Goal: Information Seeking & Learning: Compare options

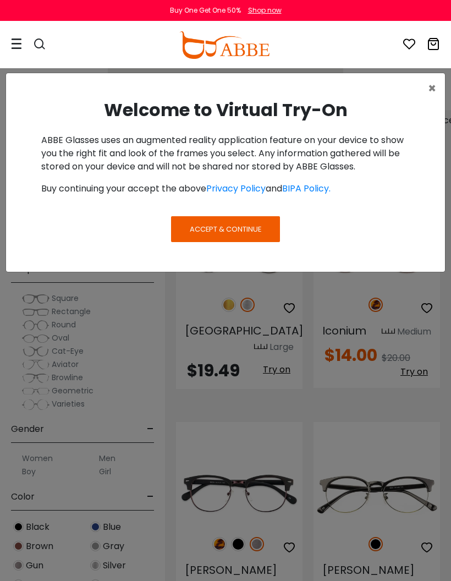
click at [284, 580] on div "× Welcome to Virtual Try-On ABBE Glasses uses an augmented reality application …" at bounding box center [225, 290] width 451 height 581
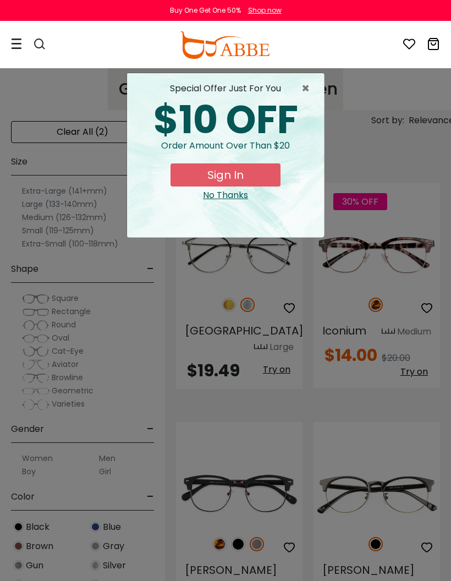
click at [409, 44] on icon at bounding box center [409, 43] width 13 height 13
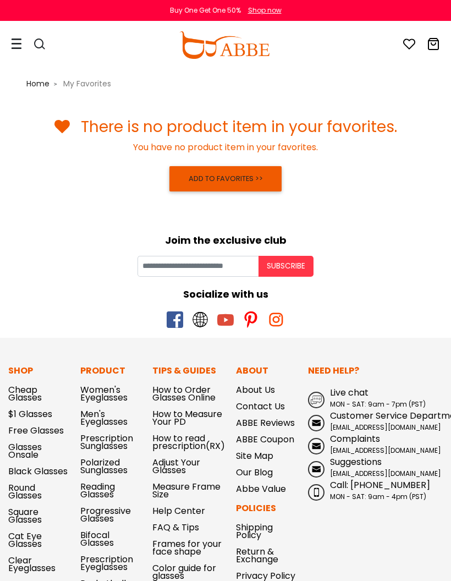
click at [281, 10] on div "Shop now" at bounding box center [265, 11] width 34 height 10
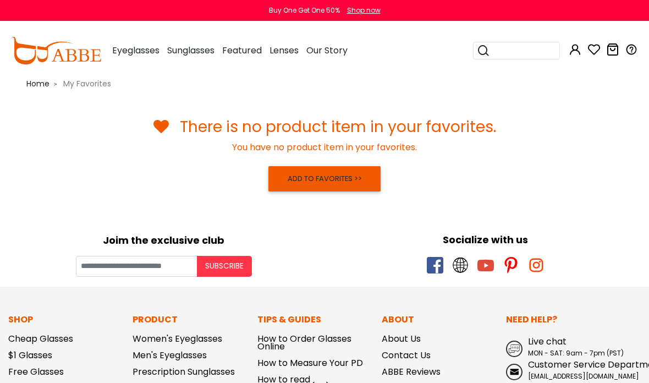
click at [451, 170] on div "There is no product item in your favorites. You have no product item in your fa…" at bounding box center [325, 156] width 616 height 77
click at [451, 196] on body "Eyeglasses Thanks for your subscription Please use coupon code " NEWCOMER " to …" at bounding box center [324, 384] width 649 height 633
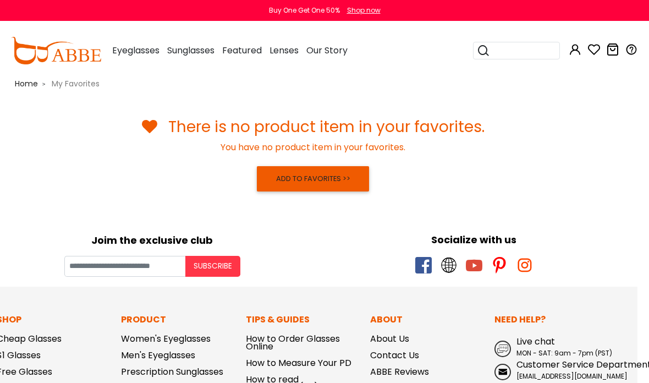
scroll to position [0, 14]
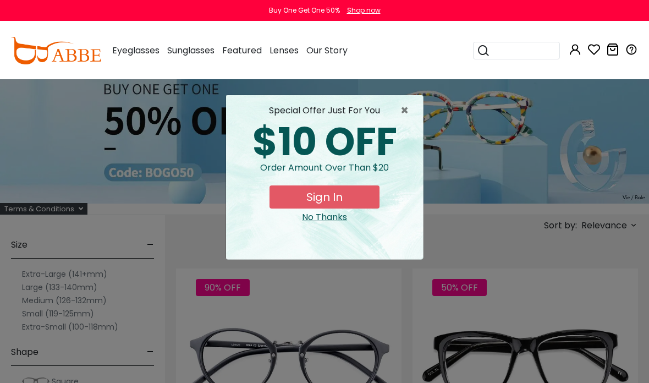
click at [337, 192] on button "Sign In" at bounding box center [325, 196] width 110 height 23
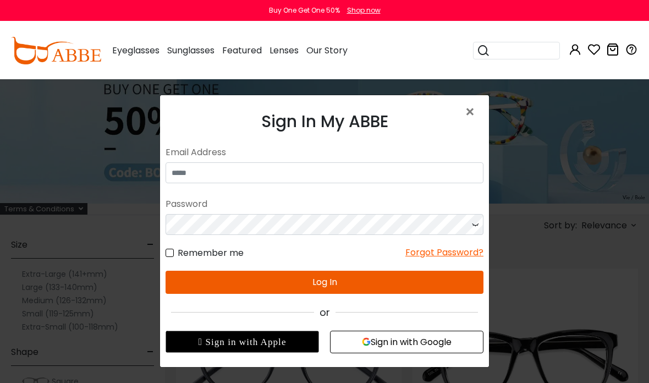
click at [261, 173] on input "email" at bounding box center [325, 172] width 318 height 21
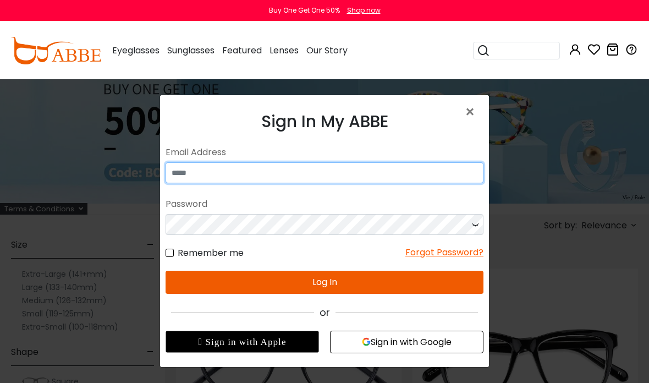
click at [261, 168] on input "email" at bounding box center [325, 172] width 318 height 21
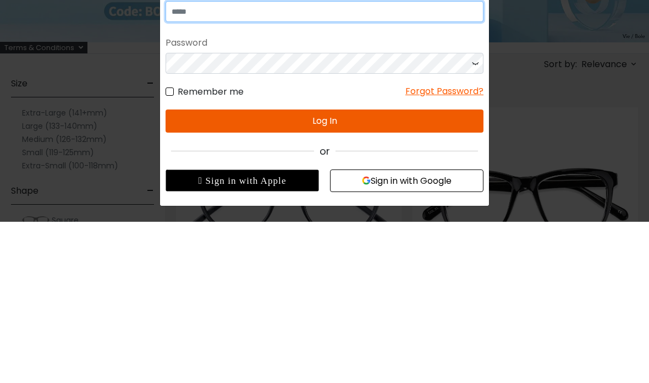
click at [252, 7] on input "email" at bounding box center [325, 11] width 318 height 21
type input "**********"
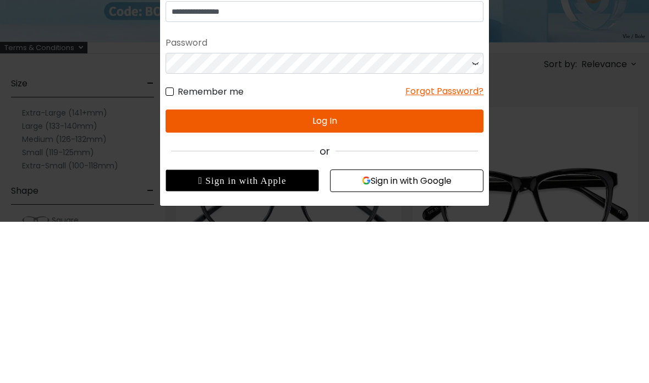
click at [331, 117] on button "Log In" at bounding box center [325, 120] width 318 height 23
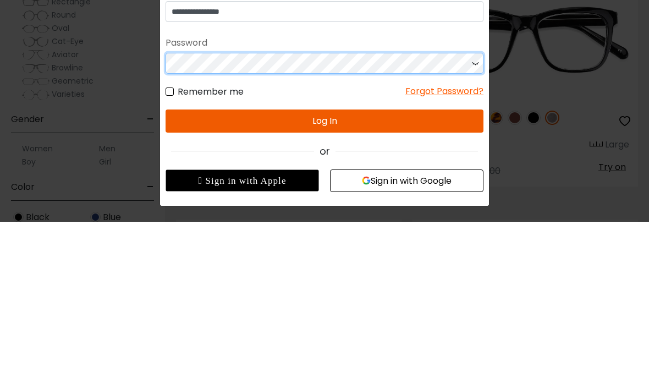
scroll to position [322, 0]
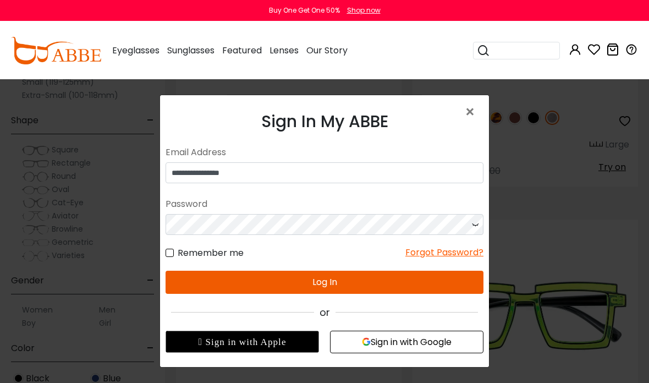
click at [381, 123] on h3 "Sign In My ABBE" at bounding box center [325, 122] width 318 height 20
click at [334, 280] on button "Log In" at bounding box center [325, 282] width 318 height 23
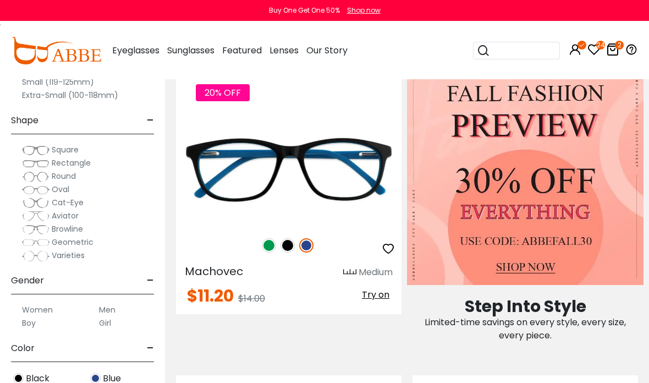
scroll to position [728, 0]
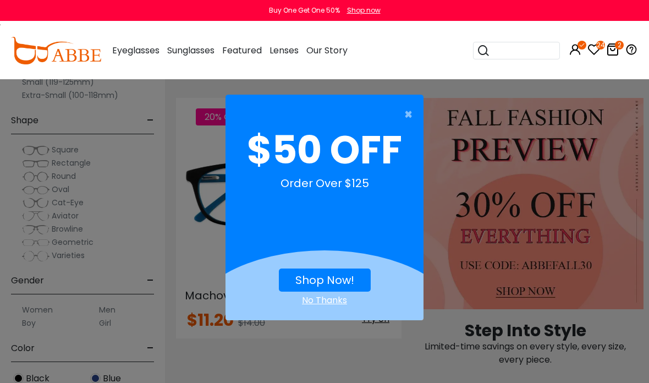
click at [345, 333] on div "× $50 OFF Order Over $125 Shop Now! No Thanks" at bounding box center [324, 191] width 649 height 383
click at [333, 300] on div "No Thanks" at bounding box center [325, 300] width 198 height 13
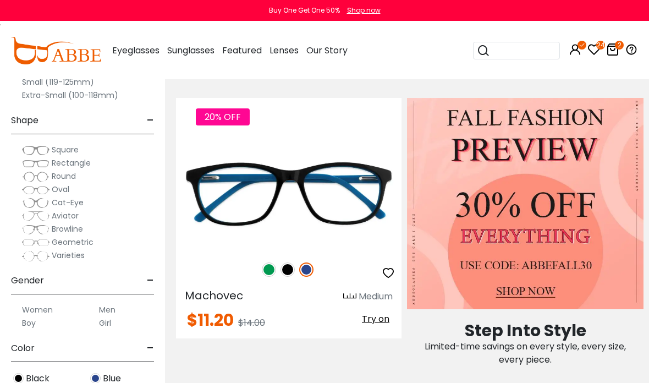
click at [378, 321] on span "Try on" at bounding box center [376, 318] width 28 height 13
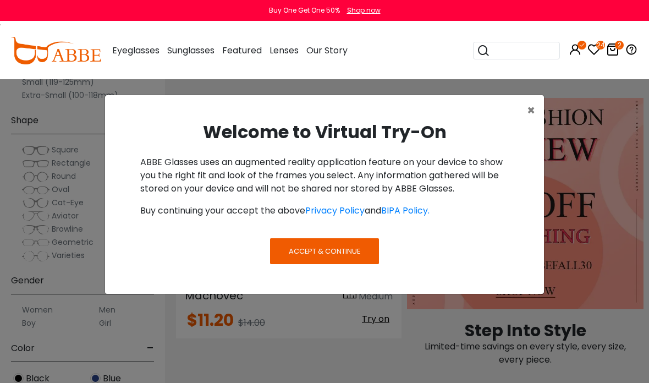
click at [348, 248] on span "Accept & Continue" at bounding box center [325, 251] width 72 height 10
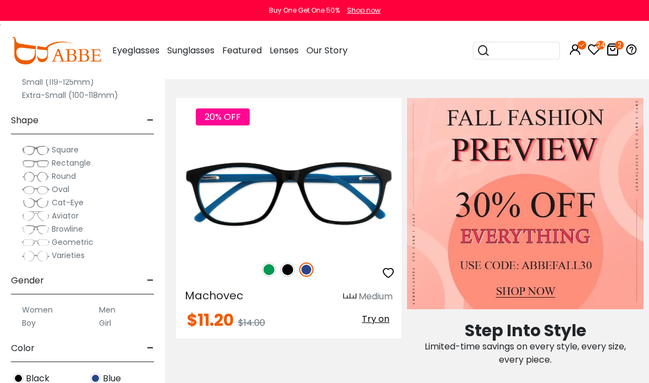
click at [383, 325] on button "Try on" at bounding box center [376, 319] width 34 height 14
click at [387, 328] on div "$11.20 $14.00 Try on" at bounding box center [289, 321] width 226 height 18
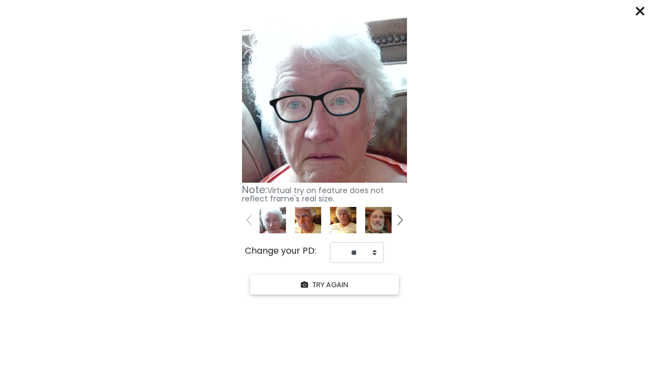
click at [342, 277] on button "TRY AGAIN" at bounding box center [324, 284] width 149 height 19
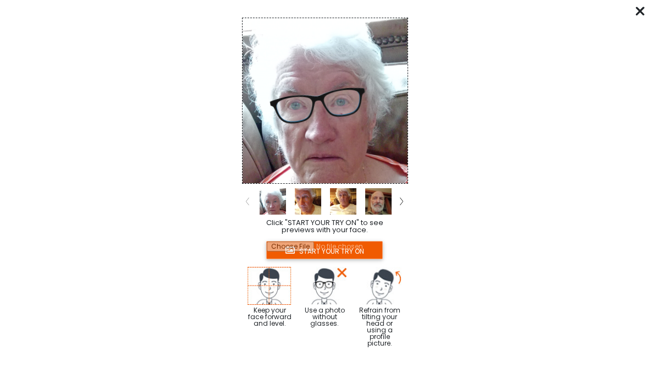
click at [277, 279] on img at bounding box center [270, 286] width 44 height 38
click at [259, 284] on img at bounding box center [270, 286] width 44 height 38
click at [339, 247] on input "file" at bounding box center [324, 250] width 116 height 18
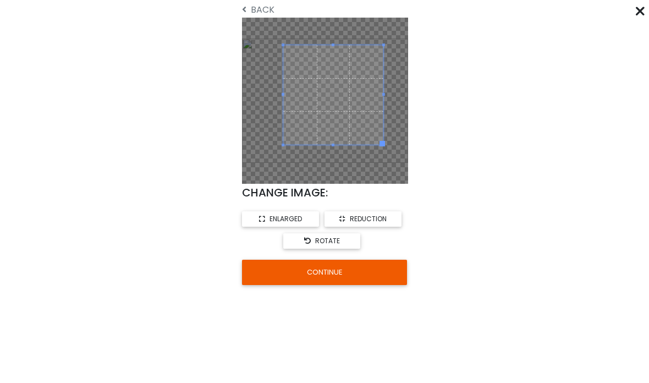
click at [340, 266] on button "CONTINUE" at bounding box center [324, 272] width 165 height 25
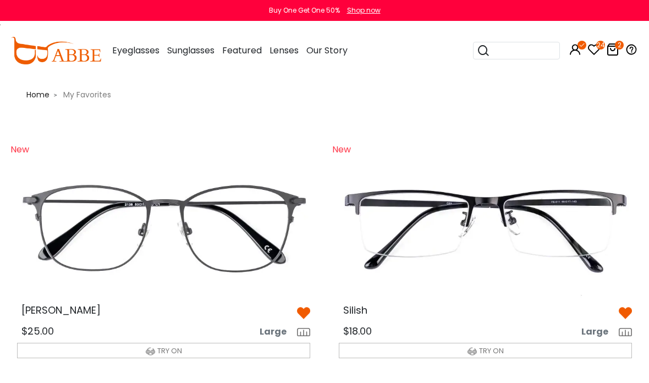
click at [94, 317] on div "[PERSON_NAME]" at bounding box center [163, 312] width 311 height 14
click at [135, 47] on span "Eyeglasses" at bounding box center [135, 50] width 47 height 13
click at [131, 46] on span "Eyeglasses" at bounding box center [135, 50] width 47 height 13
click at [155, 43] on div "Eyeglasses Women's Eyeglasses Men's Eyeglasses Kids' Eyeglasses All Eyeglasses …" at bounding box center [135, 50] width 47 height 55
click at [140, 45] on span "Eyeglasses" at bounding box center [135, 50] width 47 height 13
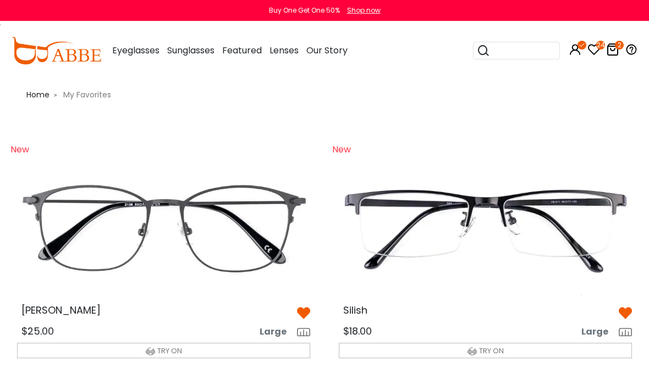
click at [37, 92] on span "Home" at bounding box center [37, 94] width 23 height 11
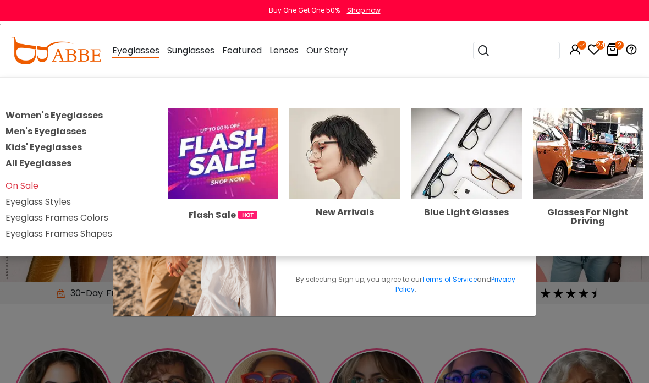
click at [48, 116] on link "Women's Eyeglasses" at bounding box center [54, 115] width 97 height 13
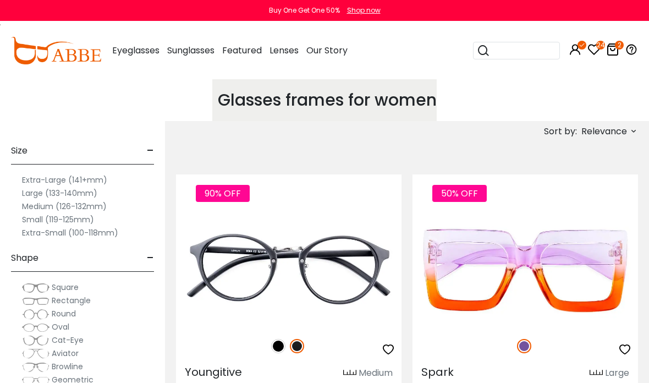
click at [50, 202] on label "Medium (126-132mm)" at bounding box center [64, 206] width 85 height 13
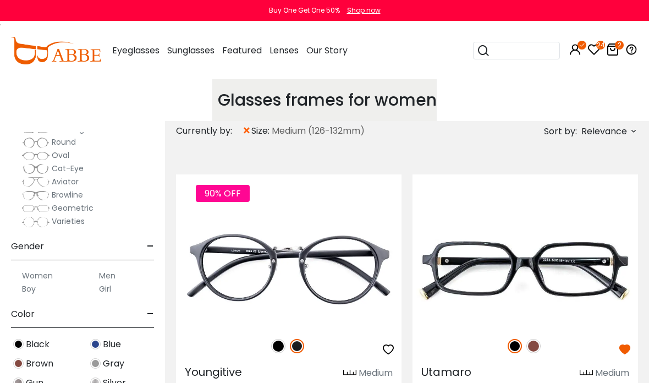
scroll to position [197, 0]
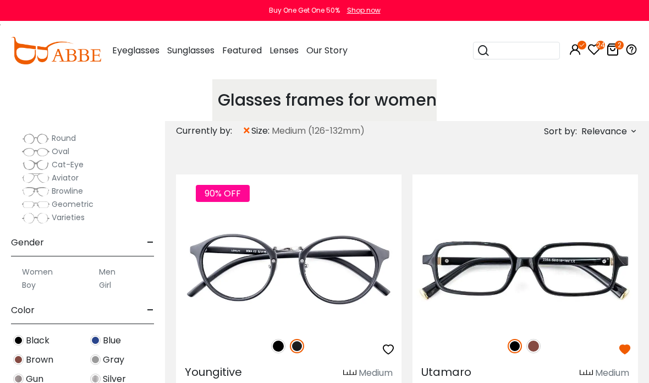
click at [51, 265] on label "Women" at bounding box center [37, 271] width 31 height 13
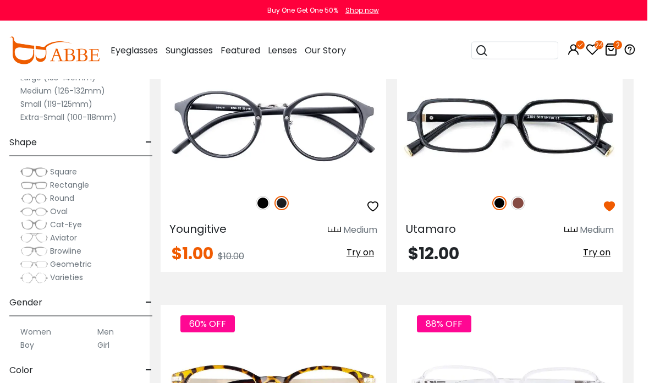
scroll to position [143, 14]
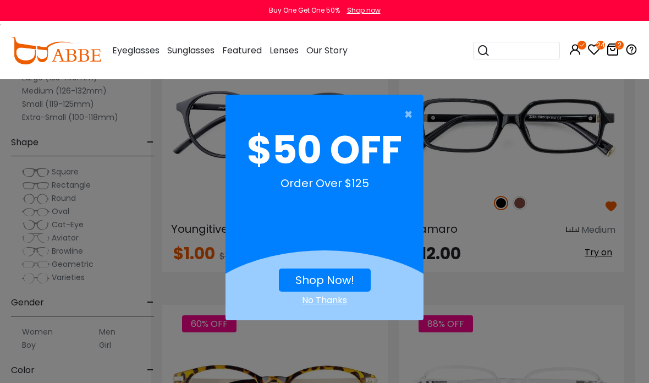
click at [397, 123] on button "×" at bounding box center [319, 114] width 198 height 22
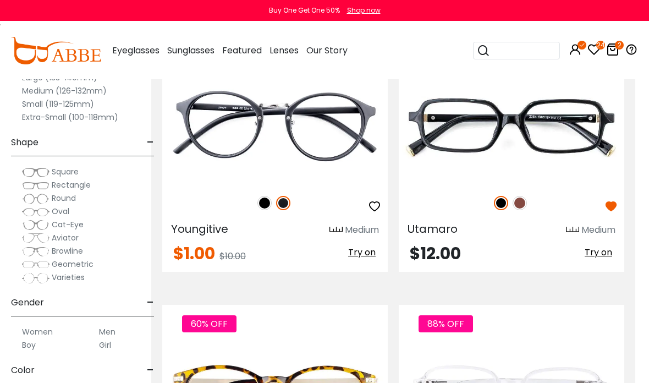
click at [364, 251] on span "Try on" at bounding box center [362, 252] width 28 height 13
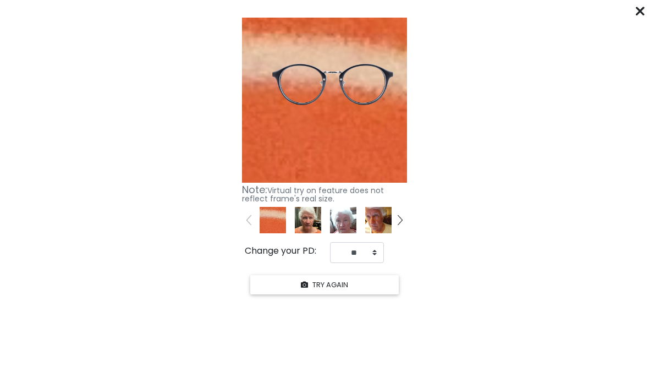
click at [339, 278] on button "TRY AGAIN" at bounding box center [324, 284] width 149 height 19
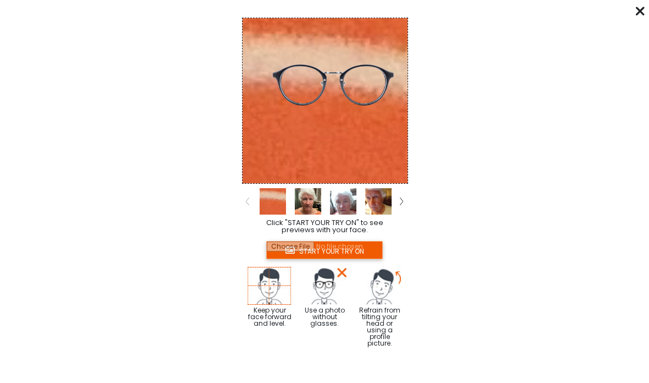
click at [271, 284] on img at bounding box center [270, 286] width 44 height 38
click at [272, 288] on img at bounding box center [270, 286] width 44 height 38
click at [348, 250] on input "file" at bounding box center [324, 250] width 116 height 18
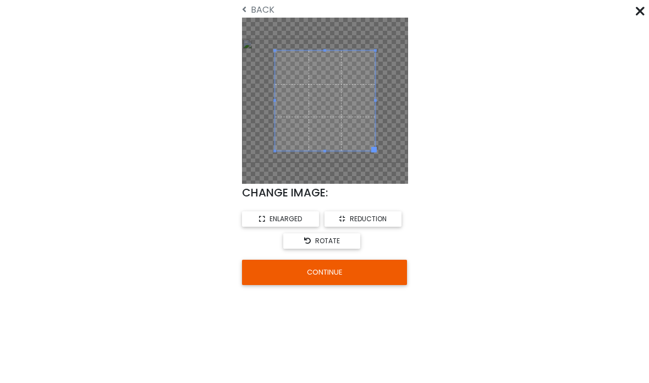
scroll to position [331, 0]
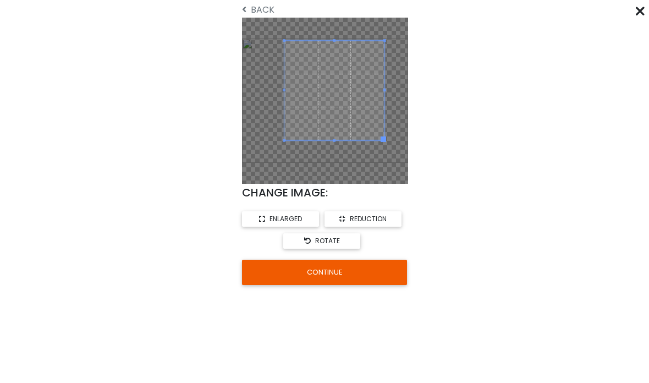
click at [310, 270] on button "CONTINUE" at bounding box center [324, 272] width 165 height 25
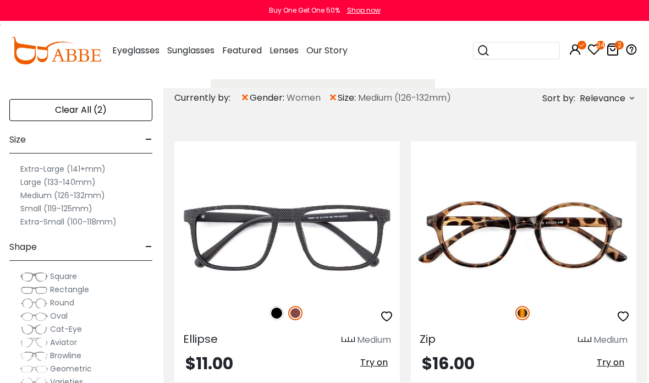
scroll to position [53, 2]
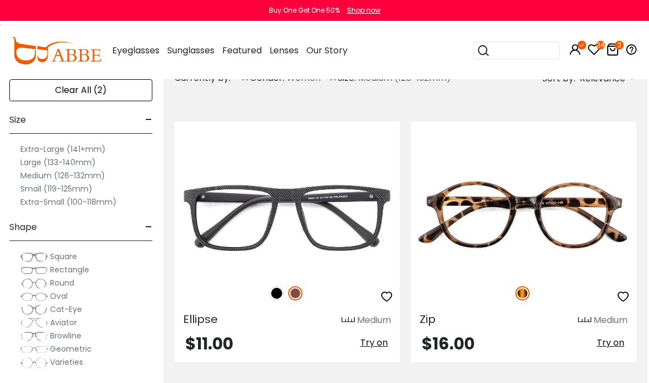
click at [616, 339] on span "Try on" at bounding box center [611, 342] width 28 height 13
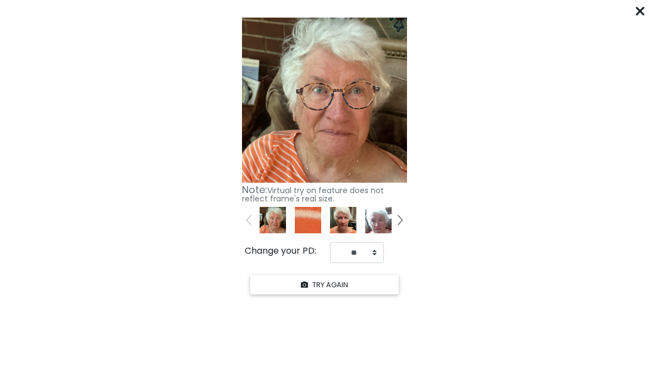
click at [641, 7] on icon at bounding box center [640, 11] width 9 height 9
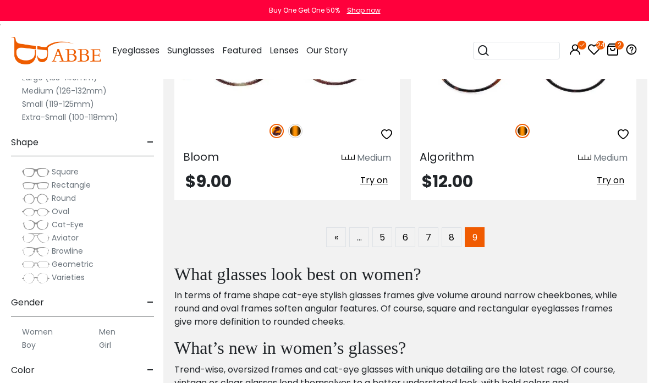
scroll to position [766, 2]
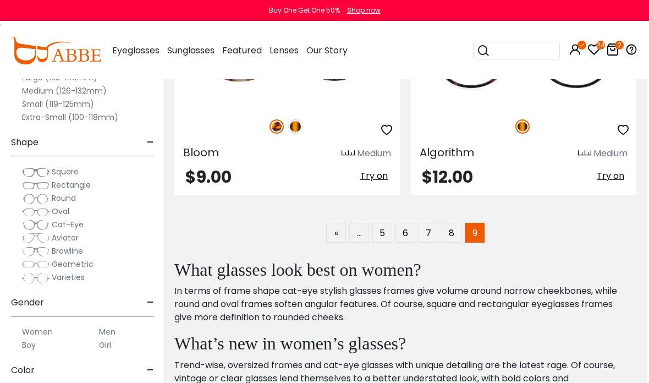
click at [458, 233] on link "8" at bounding box center [452, 233] width 20 height 20
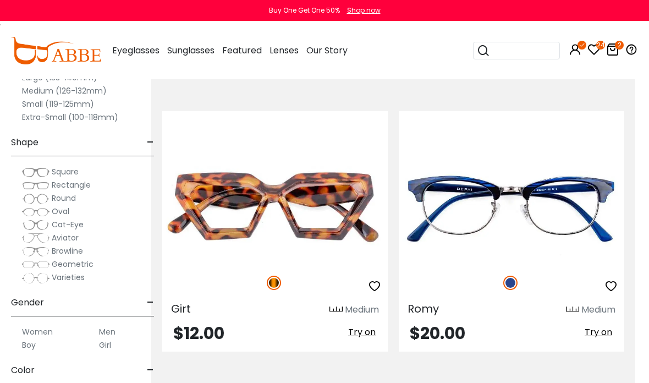
scroll to position [2798, 14]
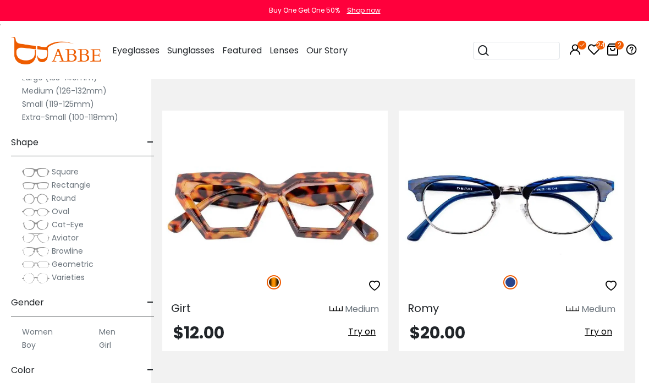
click at [604, 333] on span "Try on" at bounding box center [599, 331] width 28 height 13
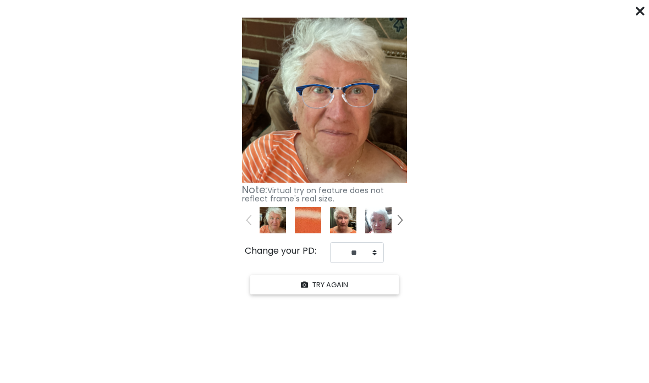
click at [643, 8] on icon at bounding box center [640, 11] width 9 height 9
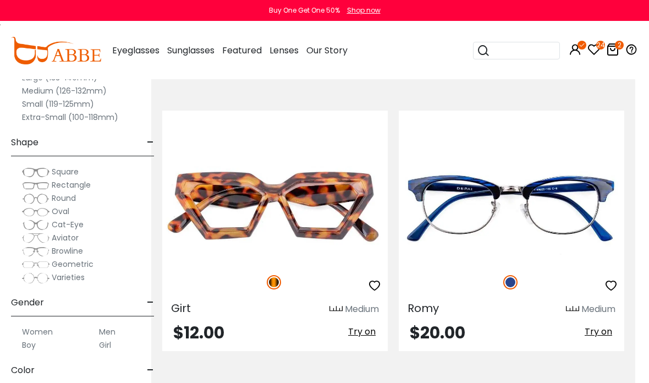
click at [544, 278] on div at bounding box center [512, 282] width 226 height 23
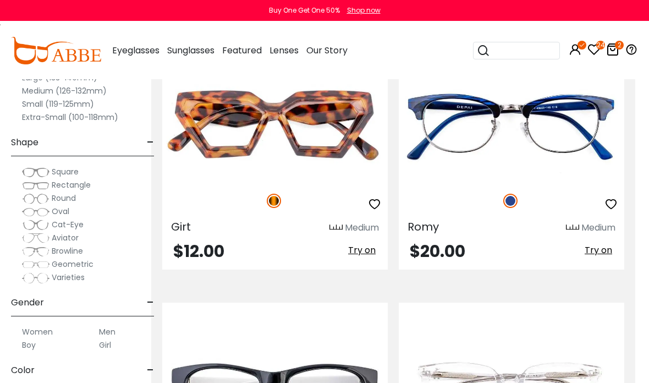
scroll to position [2873, 14]
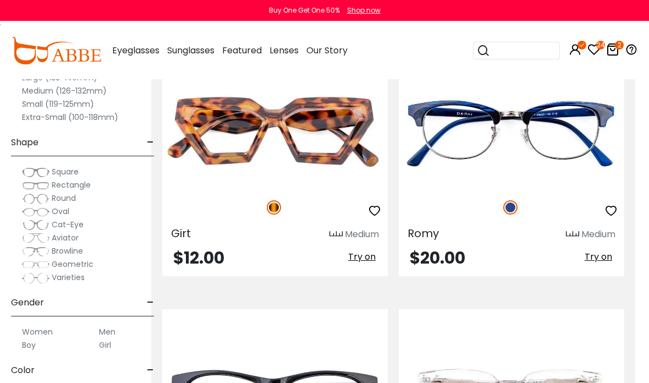
click at [614, 207] on icon "button" at bounding box center [611, 210] width 13 height 13
click at [602, 255] on span "Try on" at bounding box center [599, 256] width 28 height 13
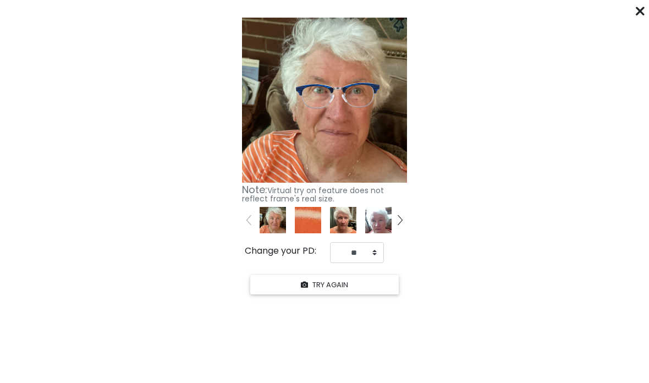
scroll to position [2882, 14]
click at [634, 8] on div "****** Click "START YOUR TRY ON" to see previews with your face. START YOUR TRY…" at bounding box center [324, 191] width 649 height 383
click at [633, 10] on div "****** Click "START YOUR TRY ON" to see previews with your face. START YOUR TRY…" at bounding box center [324, 191] width 649 height 383
click at [639, 8] on icon at bounding box center [640, 11] width 9 height 9
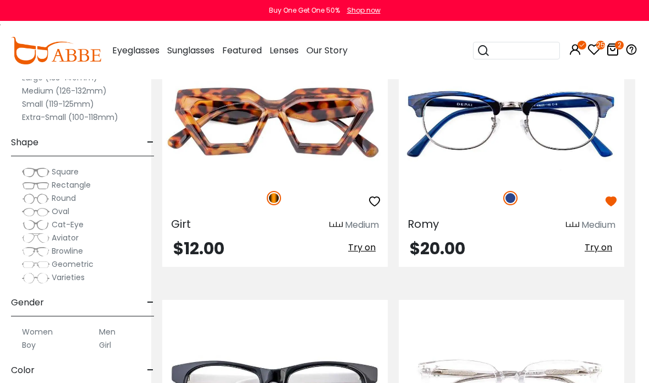
scroll to position [2868, 14]
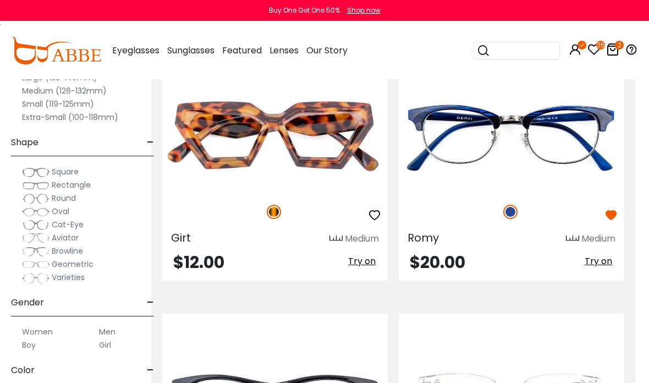
click at [616, 212] on icon "button" at bounding box center [611, 215] width 13 height 13
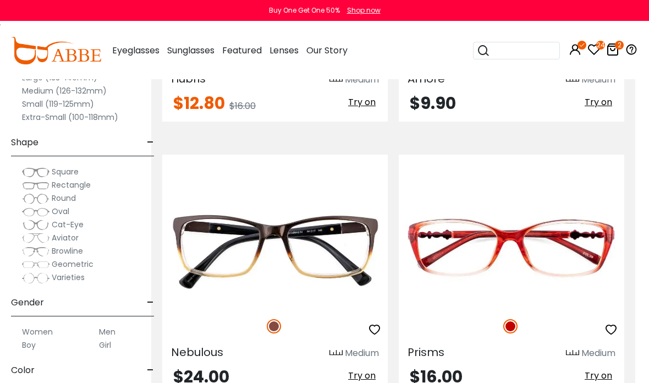
scroll to position [3831, 14]
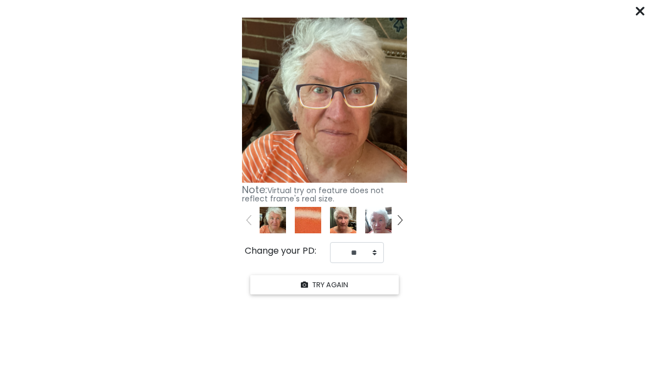
click at [632, 11] on div "****** Click "START YOUR TRY ON" to see previews with your face. START YOUR TRY…" at bounding box center [324, 191] width 649 height 383
click at [643, 13] on icon at bounding box center [640, 11] width 9 height 9
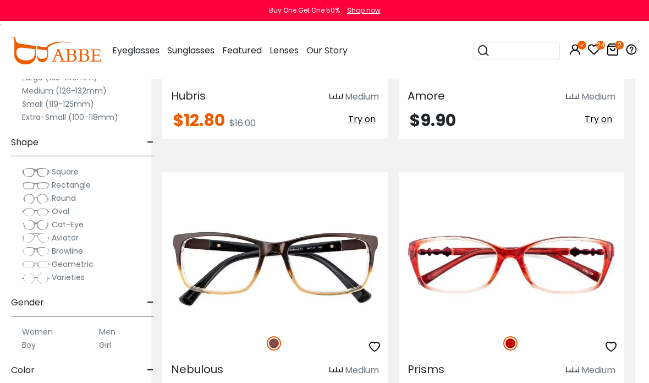
click at [375, 341] on icon "button" at bounding box center [374, 346] width 13 height 13
click at [0, 0] on img at bounding box center [0, 0] width 0 height 0
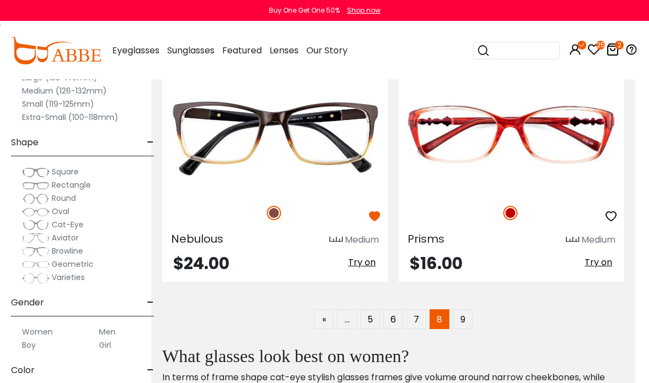
scroll to position [3964, 14]
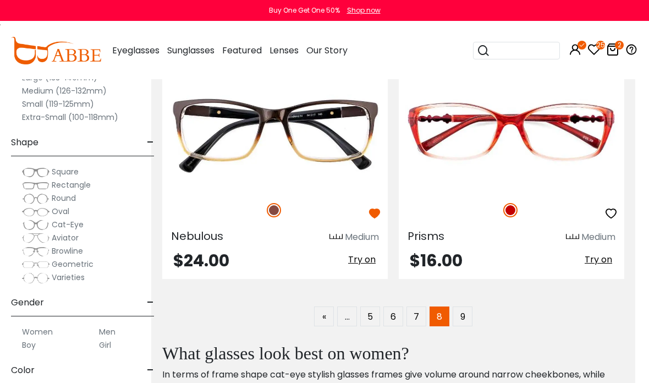
click at [600, 256] on span "Try on" at bounding box center [599, 259] width 28 height 13
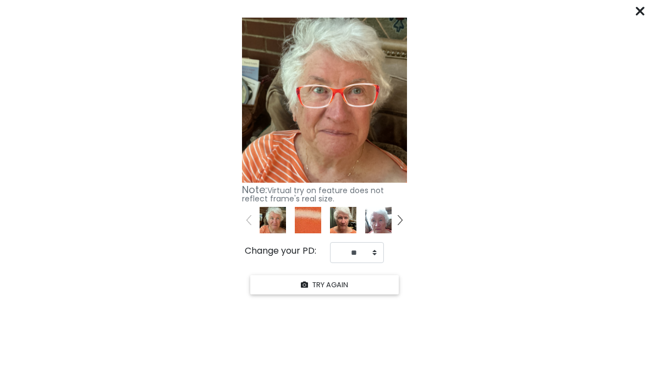
click at [636, 15] on div at bounding box center [640, 11] width 9 height 14
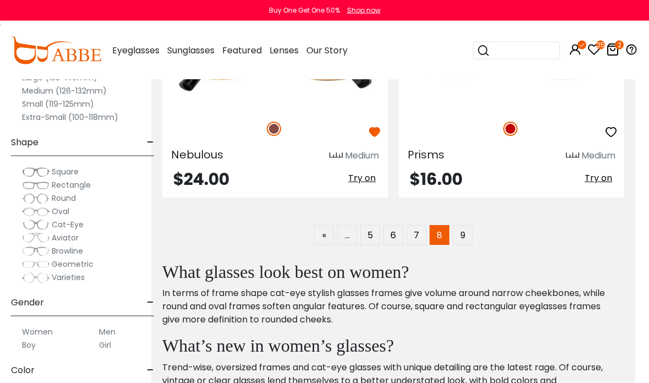
scroll to position [4045, 14]
click at [415, 236] on link "7" at bounding box center [417, 235] width 20 height 20
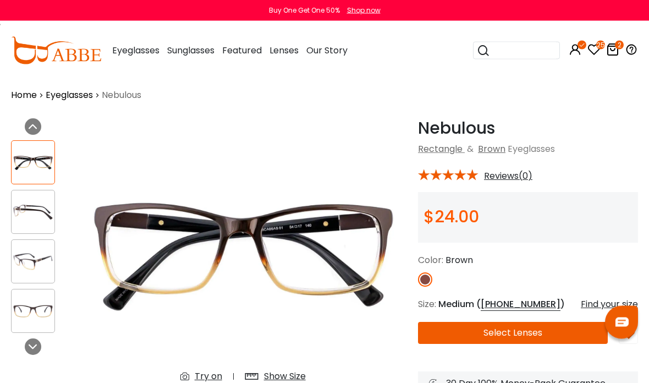
scroll to position [9, 0]
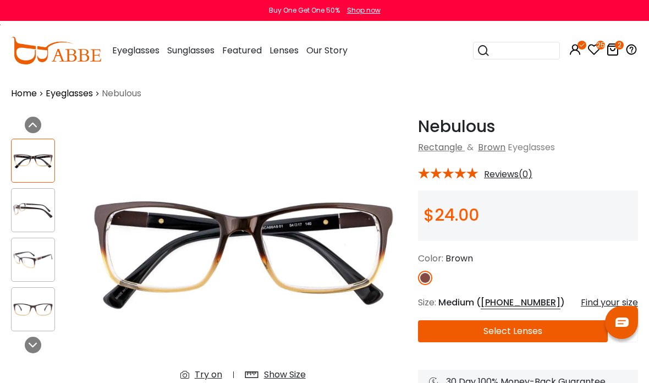
click at [179, 382] on img at bounding box center [243, 253] width 328 height 273
click at [204, 382] on img at bounding box center [243, 253] width 328 height 273
click at [206, 377] on div "Try on" at bounding box center [209, 374] width 28 height 13
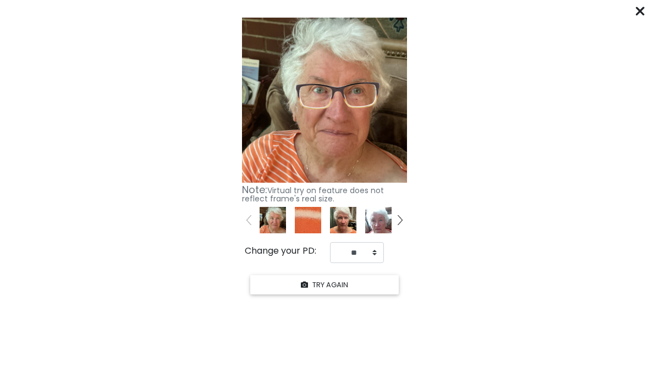
scroll to position [18, 0]
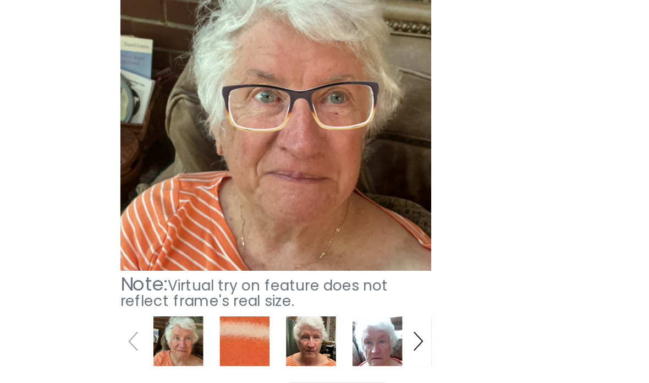
click at [260, 207] on img at bounding box center [273, 220] width 26 height 26
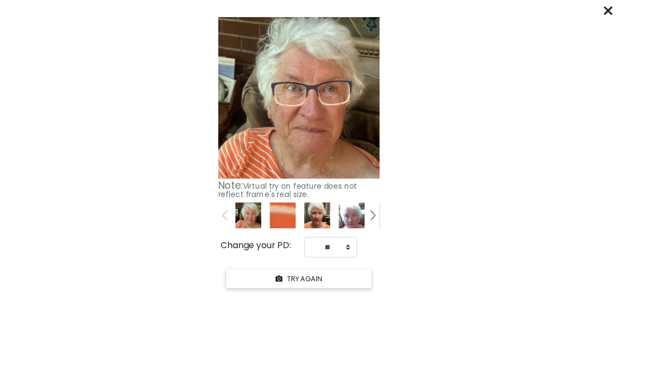
scroll to position [0, 0]
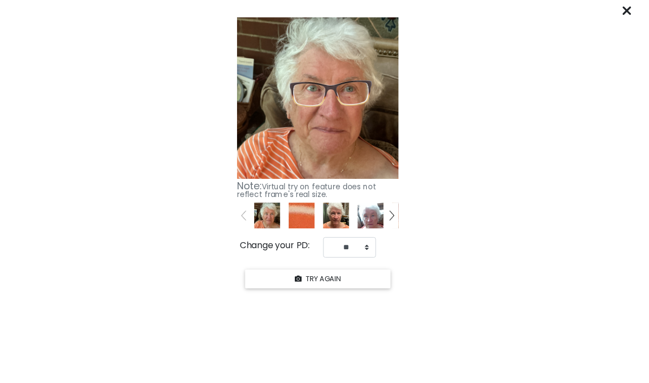
click at [645, 6] on div at bounding box center [640, 11] width 9 height 14
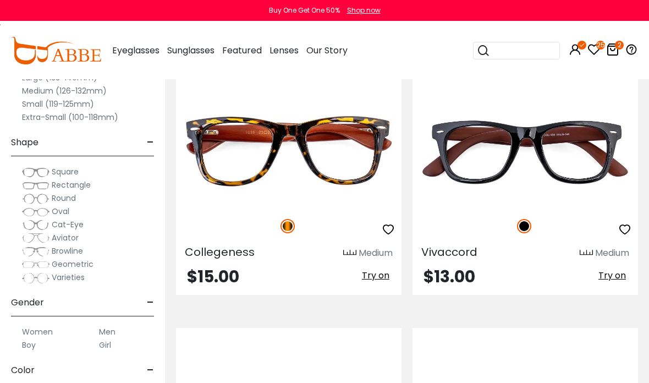
scroll to position [120, 0]
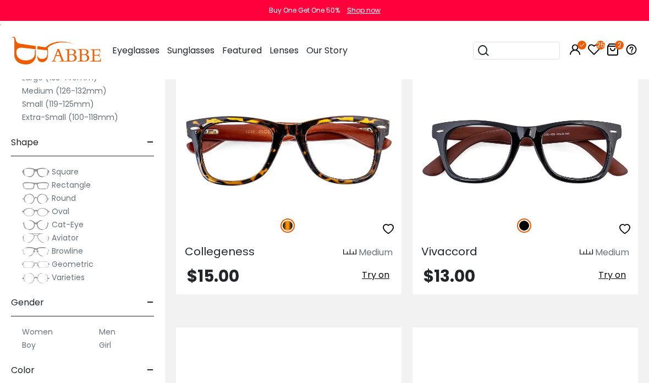
click at [378, 269] on span "Try on" at bounding box center [376, 274] width 28 height 13
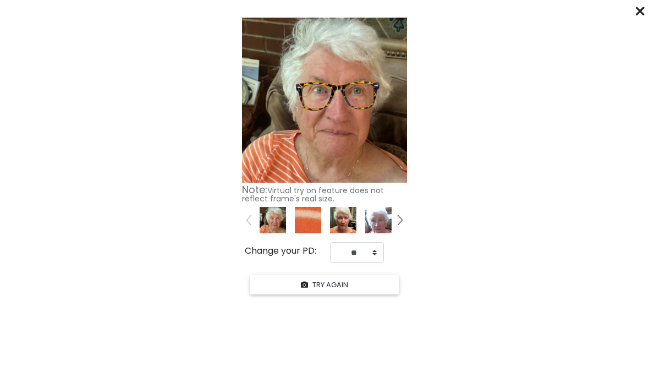
click at [634, 15] on from "Click "START YOUR TRY ON" to see previews with your face. START YOUR TRY ON Kee…" at bounding box center [324, 155] width 649 height 284
click at [641, 8] on icon at bounding box center [640, 11] width 9 height 9
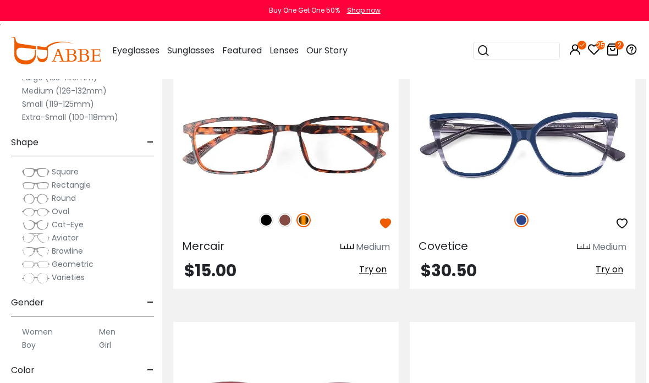
scroll to position [400, 3]
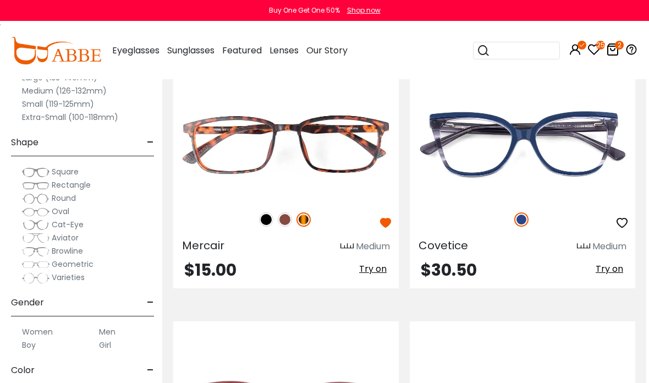
click at [375, 270] on span "Try on" at bounding box center [373, 268] width 28 height 13
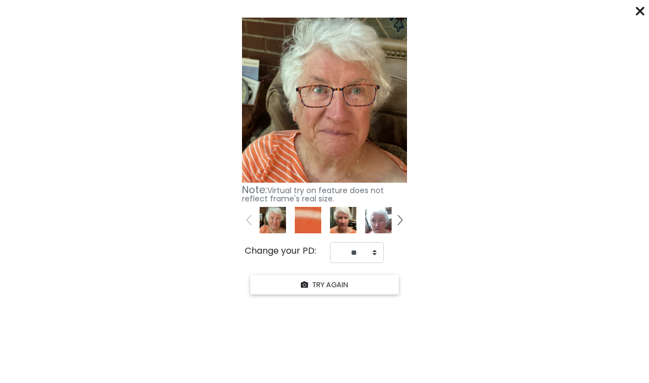
click at [639, 13] on icon at bounding box center [640, 11] width 9 height 9
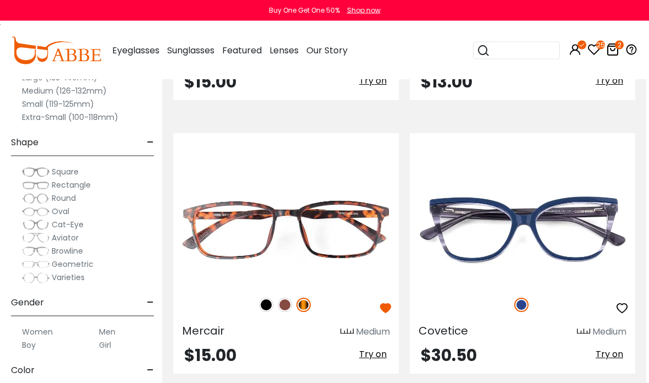
scroll to position [315, 3]
click at [612, 357] on span "Try on" at bounding box center [610, 354] width 28 height 13
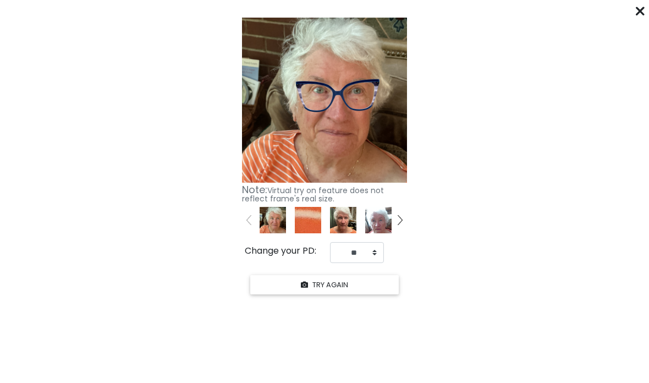
click at [644, 9] on icon at bounding box center [640, 11] width 9 height 9
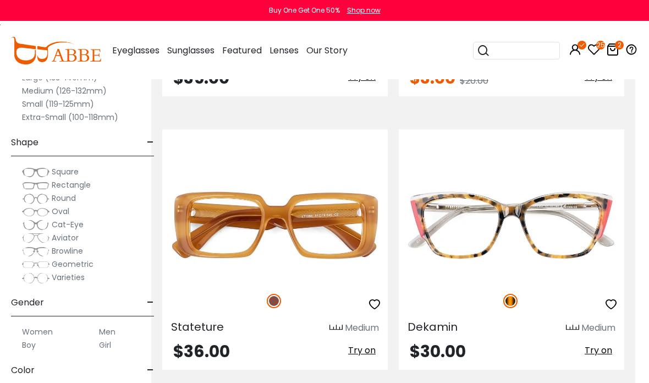
scroll to position [1138, 14]
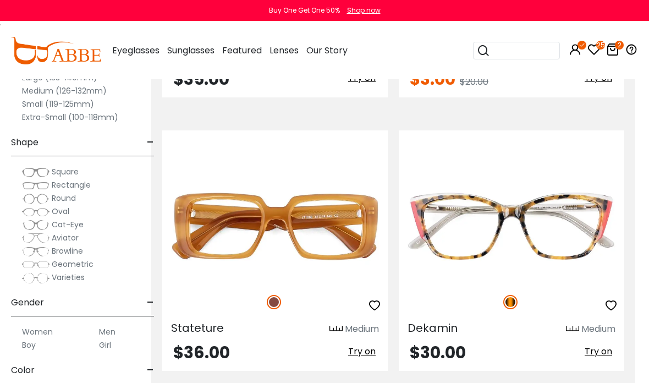
click at [367, 352] on span "Try on" at bounding box center [362, 351] width 28 height 13
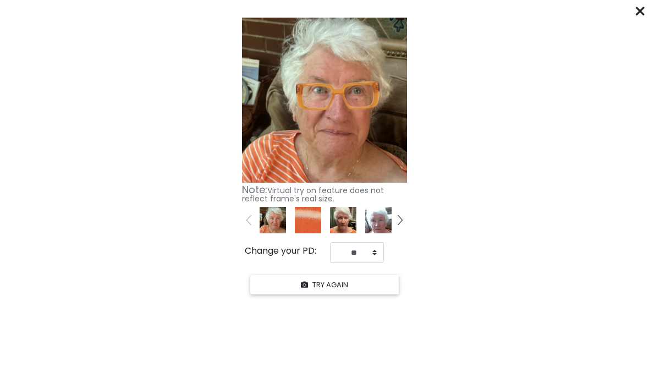
click at [634, 10] on div "****** Click "START YOUR TRY ON" to see previews with your face. START YOUR TRY…" at bounding box center [324, 191] width 649 height 383
click at [634, 16] on from "Click "START YOUR TRY ON" to see previews with your face. START YOUR TRY ON Kee…" at bounding box center [324, 155] width 649 height 284
click at [635, 14] on from "Click "START YOUR TRY ON" to see previews with your face. START YOUR TRY ON Kee…" at bounding box center [324, 155] width 649 height 284
click at [633, 8] on div "****** Click "START YOUR TRY ON" to see previews with your face. START YOUR TRY…" at bounding box center [324, 191] width 649 height 383
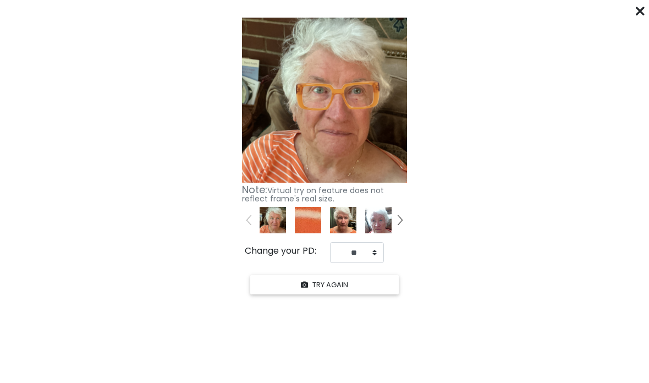
click at [637, 8] on icon at bounding box center [640, 11] width 9 height 9
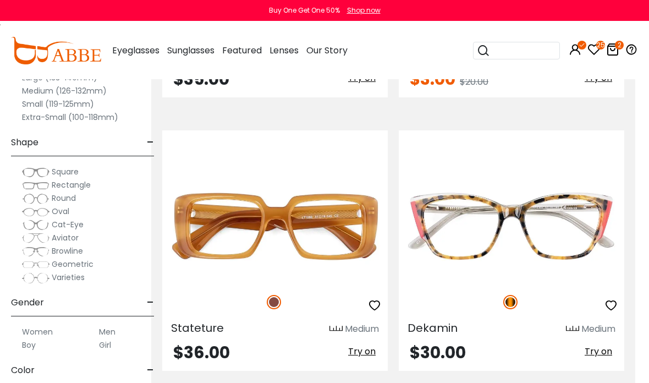
click at [637, 8] on div "Buy One Get One 50% Shop now" at bounding box center [324, 10] width 649 height 21
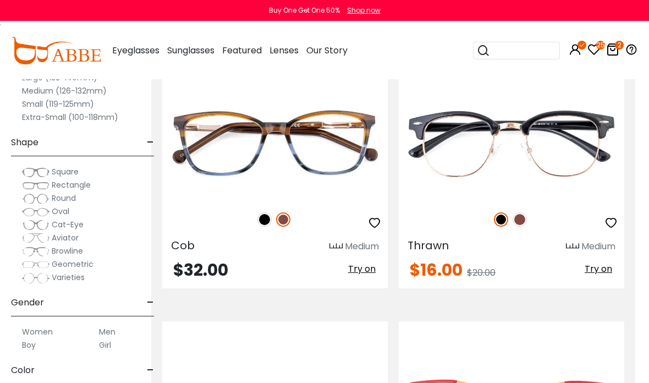
scroll to position [3700, 14]
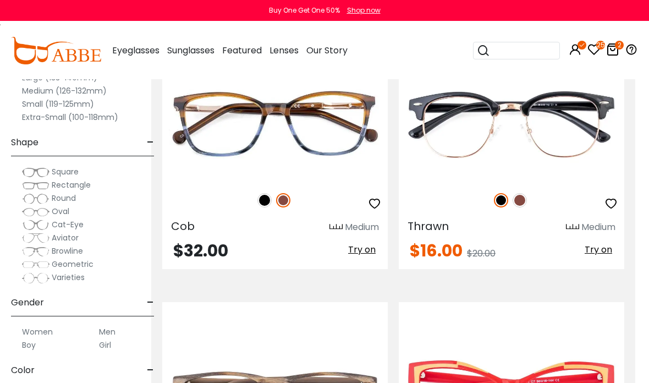
click at [364, 250] on span "Try on" at bounding box center [362, 249] width 28 height 13
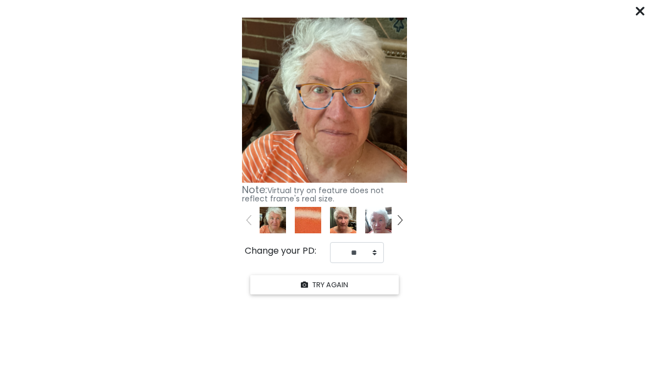
click at [631, 13] on div "****** Click "START YOUR TRY ON" to see previews with your face. START YOUR TRY…" at bounding box center [324, 191] width 649 height 383
click at [639, 12] on icon at bounding box center [640, 11] width 9 height 9
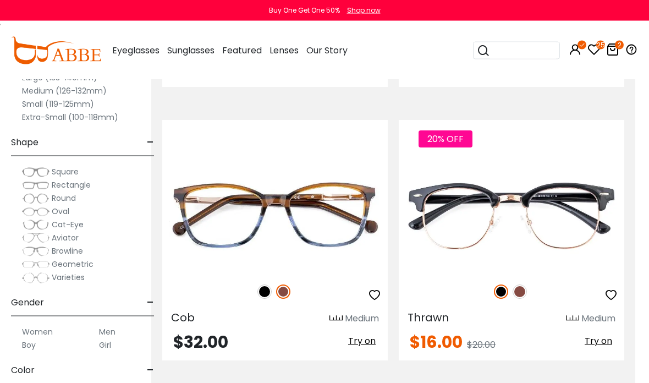
scroll to position [3609, 14]
click at [258, 290] on img at bounding box center [264, 291] width 14 height 14
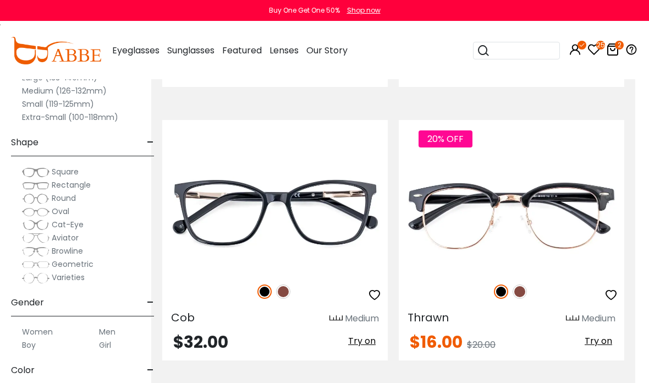
click at [283, 293] on img at bounding box center [283, 291] width 14 height 14
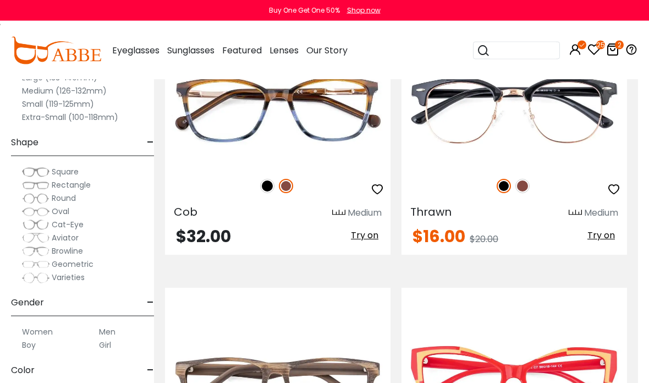
scroll to position [3703, 11]
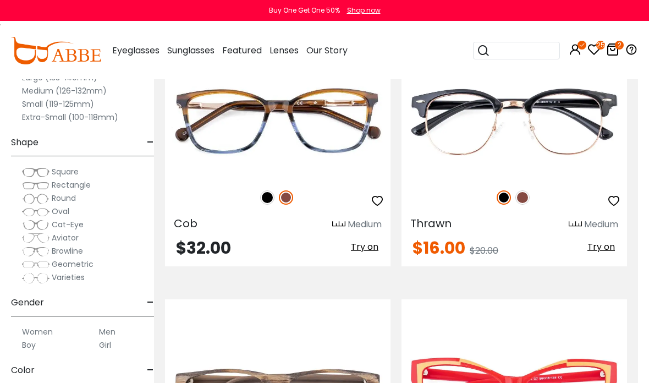
click at [530, 193] on div "20% OFF" at bounding box center [515, 197] width 226 height 23
click at [526, 193] on img at bounding box center [522, 197] width 14 height 14
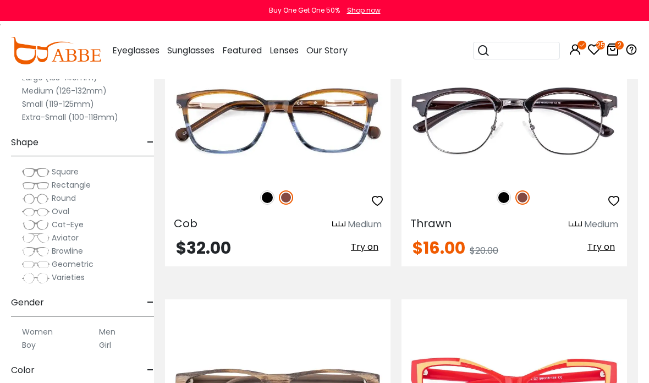
click at [506, 194] on img at bounding box center [504, 197] width 14 height 14
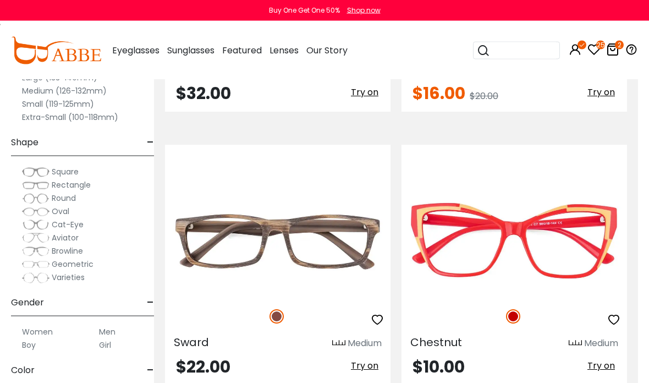
scroll to position [3858, 11]
click at [365, 370] on span "Try on" at bounding box center [365, 365] width 28 height 13
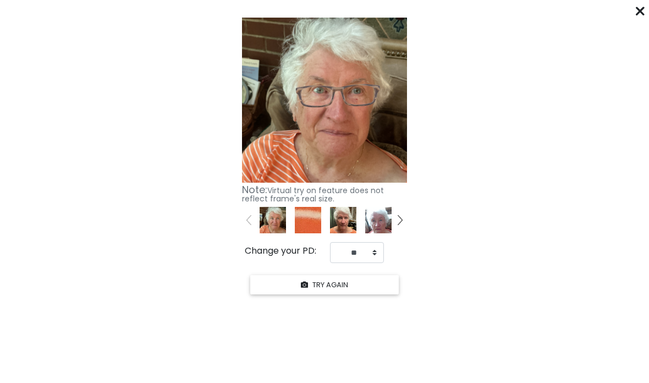
click at [641, 14] on icon at bounding box center [640, 11] width 9 height 9
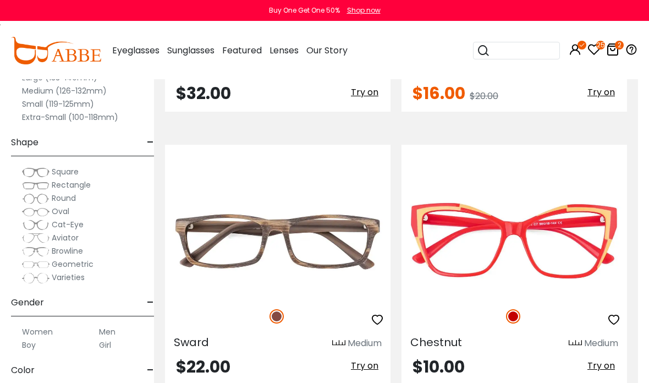
click at [377, 324] on icon "button" at bounding box center [377, 319] width 13 height 13
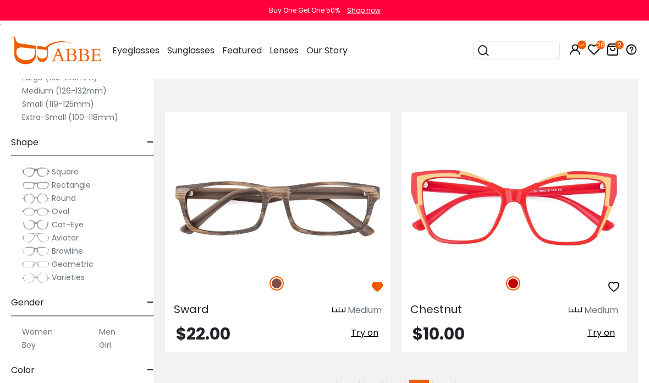
scroll to position [3891, 11]
click at [374, 282] on icon "button" at bounding box center [377, 286] width 13 height 13
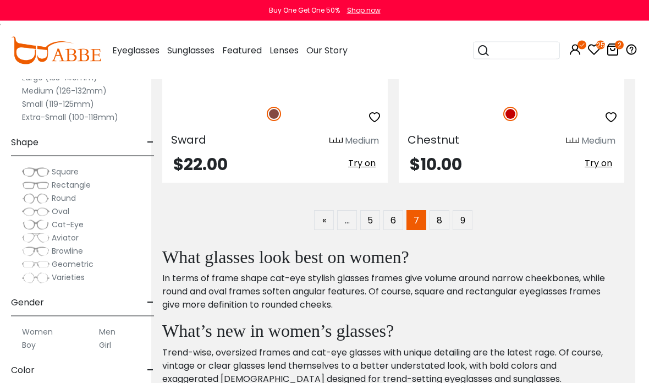
scroll to position [4061, 14]
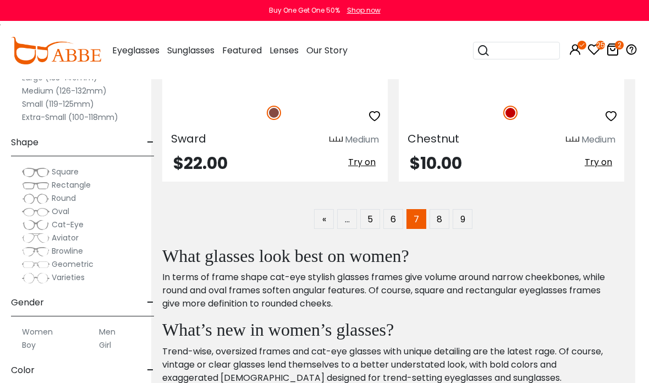
click at [389, 216] on link "6" at bounding box center [393, 219] width 20 height 20
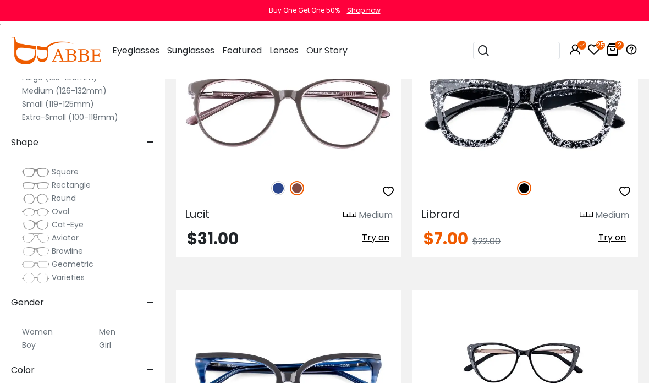
scroll to position [721, 0]
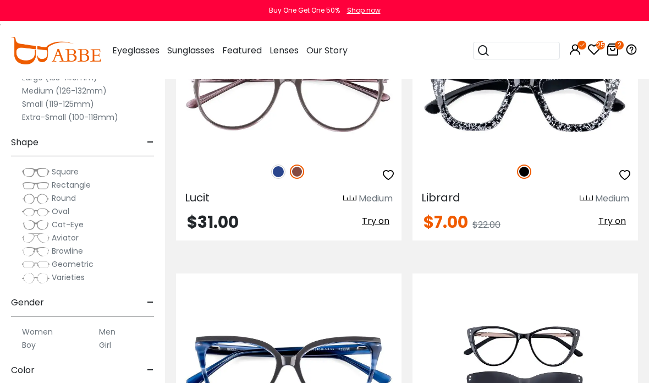
click at [376, 219] on span "Try on" at bounding box center [376, 221] width 28 height 13
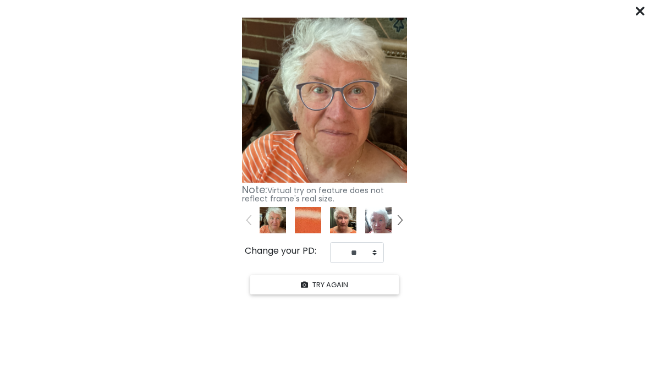
click at [643, 13] on icon at bounding box center [640, 11] width 9 height 9
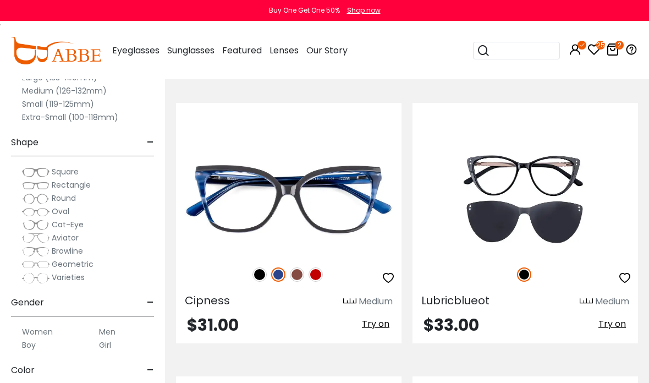
scroll to position [894, 0]
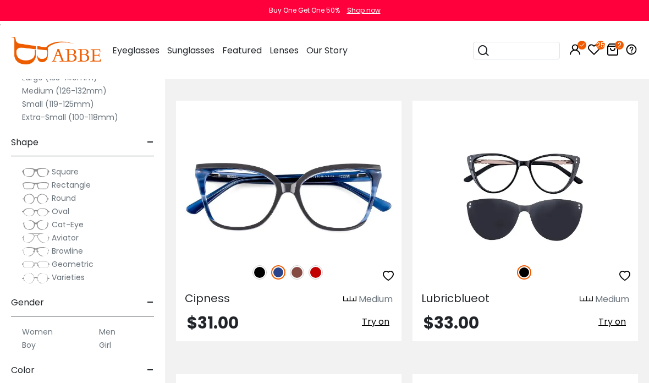
click at [375, 322] on span "Try on" at bounding box center [376, 321] width 28 height 13
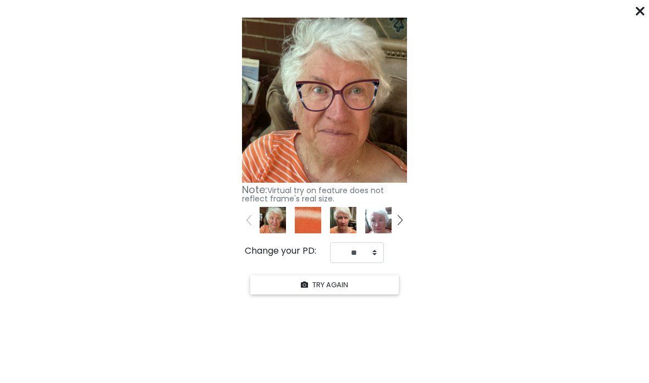
click at [640, 14] on icon at bounding box center [640, 11] width 9 height 9
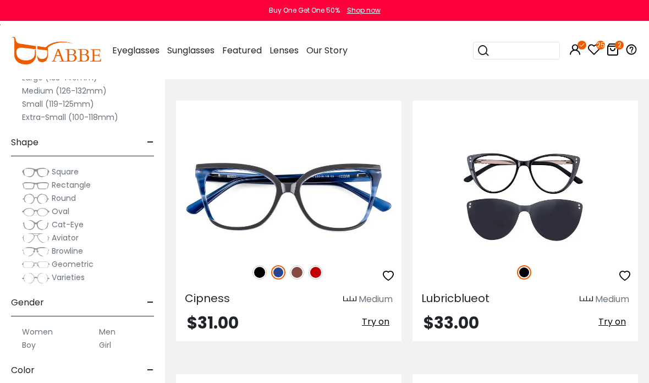
click at [381, 321] on span "Try on" at bounding box center [376, 321] width 28 height 13
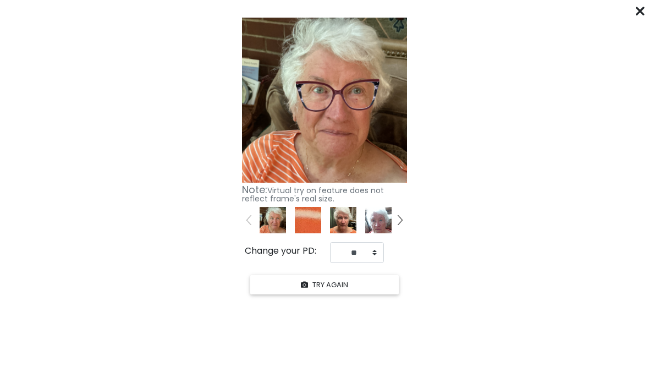
click at [641, 10] on icon at bounding box center [640, 11] width 9 height 9
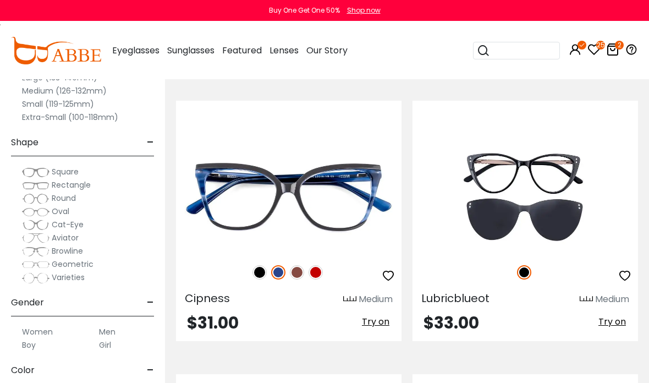
click at [319, 267] on img at bounding box center [316, 272] width 14 height 14
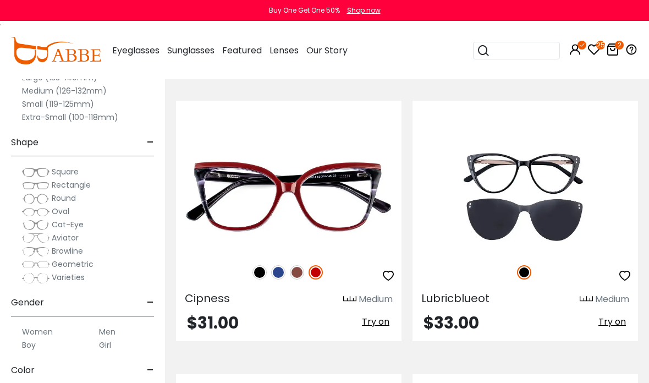
click at [380, 318] on span "Try on" at bounding box center [376, 321] width 28 height 13
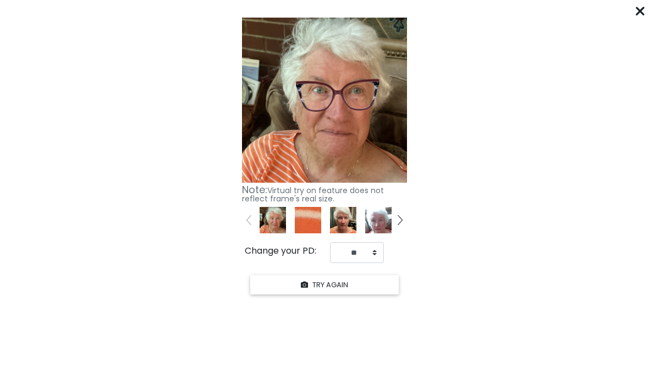
click at [641, 12] on icon at bounding box center [640, 11] width 9 height 9
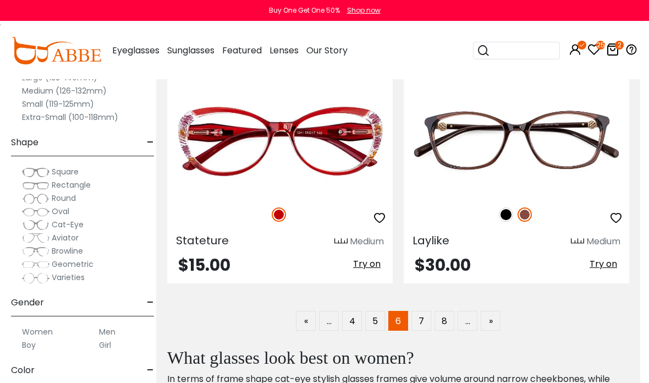
scroll to position [3974, 9]
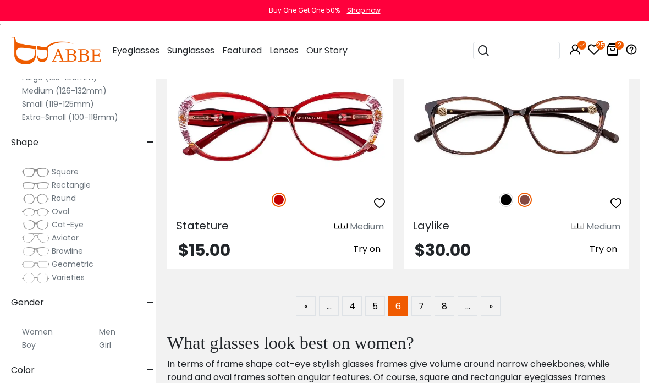
click at [606, 244] on span "Try on" at bounding box center [604, 249] width 28 height 13
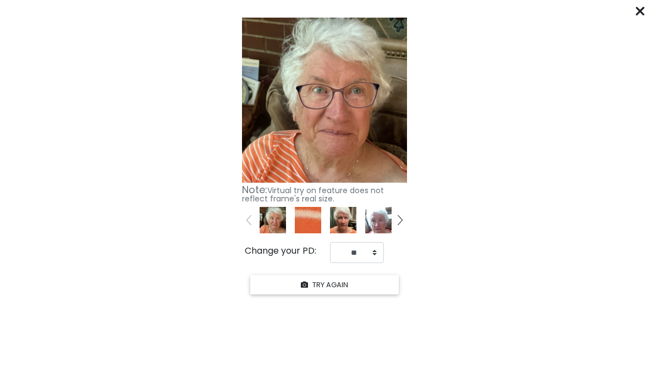
click at [639, 9] on icon at bounding box center [640, 11] width 9 height 9
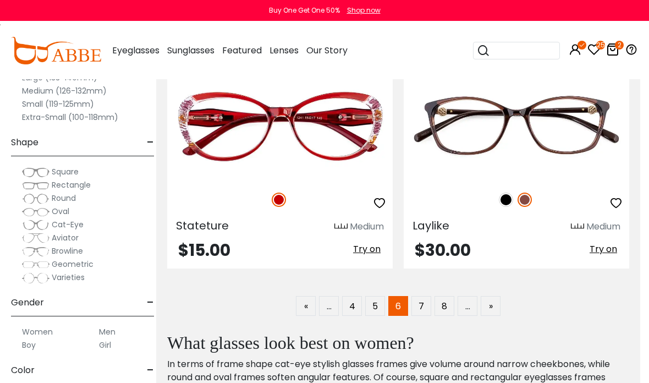
click at [526, 197] on img at bounding box center [525, 200] width 14 height 14
click at [611, 245] on span "Try on" at bounding box center [604, 249] width 28 height 13
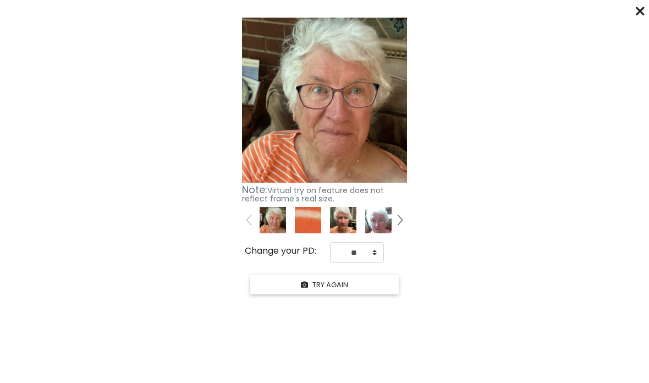
click at [641, 16] on div at bounding box center [640, 11] width 9 height 14
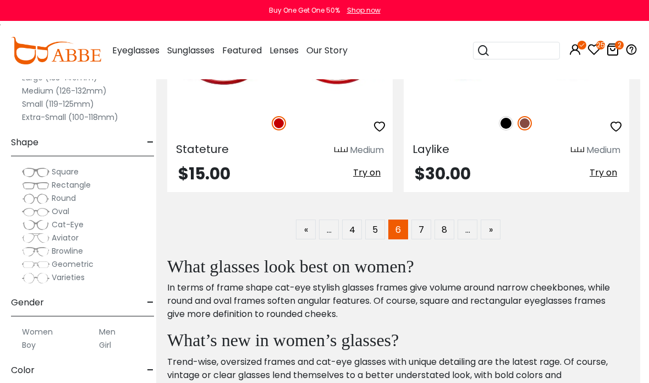
scroll to position [4048, 9]
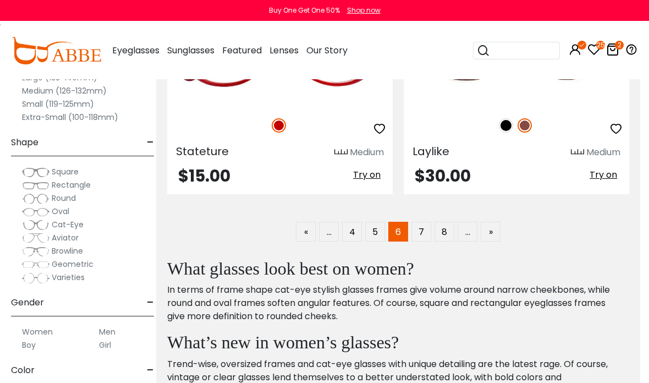
click at [375, 229] on link "5" at bounding box center [375, 232] width 20 height 20
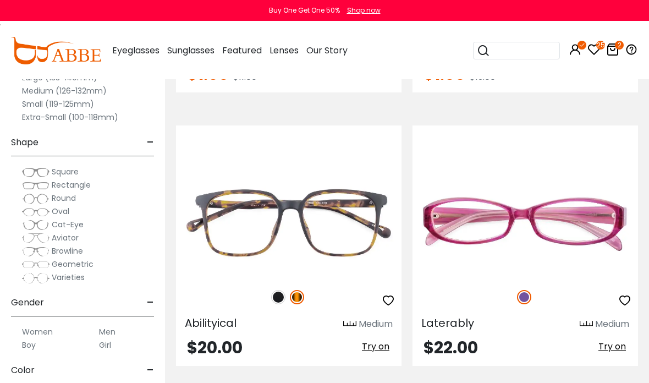
scroll to position [1692, 0]
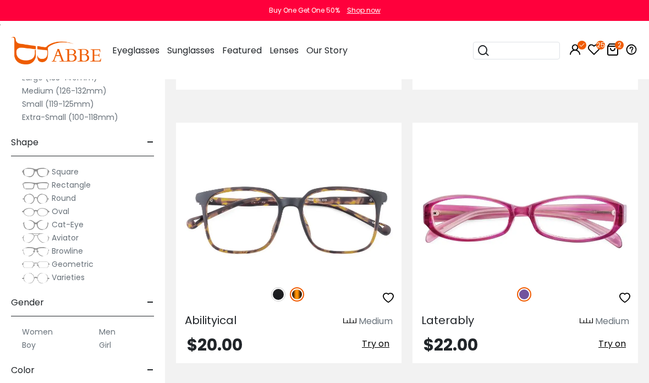
click at [374, 341] on span "Try on" at bounding box center [376, 343] width 28 height 13
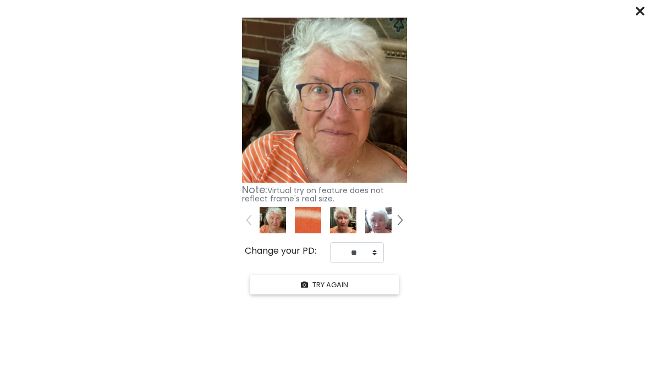
click at [634, 10] on div "****** Click "START YOUR TRY ON" to see previews with your face. START YOUR TRY…" at bounding box center [324, 191] width 649 height 383
click at [637, 10] on icon at bounding box center [640, 11] width 9 height 9
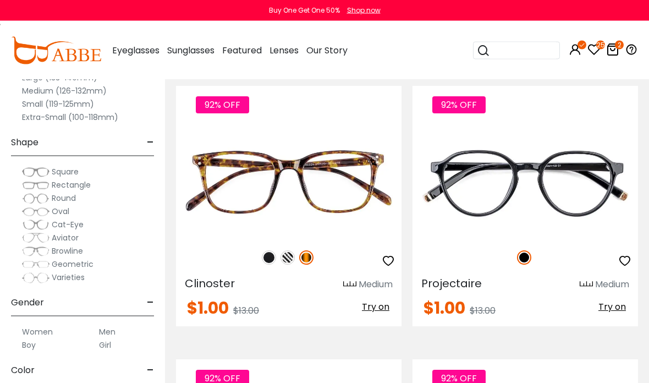
scroll to position [2003, 0]
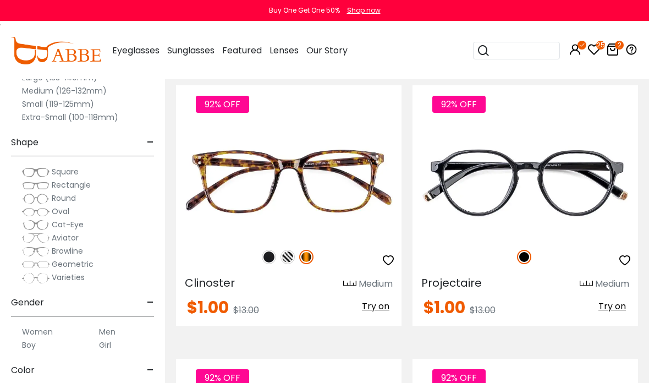
click at [381, 300] on span "Try on" at bounding box center [376, 306] width 28 height 13
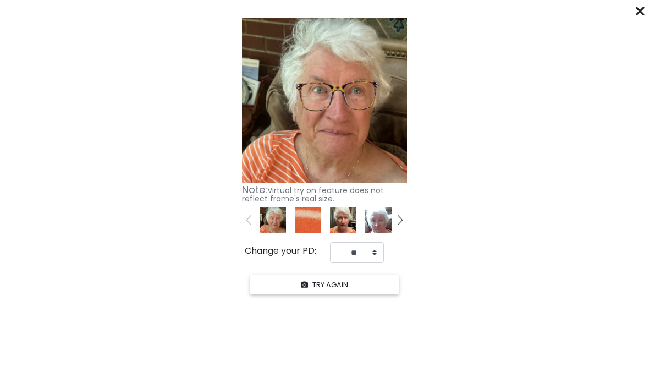
click at [640, 14] on icon at bounding box center [640, 11] width 9 height 9
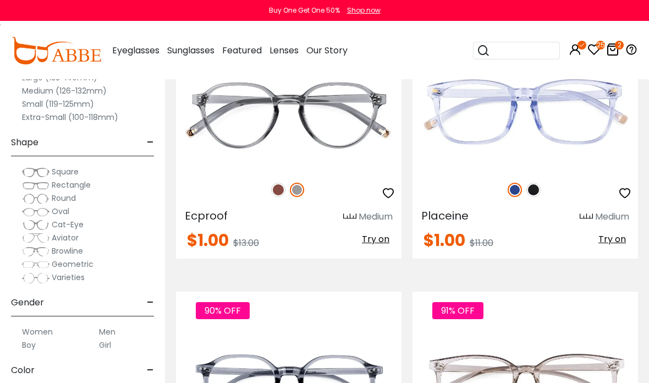
scroll to position [2618, 0]
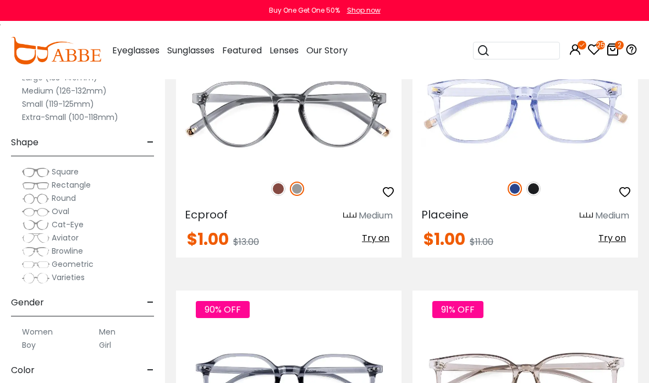
click at [376, 233] on span "Try on" at bounding box center [376, 238] width 28 height 13
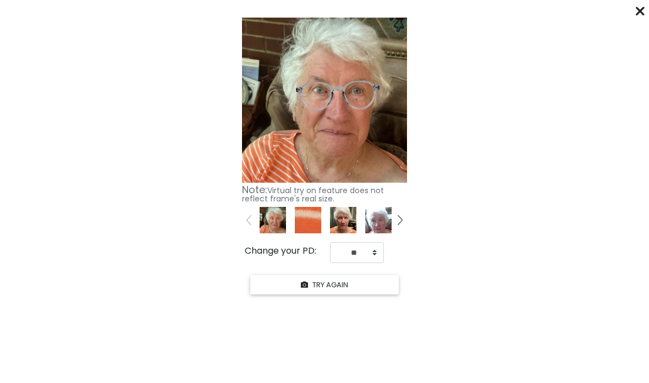
click at [625, 13] on from "Click "START YOUR TRY ON" to see previews with your face. START YOUR TRY ON Kee…" at bounding box center [324, 155] width 649 height 284
click at [640, 8] on icon at bounding box center [640, 11] width 9 height 9
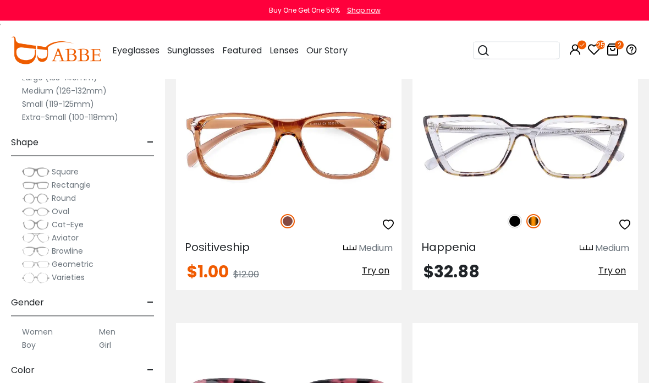
scroll to position [3679, 0]
click at [375, 267] on span "Try on" at bounding box center [376, 270] width 28 height 13
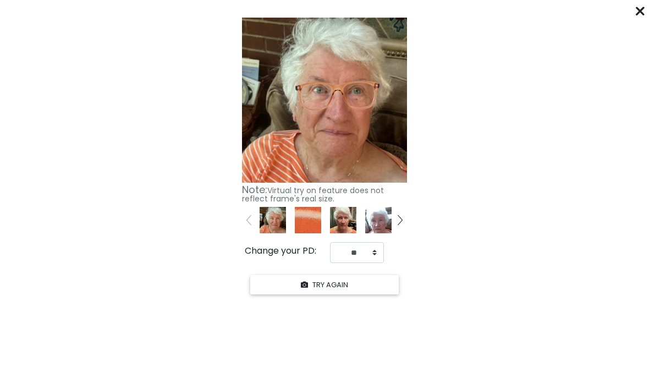
click at [630, 12] on div "****** Click "START YOUR TRY ON" to see previews with your face. START YOUR TRY…" at bounding box center [324, 191] width 649 height 383
click at [637, 10] on icon at bounding box center [640, 11] width 9 height 9
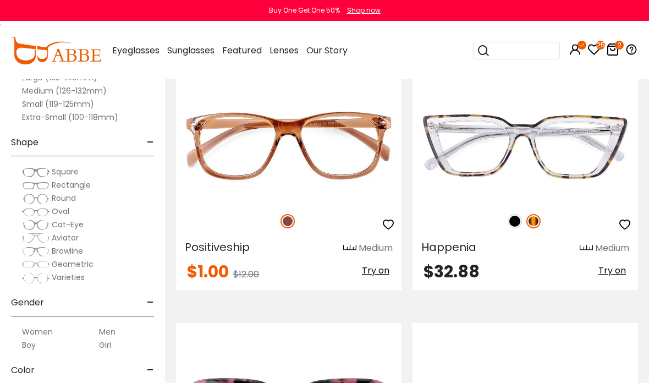
click at [380, 226] on button "button" at bounding box center [388, 224] width 20 height 21
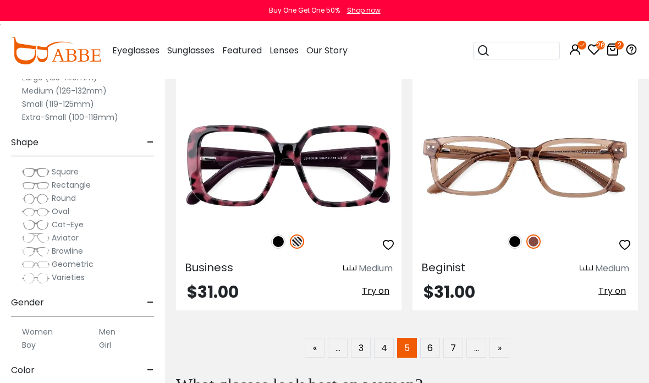
scroll to position [3941, 0]
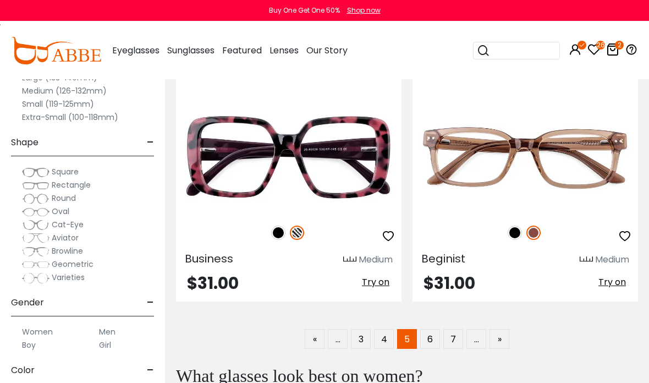
click at [618, 277] on span "Try on" at bounding box center [613, 282] width 28 height 13
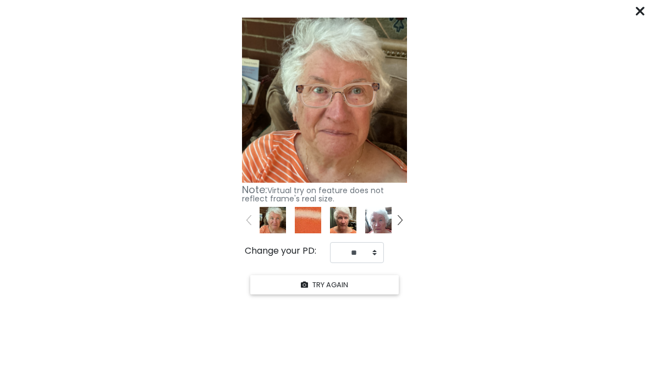
click at [641, 6] on div at bounding box center [640, 11] width 9 height 14
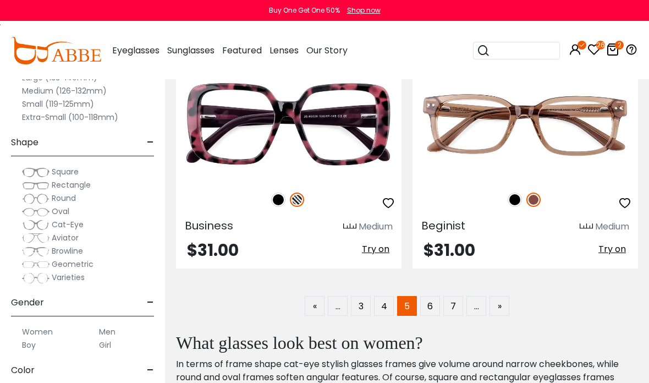
scroll to position [3954, 0]
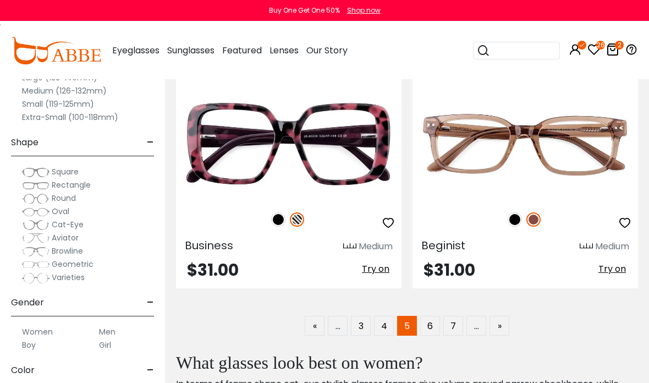
click at [378, 330] on link "4" at bounding box center [384, 326] width 20 height 20
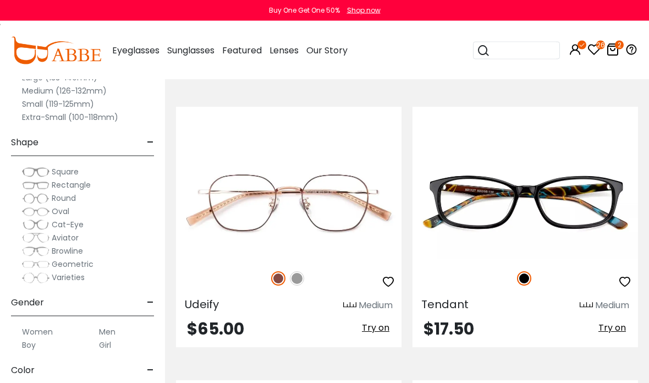
scroll to position [1709, 0]
click at [619, 325] on span "Try on" at bounding box center [613, 327] width 28 height 13
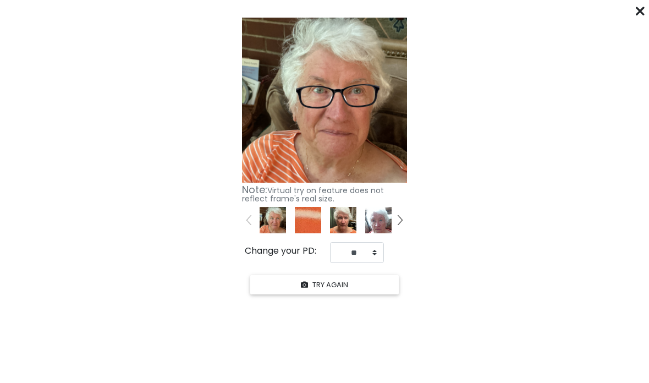
click at [634, 6] on div "****** Click "START YOUR TRY ON" to see previews with your face. START YOUR TRY…" at bounding box center [324, 191] width 649 height 383
click at [644, 12] on icon at bounding box center [640, 11] width 9 height 9
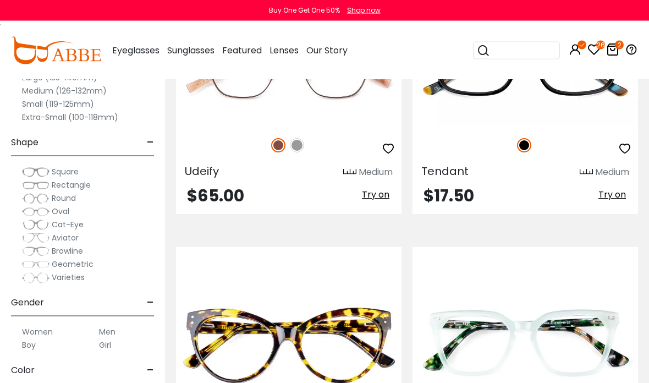
scroll to position [1836, 0]
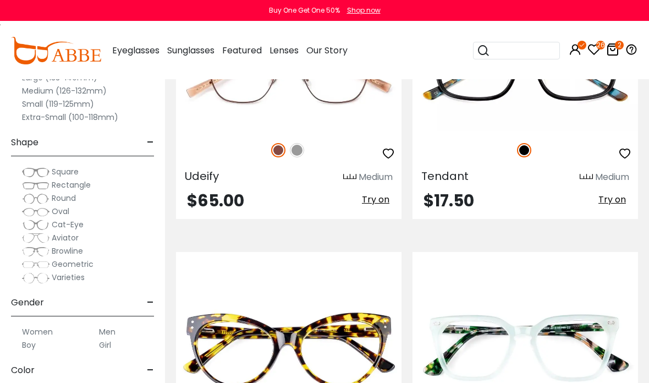
click at [620, 151] on icon "button" at bounding box center [624, 153] width 13 height 13
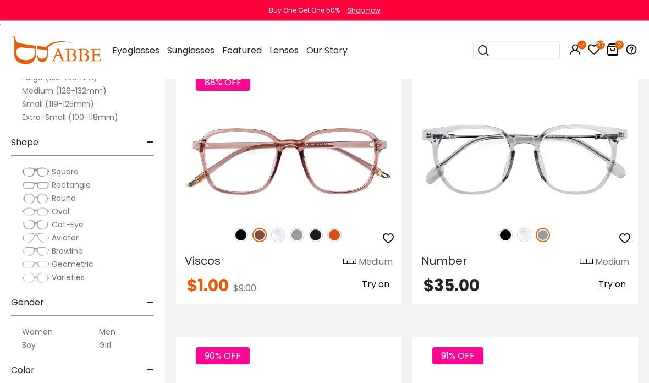
scroll to position [3666, 0]
click at [621, 277] on span "Try on" at bounding box center [613, 283] width 28 height 13
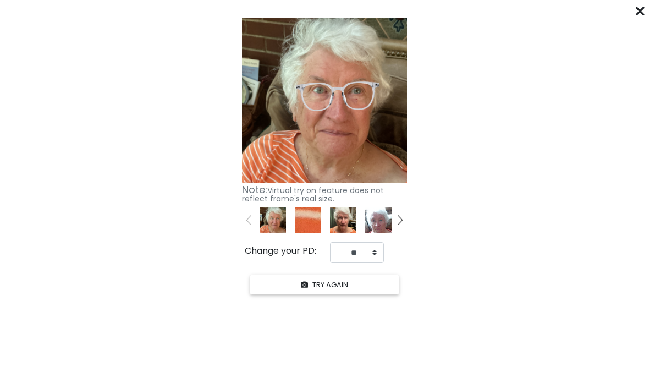
click at [640, 12] on icon at bounding box center [640, 11] width 9 height 9
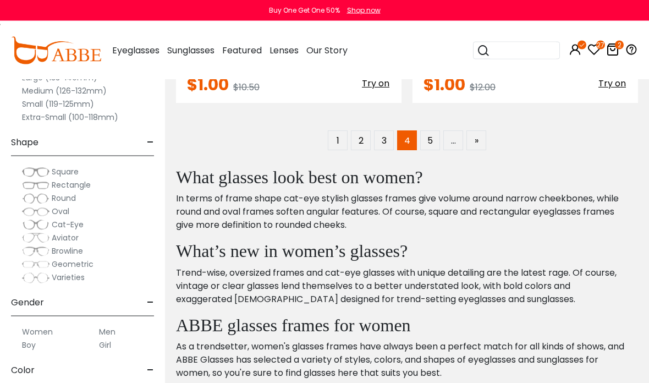
scroll to position [4140, 0]
click at [382, 135] on link "3" at bounding box center [384, 140] width 20 height 20
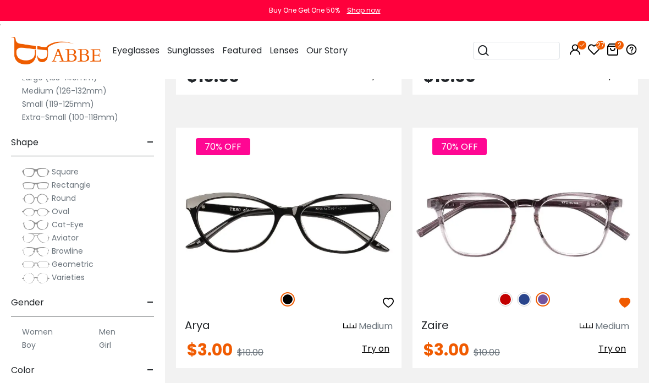
scroll to position [1413, 0]
click at [378, 345] on span "Try on" at bounding box center [376, 349] width 28 height 13
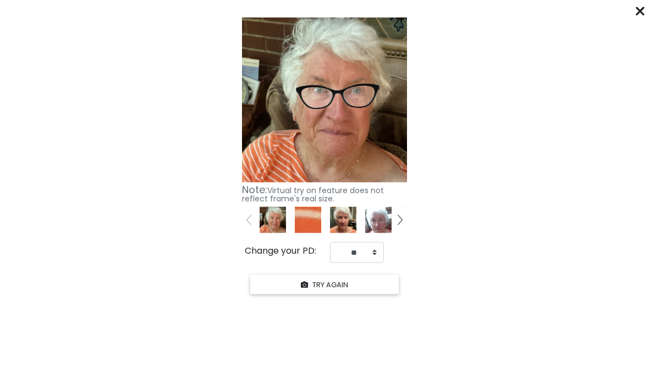
scroll to position [1414, 0]
click at [636, 9] on icon at bounding box center [640, 11] width 9 height 9
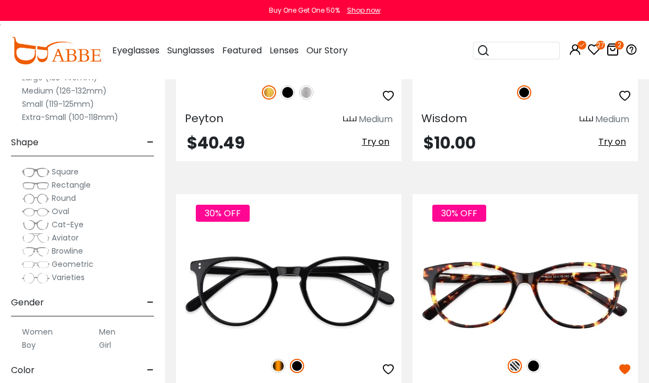
scroll to position [1924, 0]
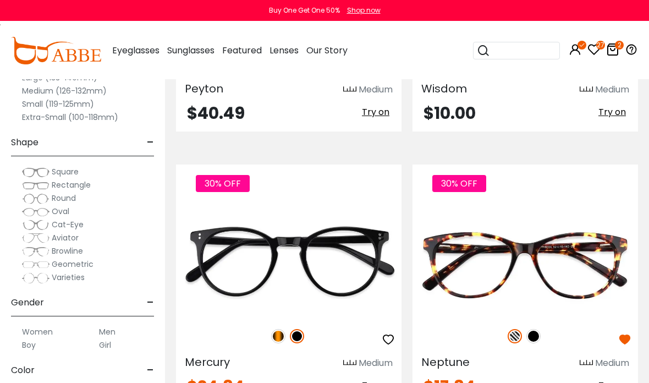
click at [617, 382] on span "Try on" at bounding box center [613, 385] width 28 height 13
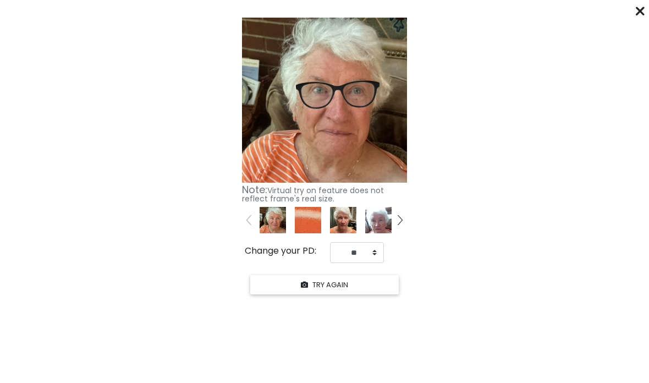
click at [643, 8] on icon at bounding box center [640, 11] width 9 height 9
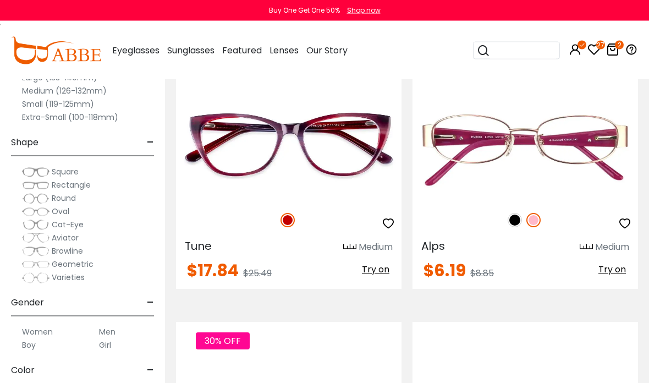
scroll to position [2311, 0]
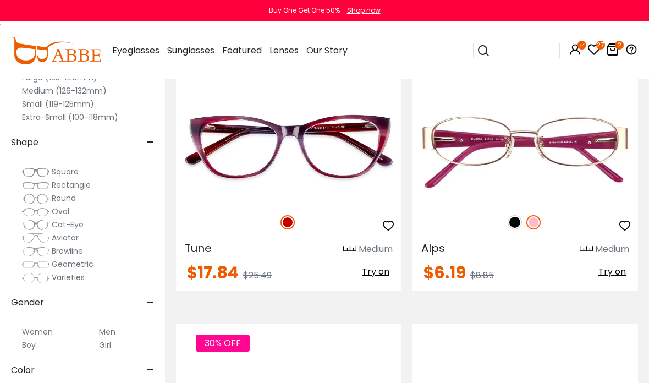
click at [381, 275] on span "Try on" at bounding box center [376, 271] width 28 height 13
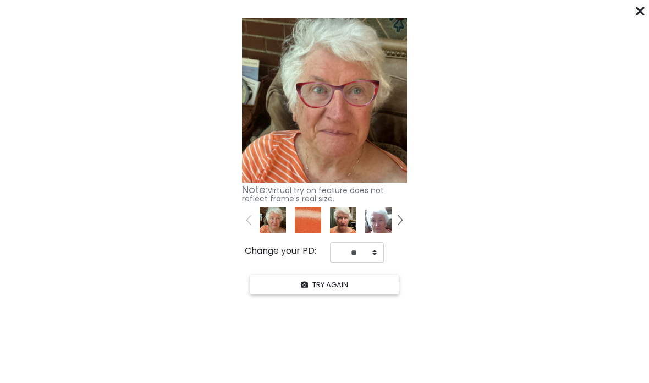
click at [640, 11] on icon at bounding box center [640, 11] width 9 height 9
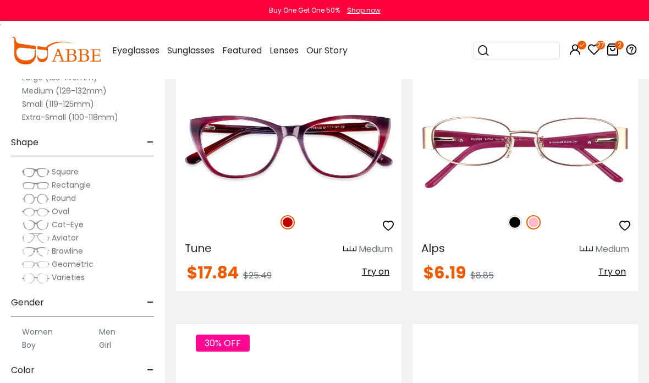
click at [389, 229] on icon "button" at bounding box center [388, 225] width 13 height 13
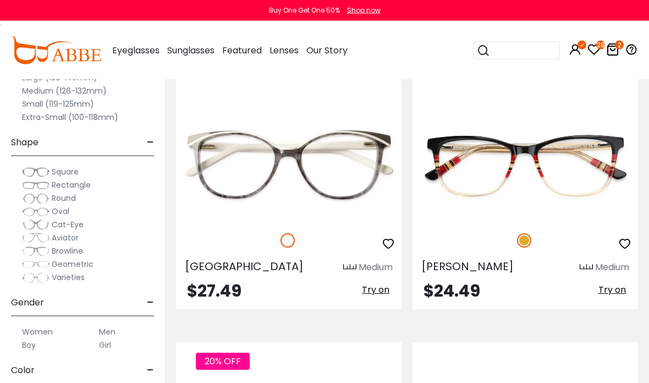
scroll to position [2840, 0]
click at [618, 284] on span "Try on" at bounding box center [613, 289] width 28 height 13
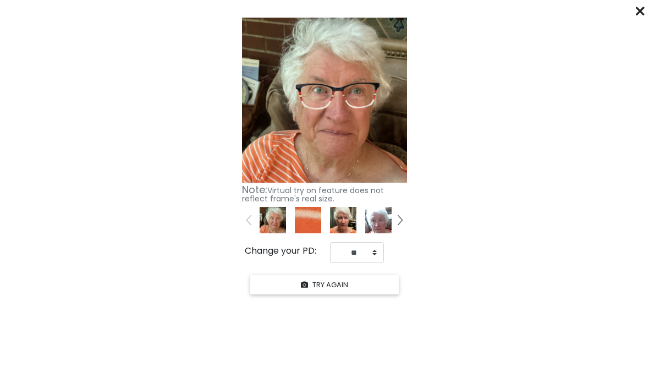
click at [643, 9] on icon at bounding box center [640, 11] width 9 height 9
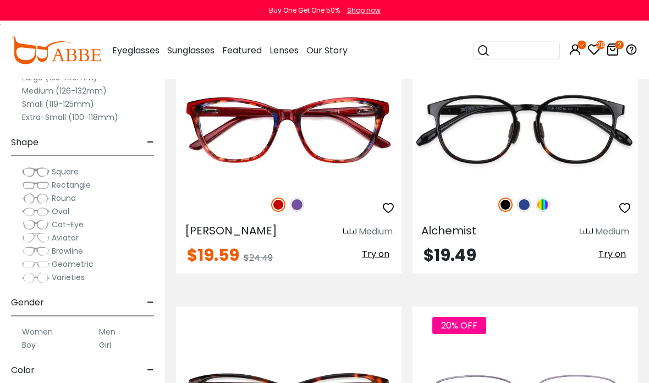
scroll to position [3151, 0]
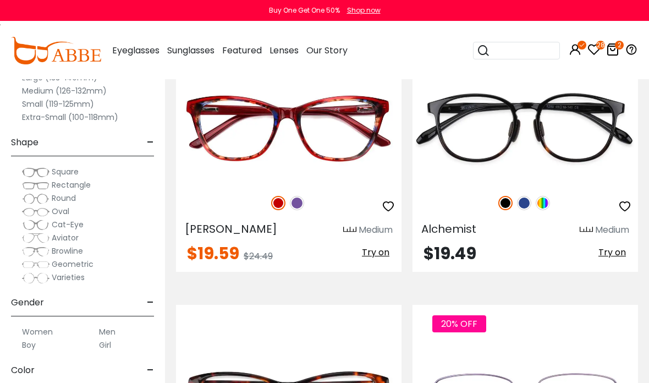
click at [300, 205] on img at bounding box center [297, 203] width 14 height 14
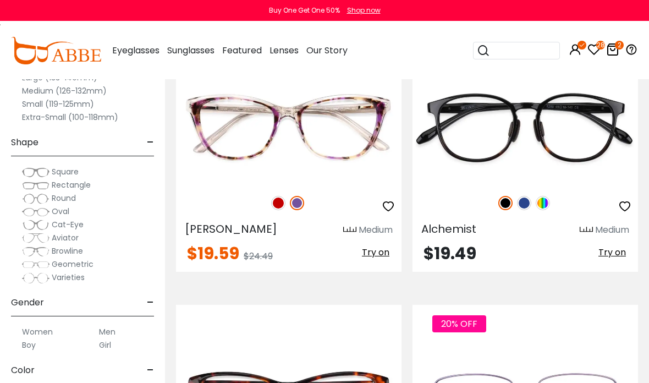
click at [380, 251] on span "Try on" at bounding box center [376, 252] width 28 height 13
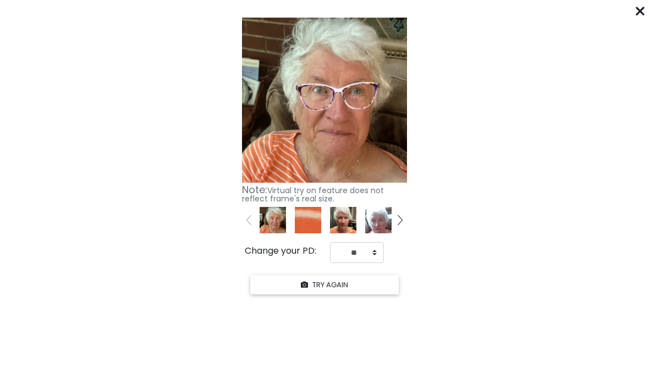
click at [632, 13] on div "****** Click "START YOUR TRY ON" to see previews with your face. START YOUR TRY…" at bounding box center [324, 191] width 649 height 383
click at [642, 9] on icon at bounding box center [640, 11] width 9 height 9
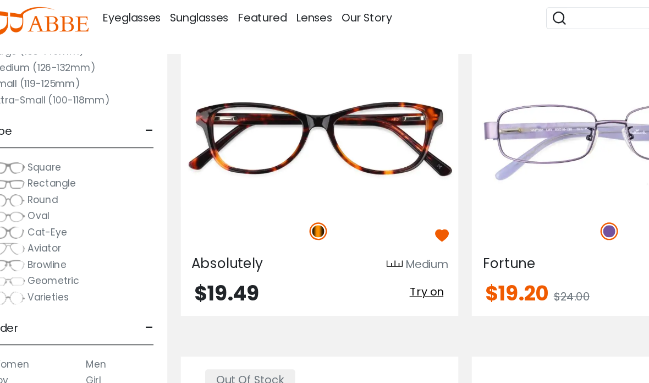
scroll to position [3404, 0]
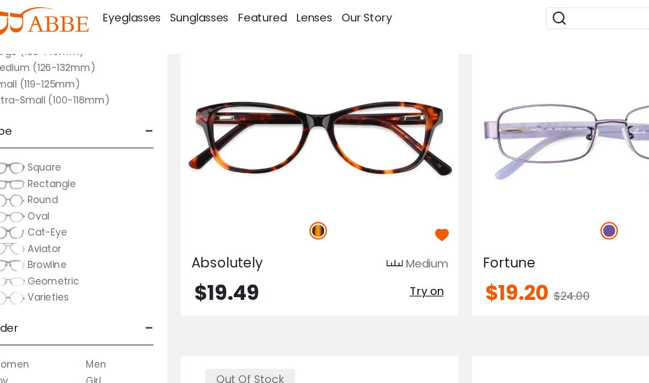
click at [362, 266] on span "Try on" at bounding box center [376, 272] width 28 height 13
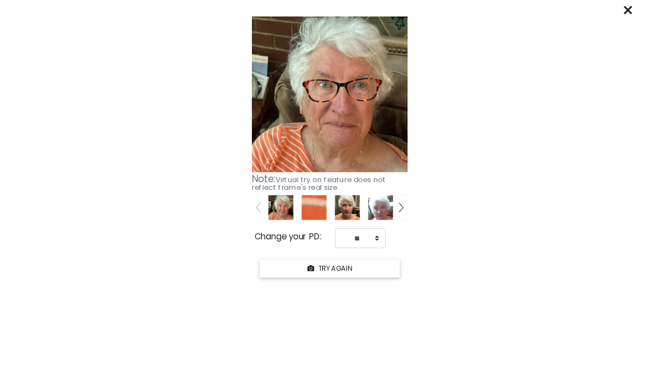
scroll to position [3271, 0]
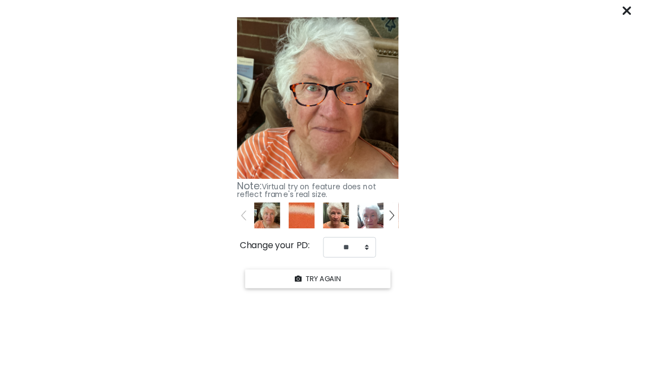
click at [646, 10] on div "****** Click "START YOUR TRY ON" to see previews with your face. START YOUR TRY…" at bounding box center [324, 191] width 649 height 383
click at [646, 13] on from "Click "START YOUR TRY ON" to see previews with your face. START YOUR TRY ON Kee…" at bounding box center [324, 155] width 649 height 284
click at [645, 4] on div at bounding box center [640, 11] width 9 height 14
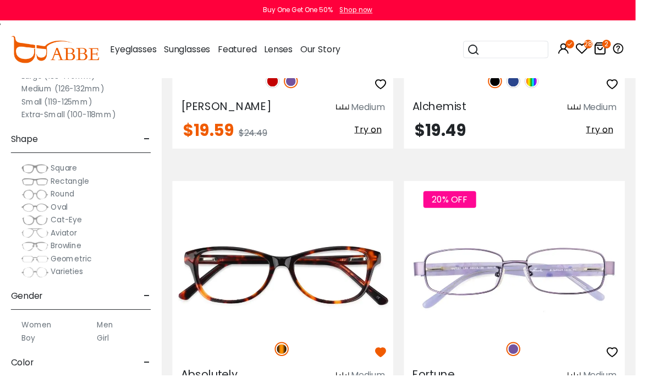
click at [649, 7] on div "Buy One Get One 50% Shop now" at bounding box center [324, 10] width 649 height 21
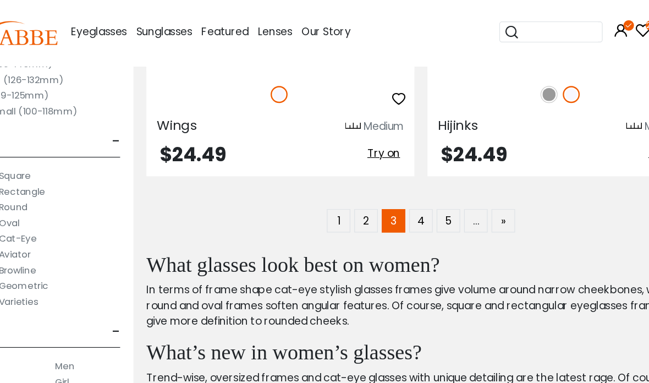
scroll to position [4073, 0]
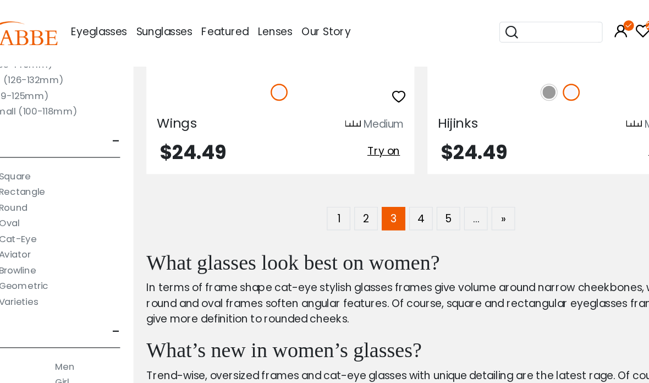
click at [351, 197] on link "2" at bounding box center [361, 207] width 20 height 20
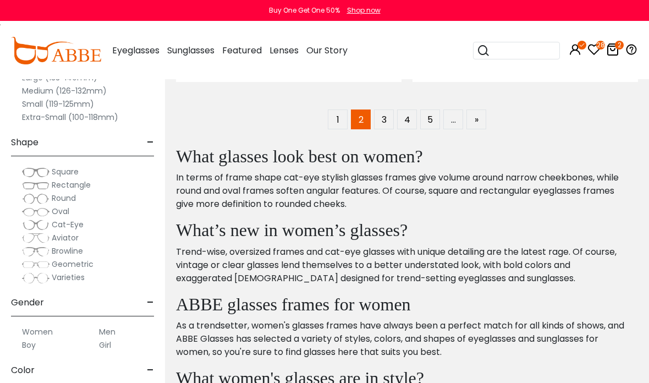
scroll to position [4158, 0]
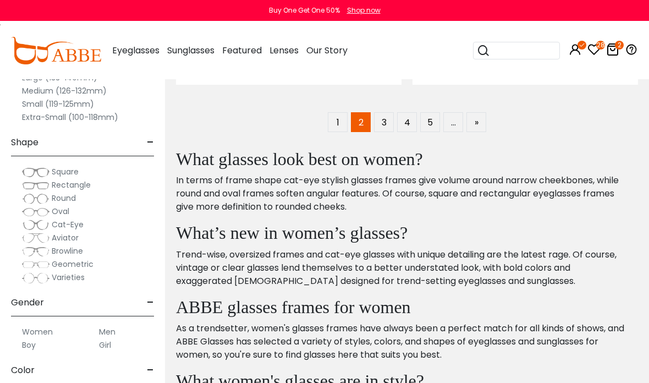
click at [334, 127] on link "1" at bounding box center [338, 122] width 20 height 20
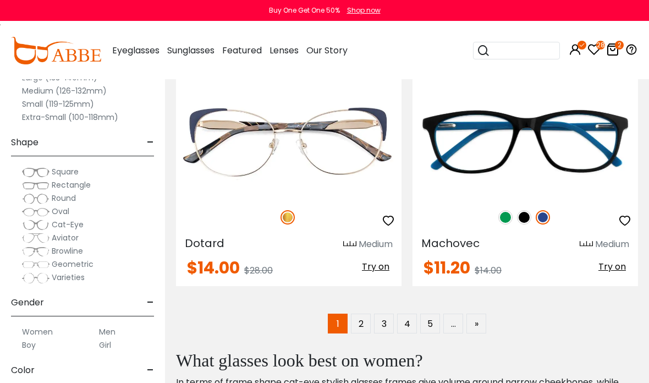
scroll to position [3986, 0]
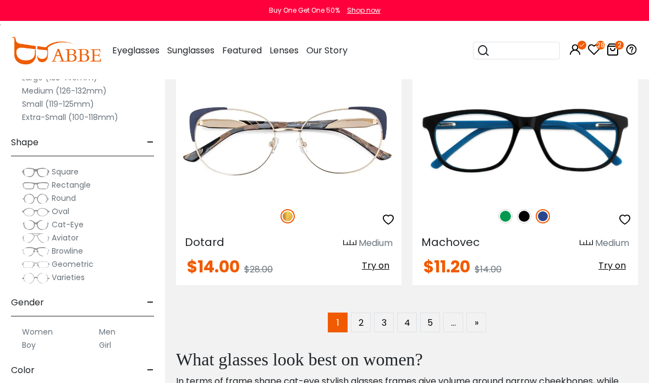
click at [71, 220] on span "Cat-Eye" at bounding box center [68, 224] width 32 height 11
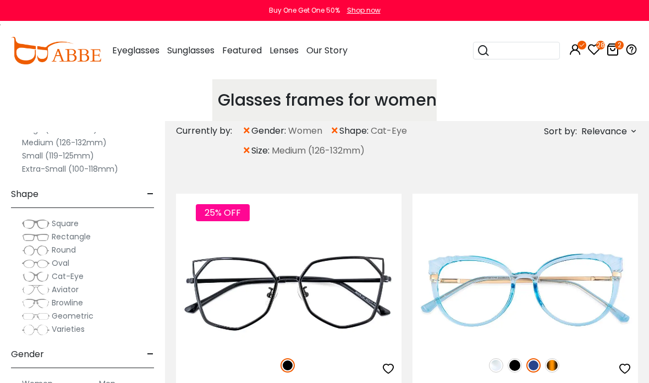
scroll to position [87, 0]
click at [77, 272] on span "Cat-Eye" at bounding box center [68, 275] width 32 height 11
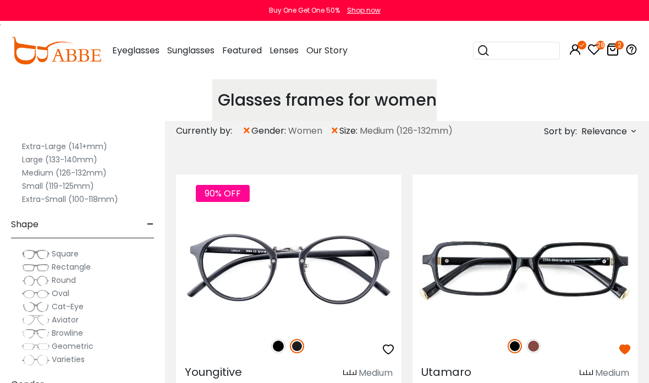
scroll to position [61, 0]
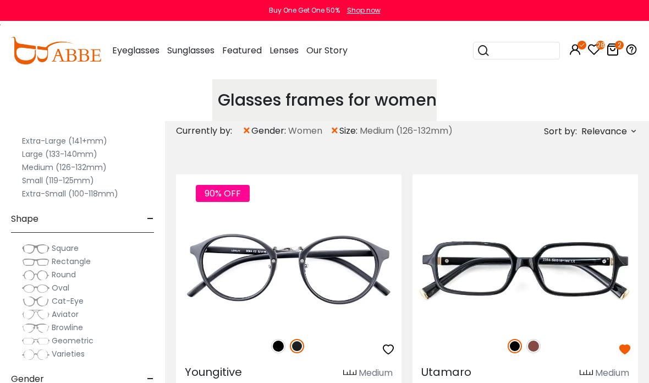
click at [89, 261] on span "Rectangle" at bounding box center [71, 261] width 39 height 11
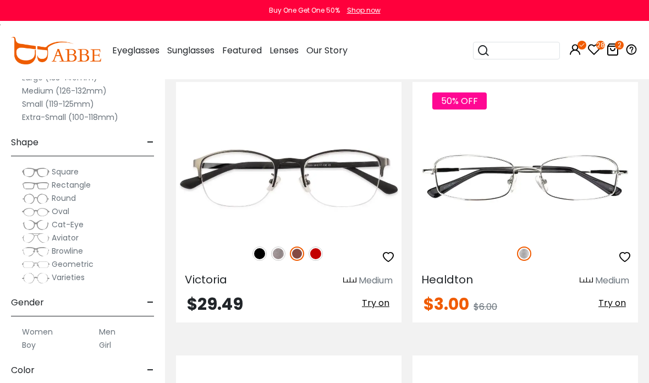
scroll to position [959, 0]
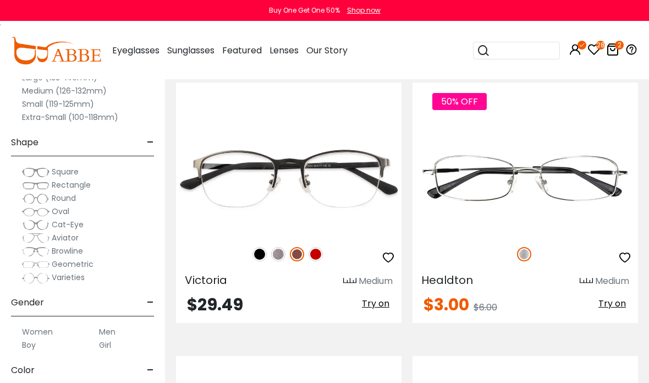
click at [278, 253] on img at bounding box center [278, 254] width 14 height 14
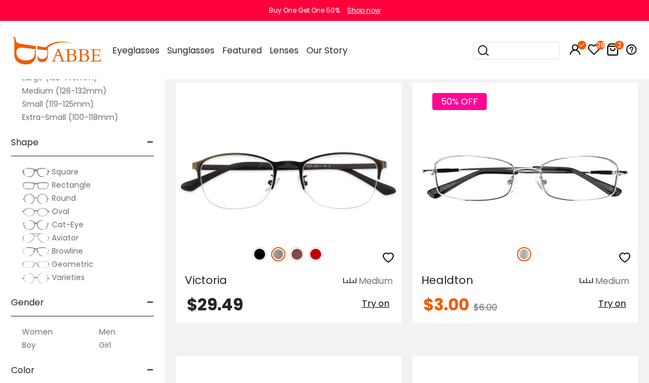
click at [299, 260] on img at bounding box center [297, 254] width 14 height 14
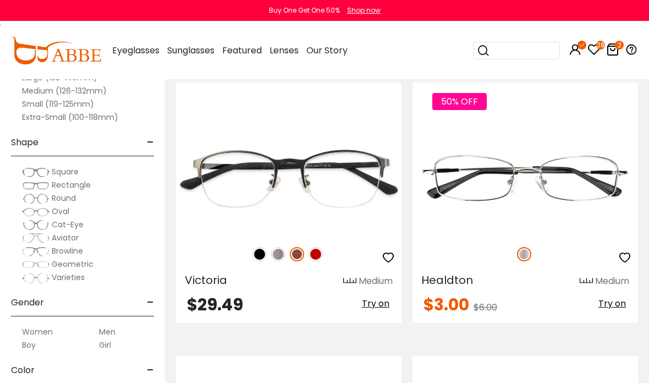
click at [375, 302] on span "Try on" at bounding box center [376, 303] width 28 height 13
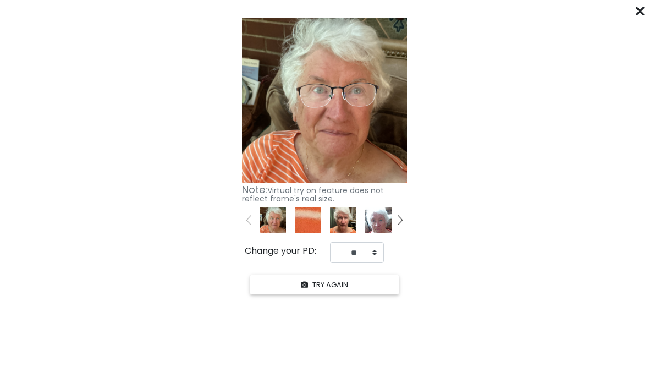
click at [631, 10] on div "****** Click "START YOUR TRY ON" to see previews with your face. START YOUR TRY…" at bounding box center [324, 191] width 649 height 383
click at [638, 8] on icon at bounding box center [640, 11] width 9 height 9
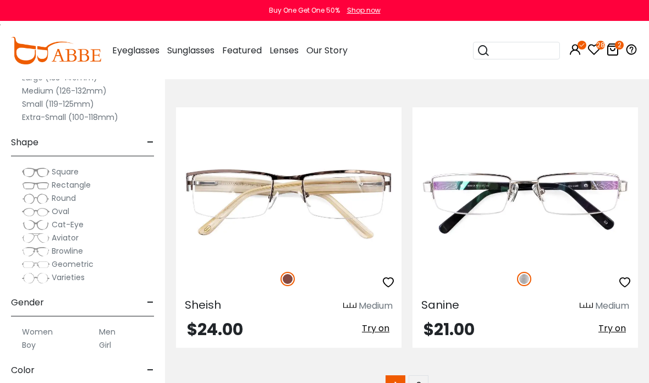
scroll to position [3944, 0]
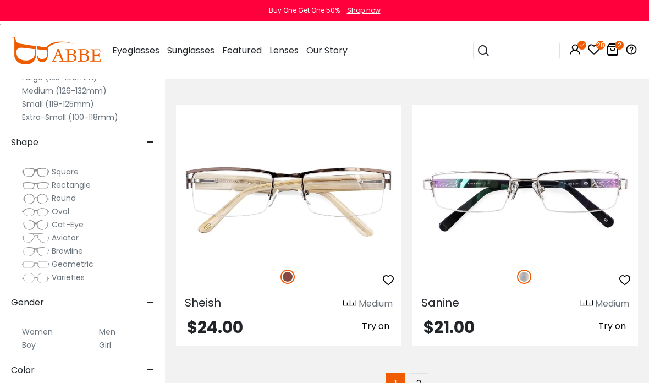
click at [386, 326] on span "Try on" at bounding box center [376, 326] width 28 height 13
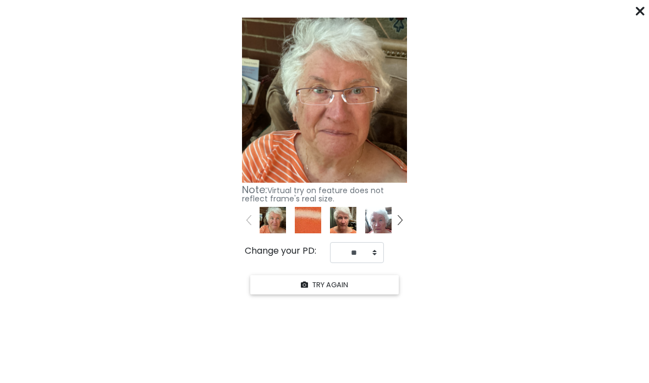
click at [641, 11] on icon at bounding box center [640, 11] width 9 height 9
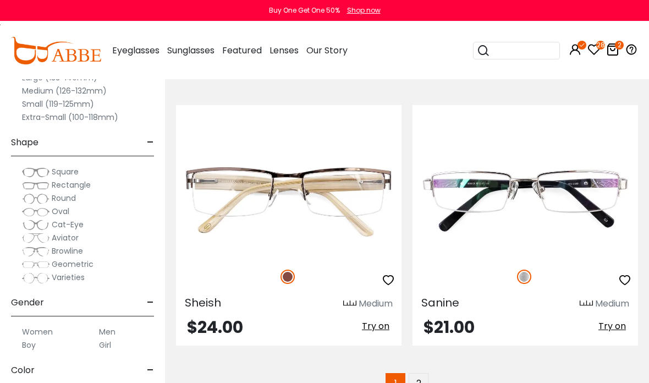
click at [386, 272] on button "button" at bounding box center [388, 280] width 20 height 21
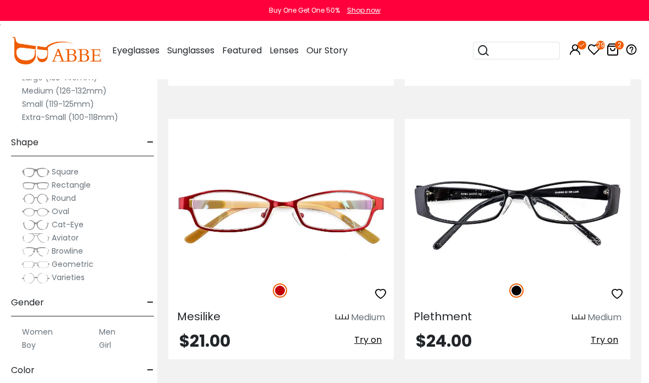
scroll to position [3657, 8]
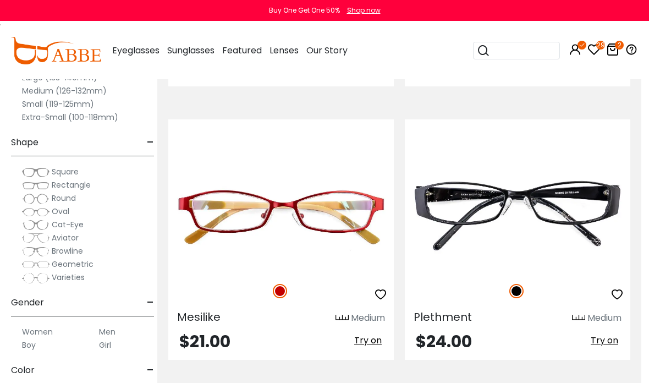
click at [592, 48] on icon at bounding box center [594, 49] width 13 height 13
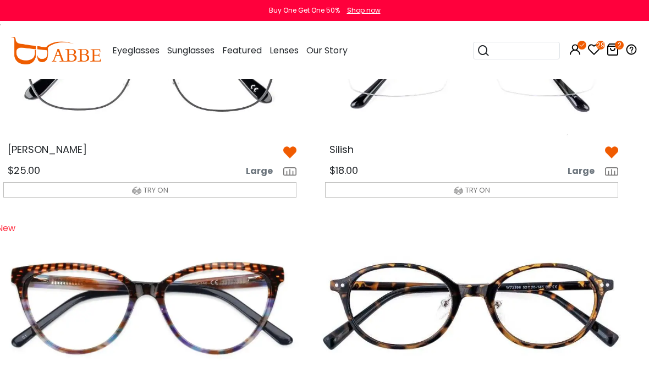
scroll to position [168, 14]
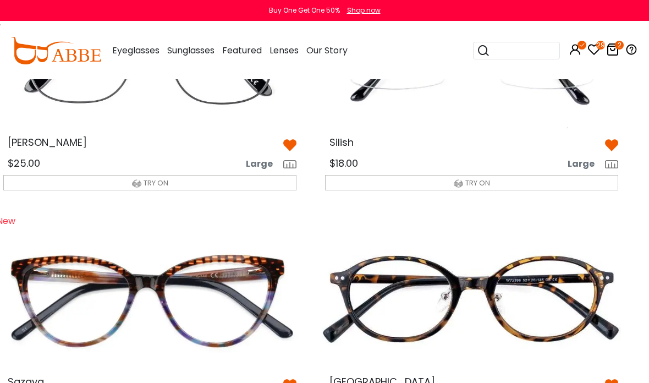
click at [561, 304] on img at bounding box center [471, 299] width 311 height 156
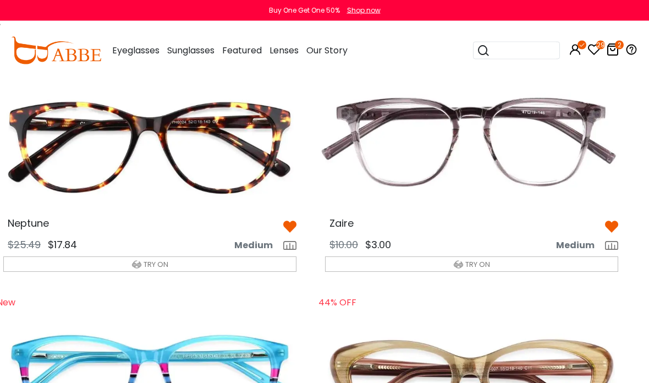
scroll to position [571, 14]
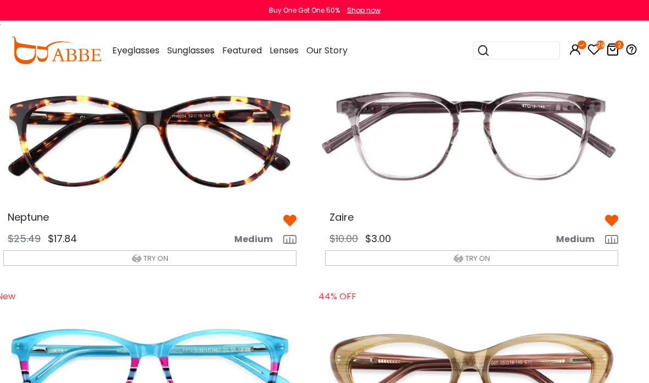
click at [570, 177] on img at bounding box center [471, 136] width 311 height 156
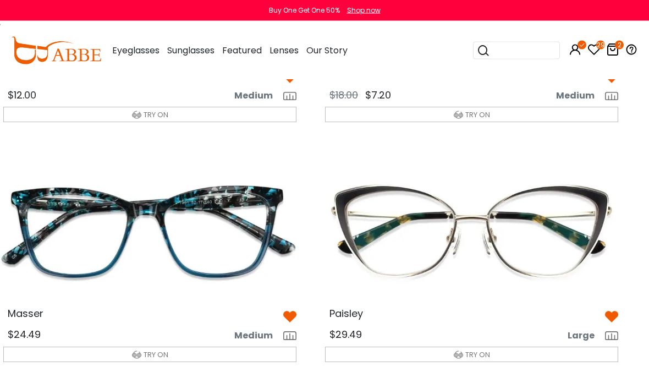
scroll to position [1438, 14]
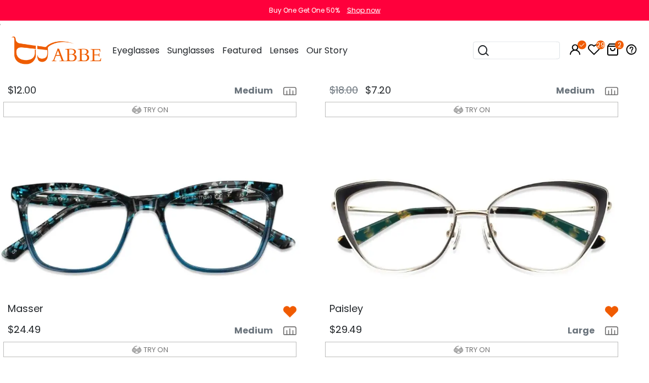
click at [61, 192] on img at bounding box center [149, 227] width 311 height 156
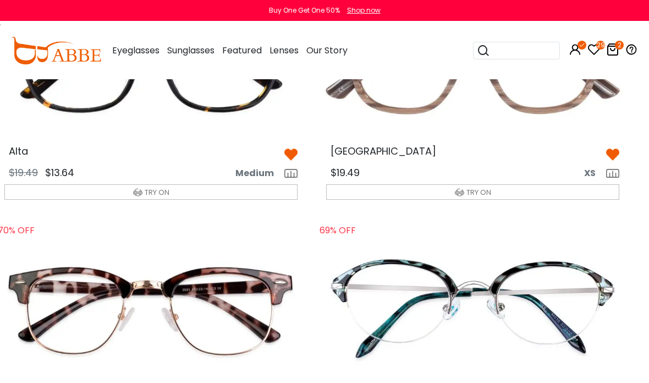
scroll to position [1817, 13]
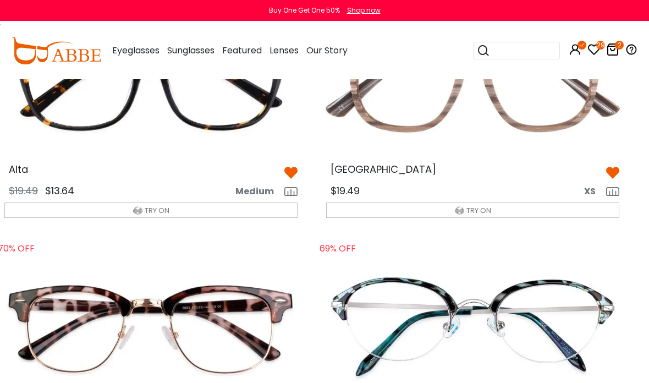
click at [595, 188] on span "XS" at bounding box center [594, 191] width 20 height 13
click at [546, 182] on div "$19.49 XS" at bounding box center [472, 190] width 311 height 17
click at [506, 203] on button "TRY ON" at bounding box center [472, 209] width 293 height 15
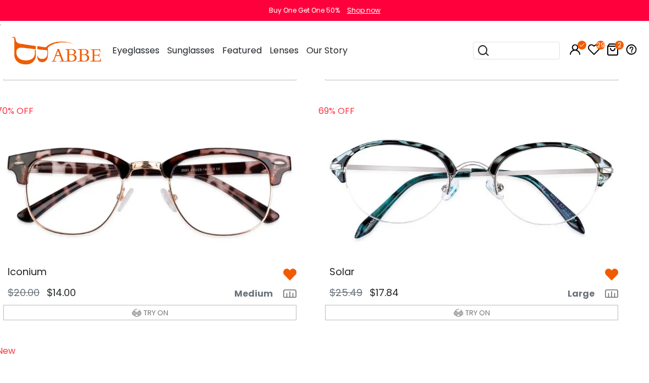
scroll to position [1954, 14]
click at [613, 268] on img at bounding box center [611, 274] width 13 height 13
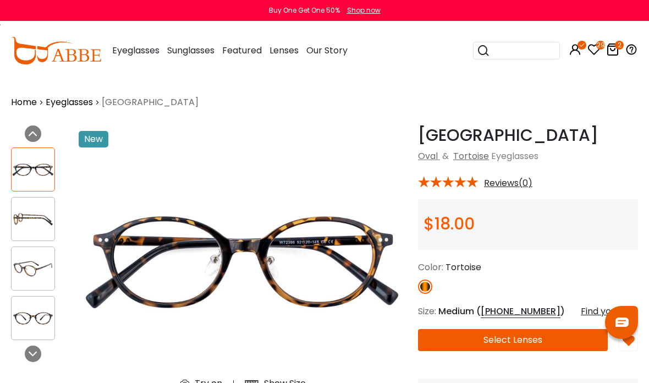
scroll to position [19, 0]
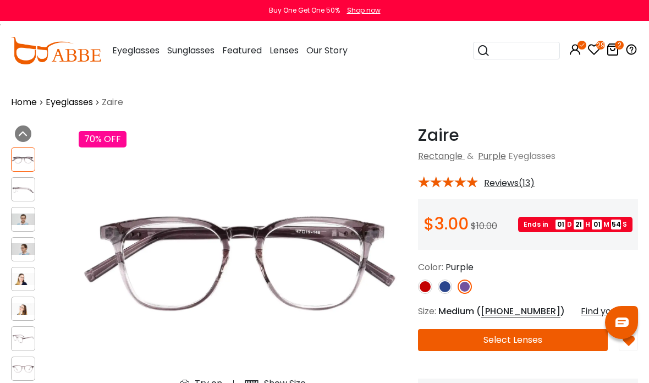
click at [447, 289] on img at bounding box center [445, 286] width 14 height 14
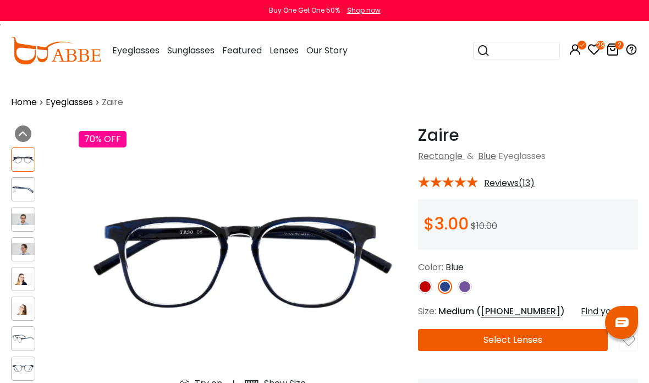
click at [464, 287] on img at bounding box center [465, 286] width 14 height 14
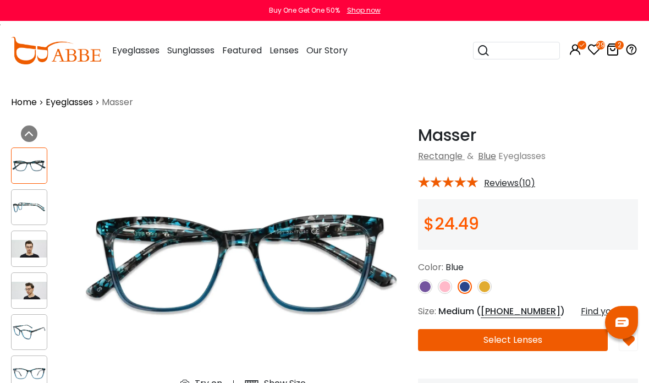
scroll to position [14, 0]
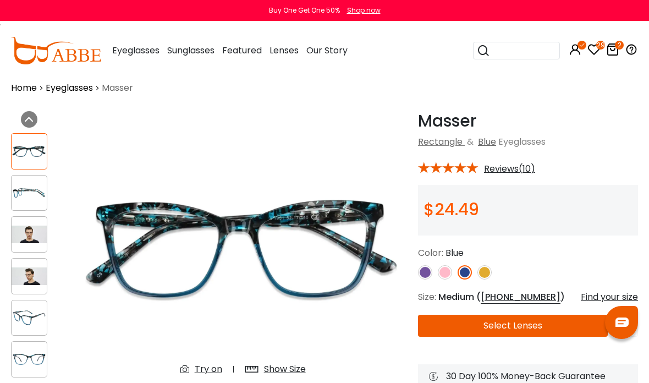
click at [486, 275] on img at bounding box center [485, 272] width 14 height 14
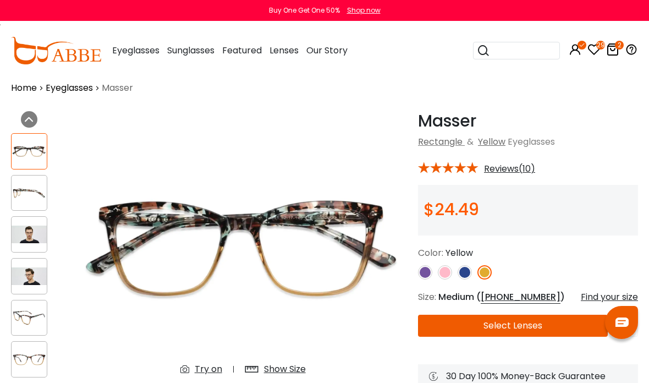
click at [441, 268] on img at bounding box center [445, 272] width 14 height 14
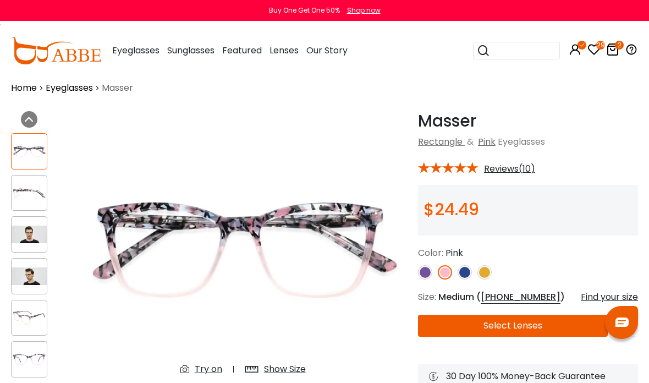
click at [424, 268] on img at bounding box center [425, 272] width 14 height 14
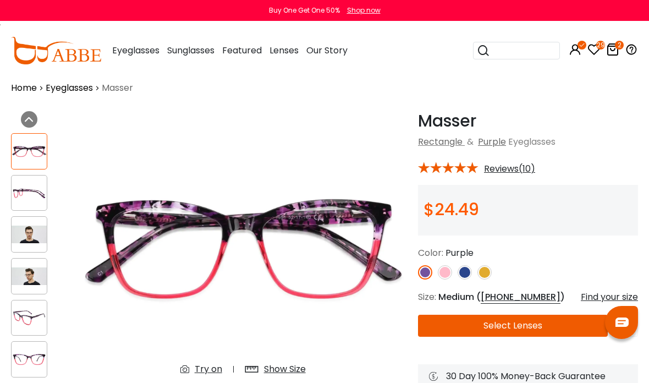
click at [465, 270] on img at bounding box center [465, 272] width 14 height 14
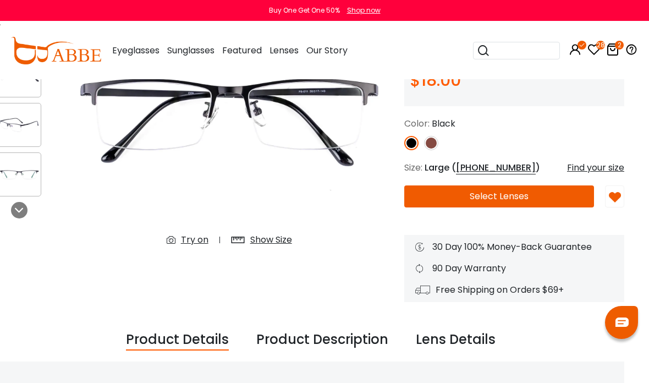
scroll to position [147, 13]
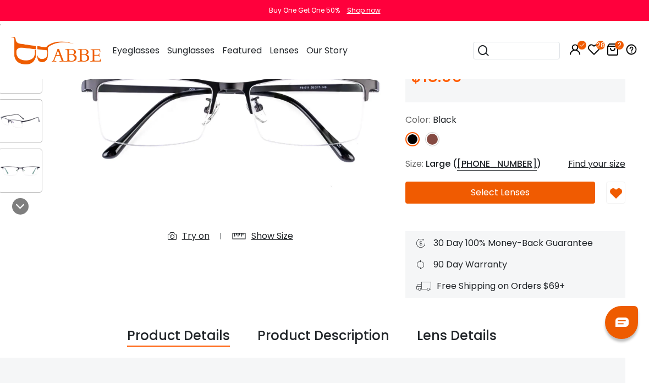
click at [615, 189] on img at bounding box center [616, 194] width 12 height 12
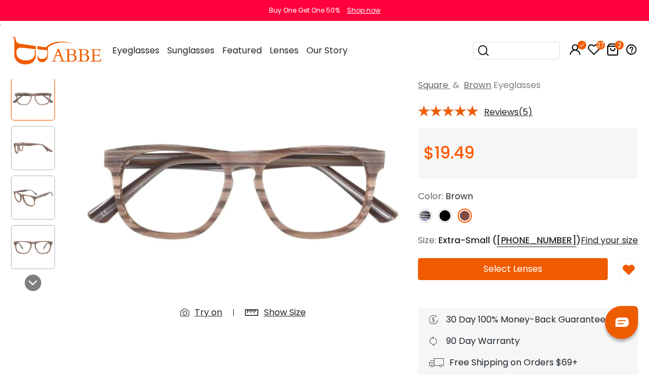
scroll to position [75, 0]
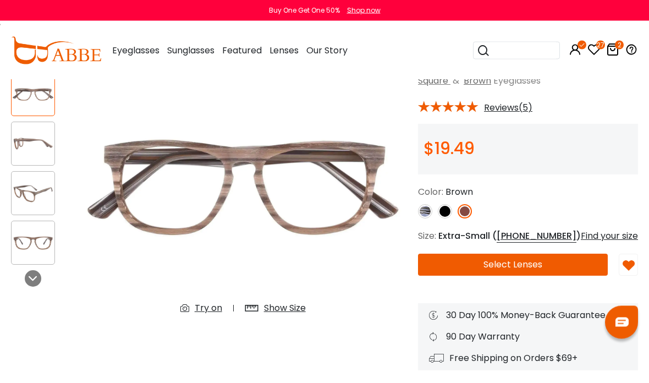
click at [632, 260] on img at bounding box center [629, 266] width 12 height 12
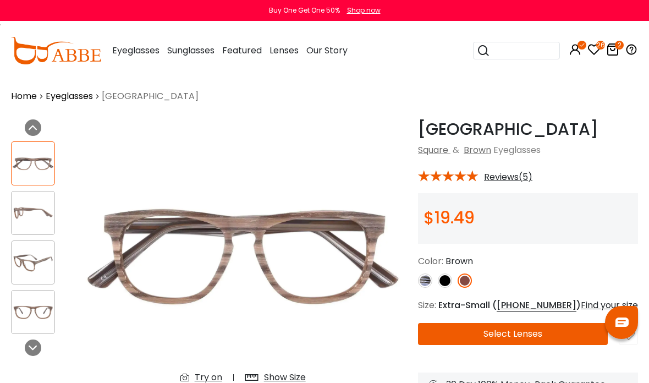
scroll to position [0, 0]
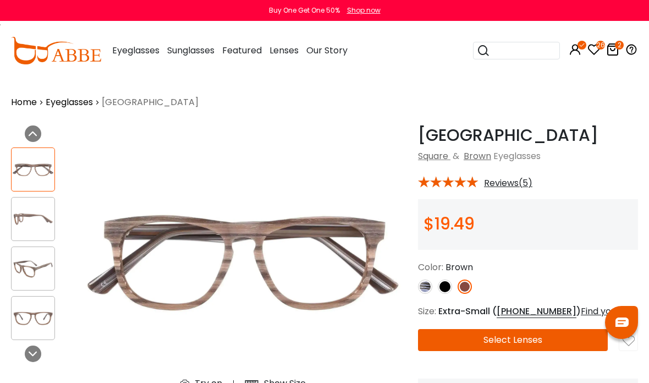
click at [596, 46] on icon "26" at bounding box center [600, 45] width 9 height 9
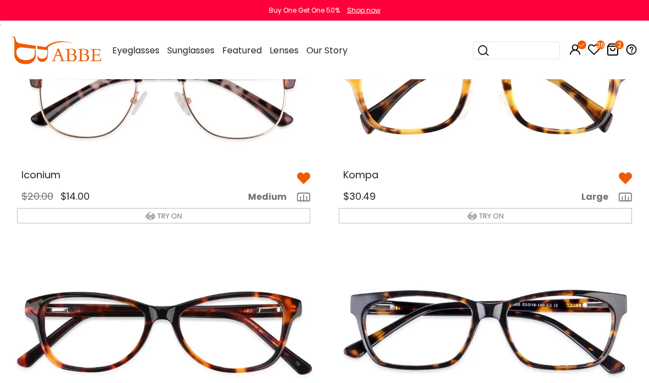
scroll to position [1823, 0]
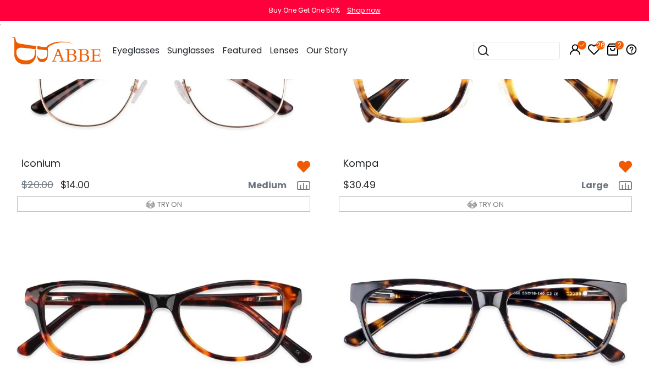
click at [565, 132] on img at bounding box center [485, 81] width 311 height 156
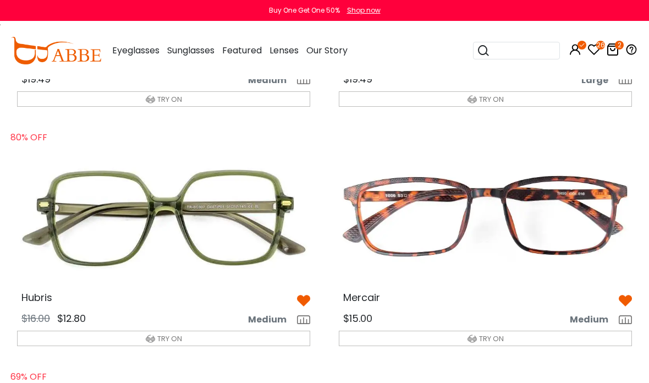
scroll to position [2170, 0]
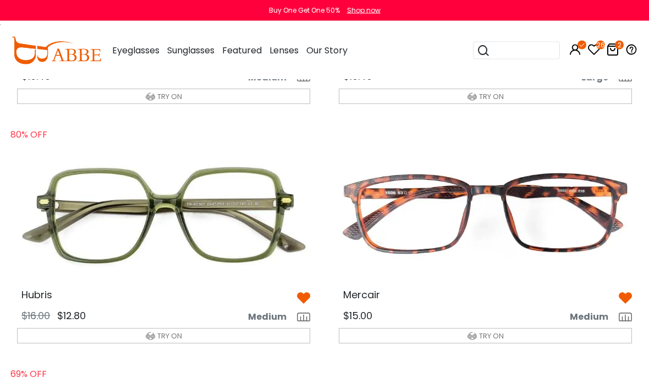
click at [569, 181] on img at bounding box center [485, 213] width 311 height 156
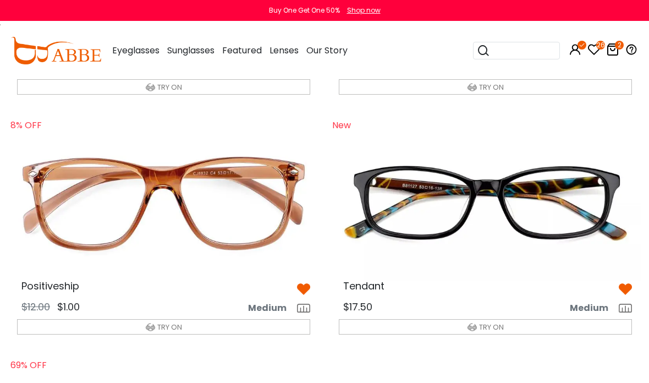
scroll to position [2660, 0]
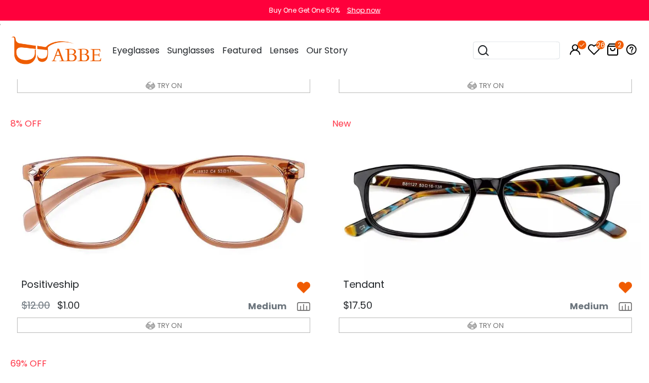
click at [490, 318] on button "TRY ON" at bounding box center [485, 325] width 293 height 15
click at [495, 320] on span "TRY ON" at bounding box center [491, 325] width 25 height 10
click at [498, 320] on span "TRY ON" at bounding box center [491, 325] width 25 height 10
click at [552, 208] on img at bounding box center [485, 202] width 311 height 156
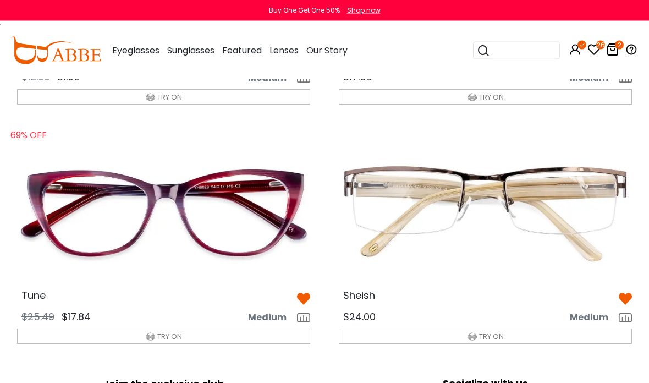
scroll to position [2889, 0]
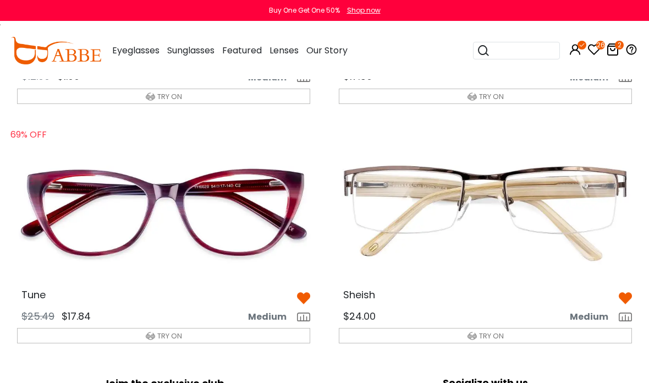
click at [575, 180] on img at bounding box center [485, 213] width 311 height 156
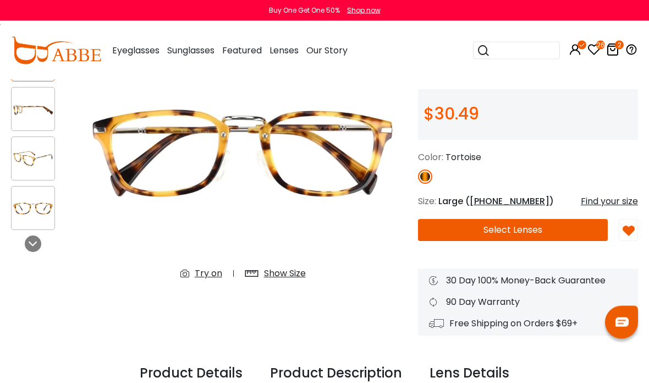
scroll to position [110, 0]
click at [631, 225] on img at bounding box center [629, 231] width 12 height 12
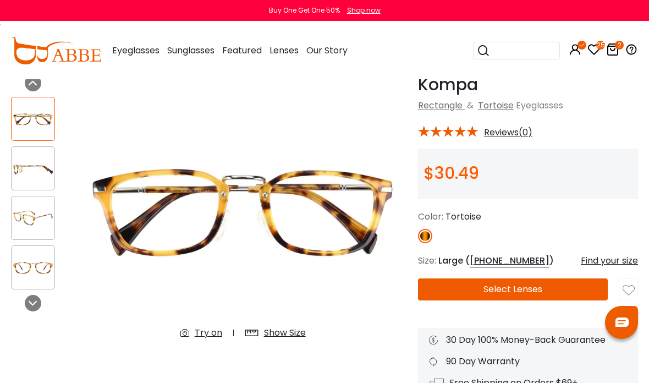
scroll to position [39, 0]
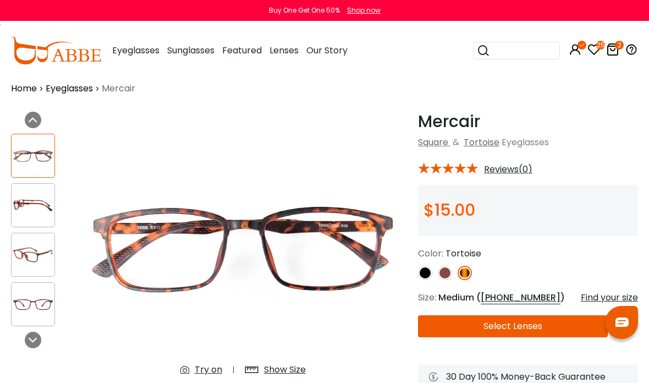
scroll to position [16, 0]
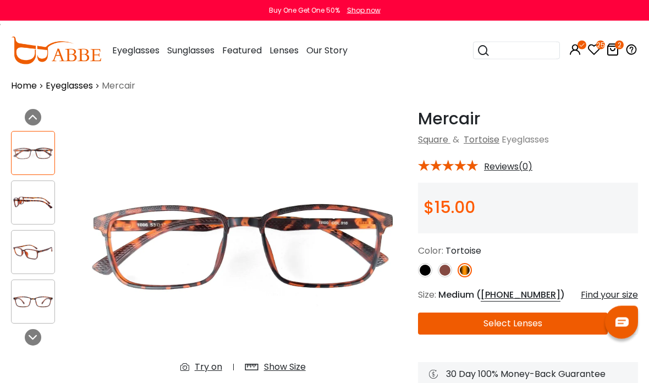
click at [209, 373] on div "Try on" at bounding box center [209, 367] width 28 height 13
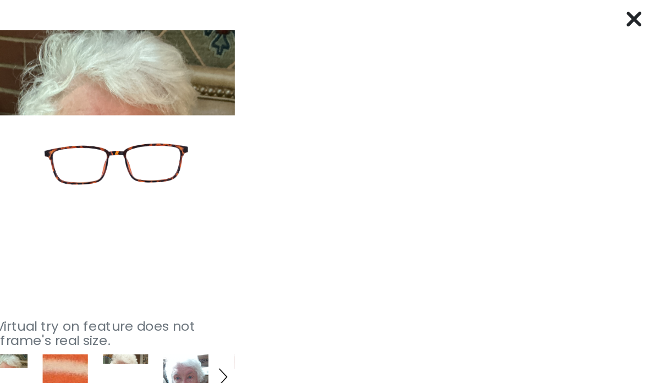
scroll to position [0, 14]
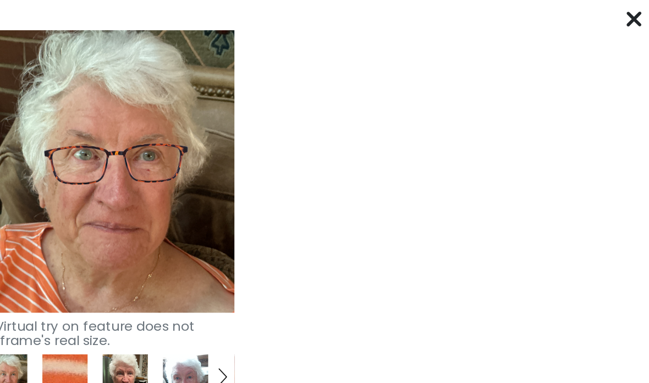
click at [636, 13] on icon at bounding box center [640, 11] width 9 height 9
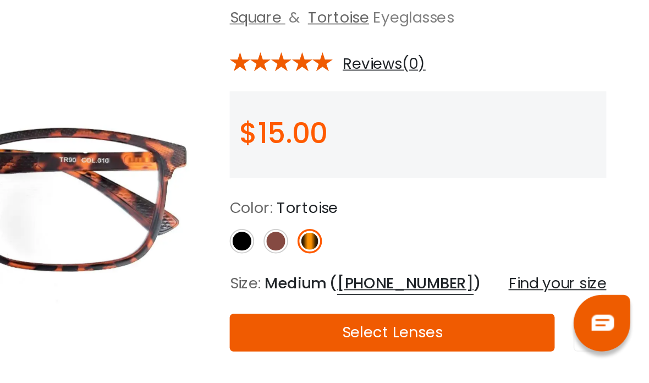
scroll to position [18, 14]
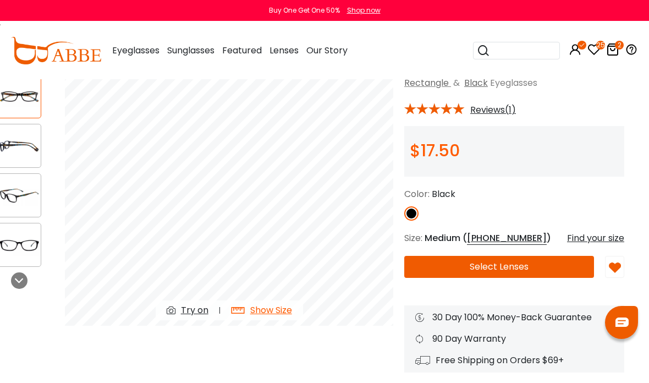
scroll to position [73, 0]
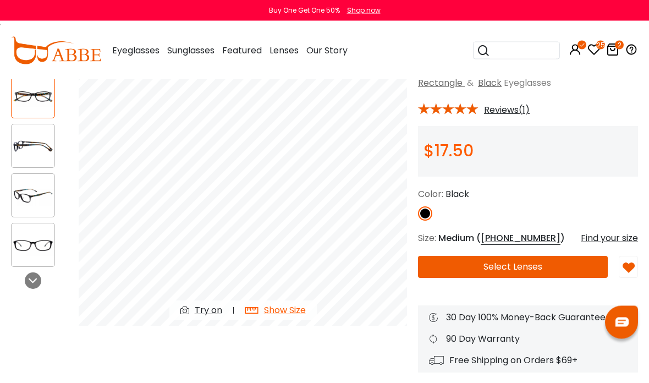
click at [207, 315] on div "Try on" at bounding box center [209, 310] width 28 height 13
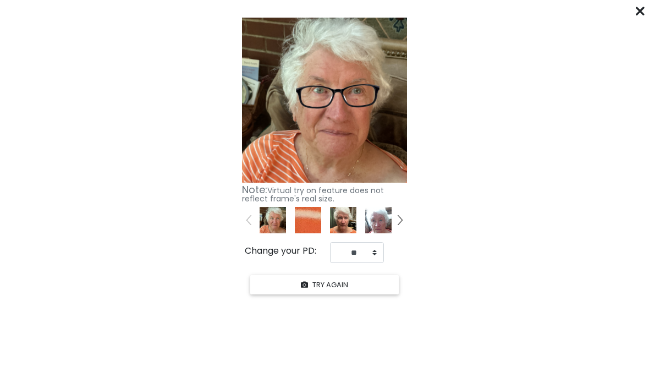
click at [634, 13] on from "Click "START YOUR TRY ON" to see previews with your face. START YOUR TRY ON Kee…" at bounding box center [324, 155] width 649 height 284
click at [638, 14] on icon at bounding box center [640, 11] width 9 height 9
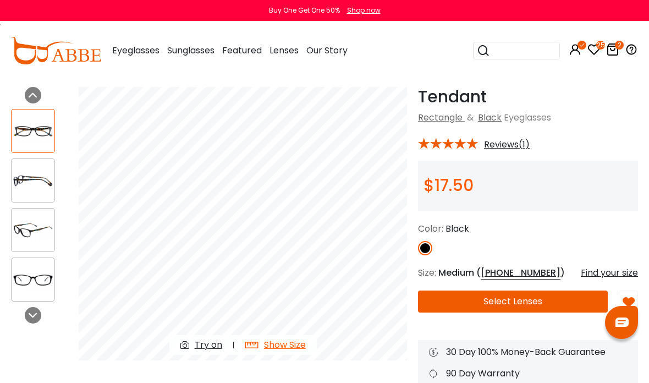
scroll to position [0, 0]
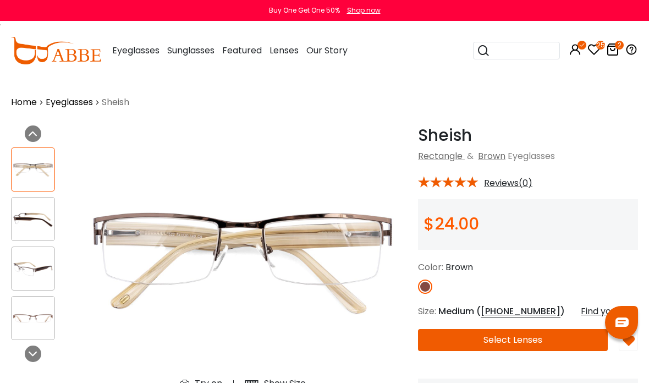
click at [206, 382] on div "Try on" at bounding box center [209, 383] width 28 height 13
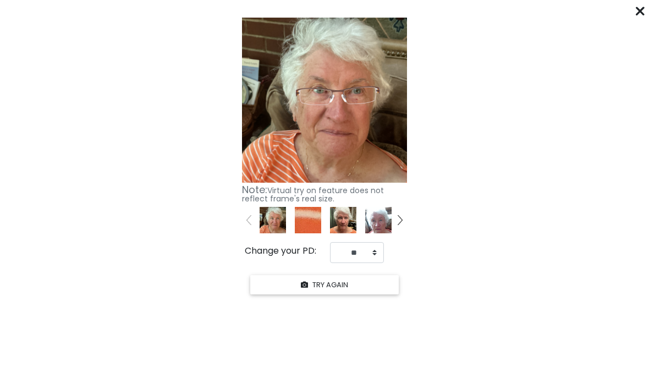
click at [638, 10] on icon at bounding box center [640, 11] width 9 height 9
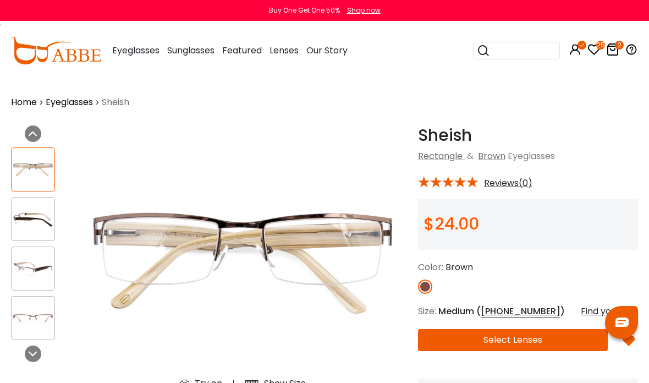
scroll to position [20, 0]
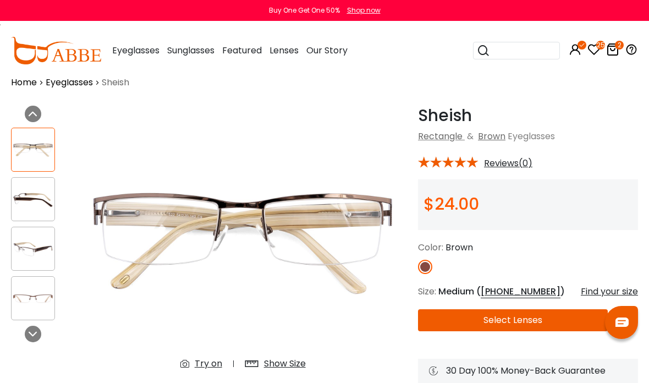
click at [573, 43] on icon at bounding box center [575, 49] width 13 height 13
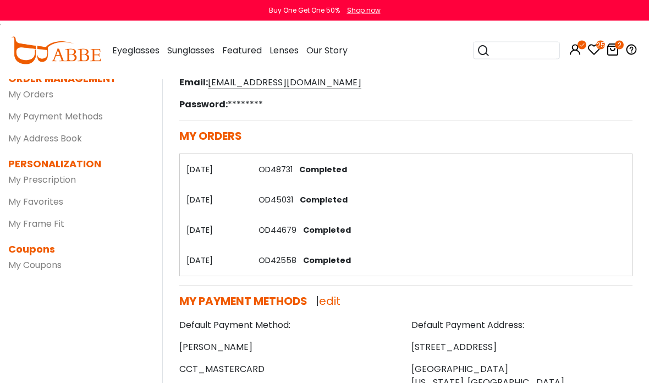
scroll to position [138, 0]
click at [292, 199] on link "OD45031" at bounding box center [276, 199] width 35 height 11
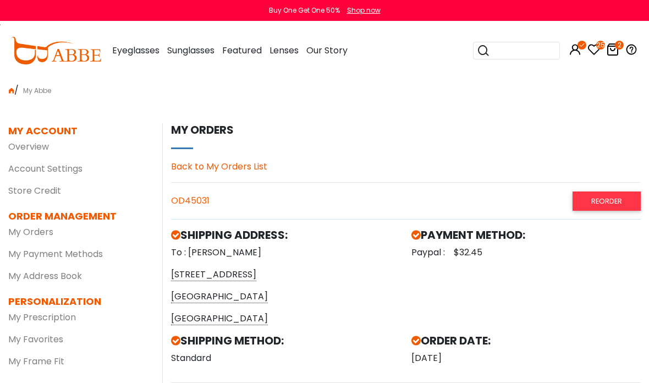
click at [182, 166] on link "Back to My Orders List" at bounding box center [219, 166] width 96 height 13
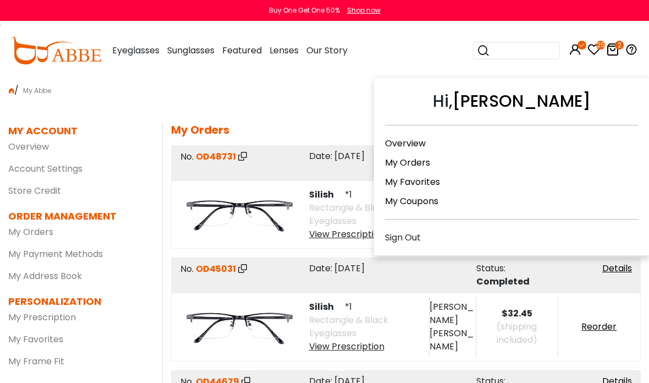
click at [578, 47] on icon at bounding box center [582, 45] width 9 height 9
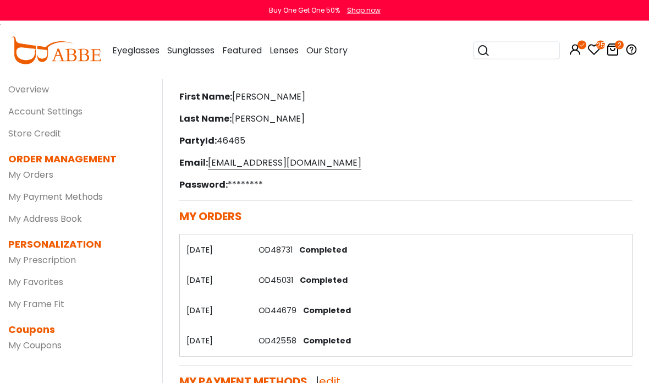
scroll to position [57, 0]
click at [348, 303] on td "OD44679 Completed" at bounding box center [442, 310] width 380 height 30
click at [340, 310] on span "Completed" at bounding box center [325, 310] width 52 height 11
click at [336, 308] on span "Completed" at bounding box center [325, 310] width 52 height 11
click at [220, 319] on th "01/12/2023" at bounding box center [216, 310] width 73 height 30
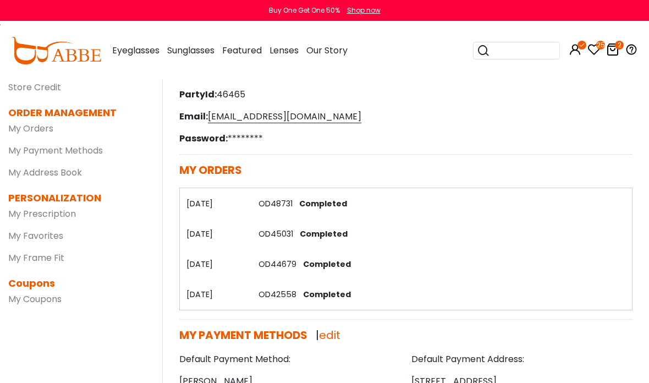
scroll to position [121, 0]
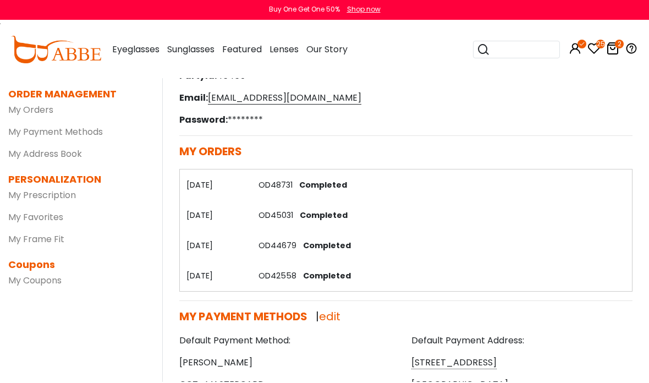
click at [278, 246] on link "OD44679" at bounding box center [278, 246] width 38 height 11
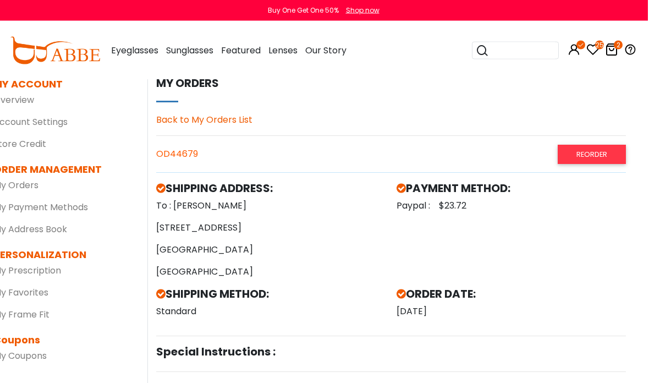
scroll to position [0, 14]
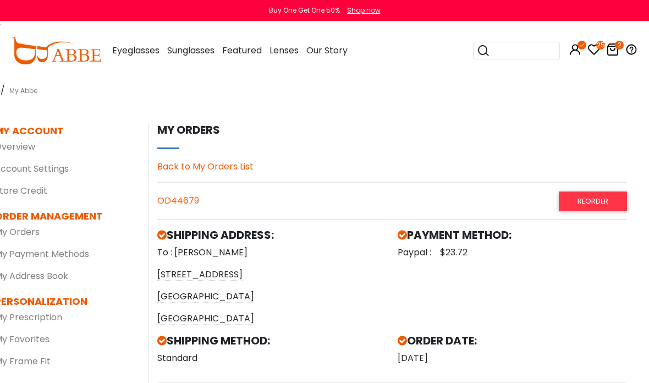
click at [248, 172] on link "Back to My Orders List" at bounding box center [205, 166] width 96 height 13
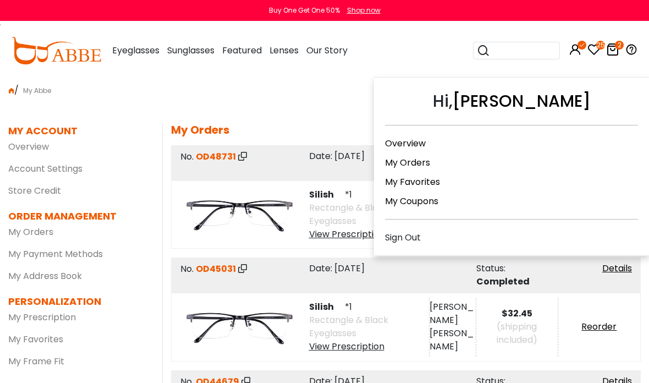
click at [577, 51] on icon at bounding box center [575, 49] width 13 height 13
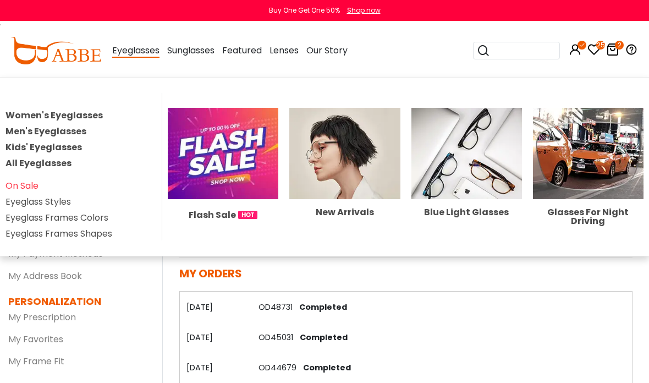
click at [125, 47] on span "Eyeglasses" at bounding box center [135, 51] width 47 height 14
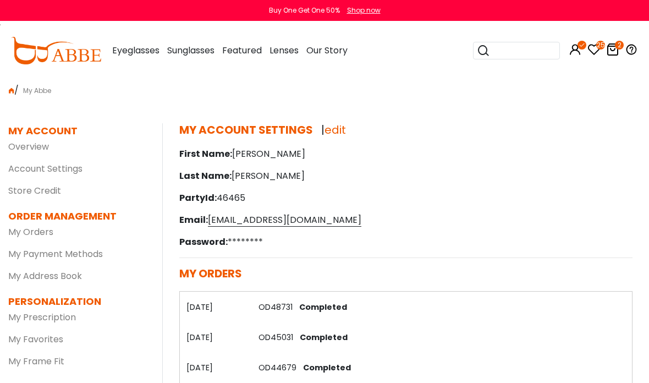
click at [592, 52] on icon at bounding box center [594, 49] width 13 height 13
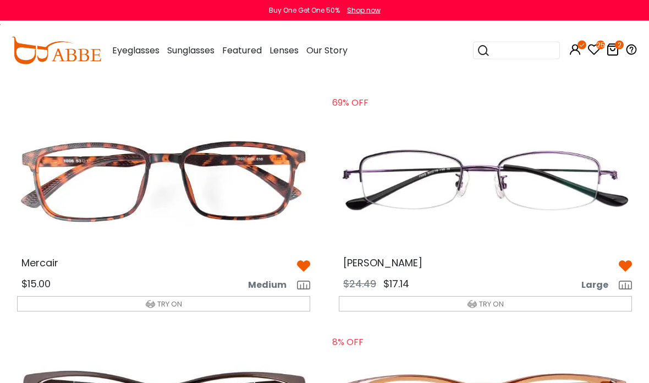
scroll to position [2197, 0]
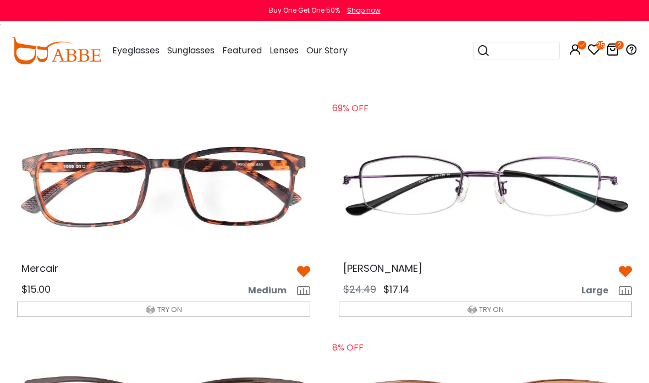
click at [603, 171] on img at bounding box center [485, 186] width 311 height 156
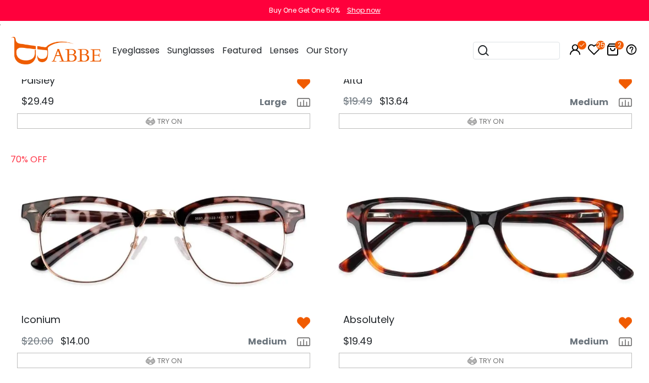
scroll to position [1668, 0]
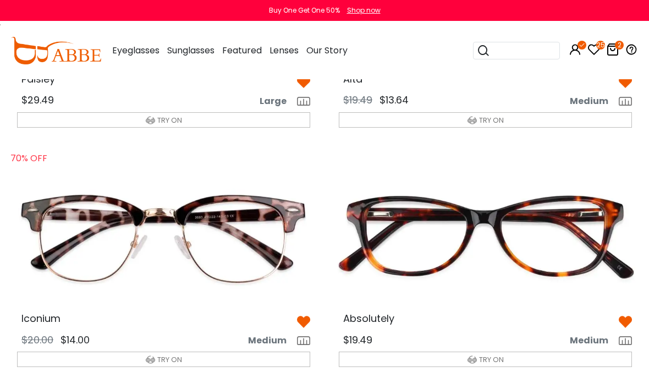
click at [69, 189] on img at bounding box center [163, 236] width 311 height 156
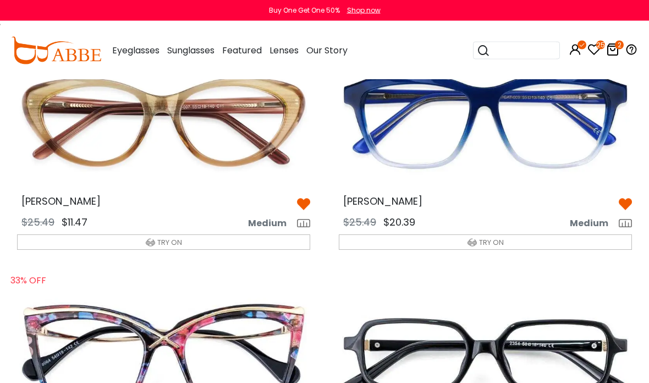
scroll to position [827, 0]
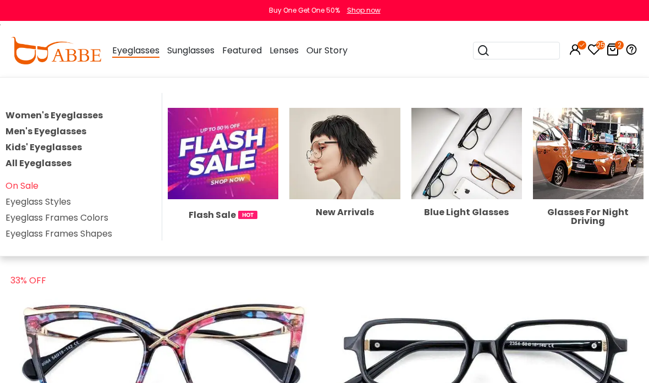
click at [129, 50] on span "Eyeglasses" at bounding box center [135, 51] width 47 height 14
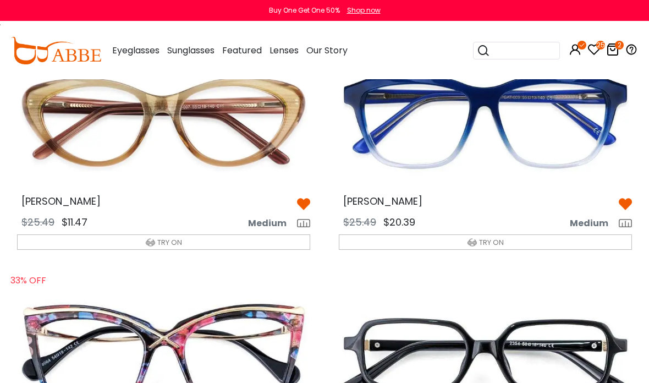
click at [118, 54] on span "Eyeglasses" at bounding box center [135, 50] width 47 height 13
click at [118, 47] on span "Eyeglasses" at bounding box center [135, 50] width 47 height 13
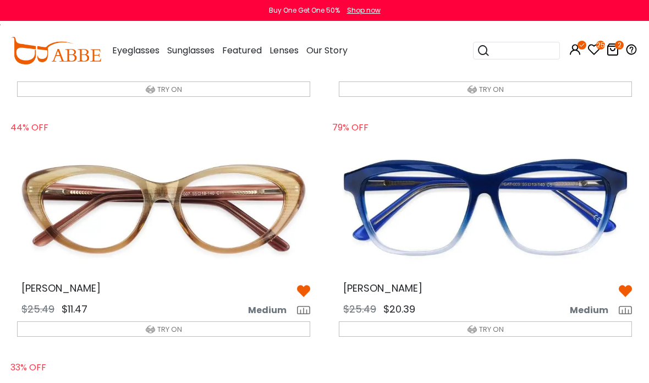
scroll to position [740, 0]
click at [501, 325] on span "TRY ON" at bounding box center [491, 330] width 25 height 10
click at [508, 321] on button "TRY ON" at bounding box center [485, 328] width 293 height 15
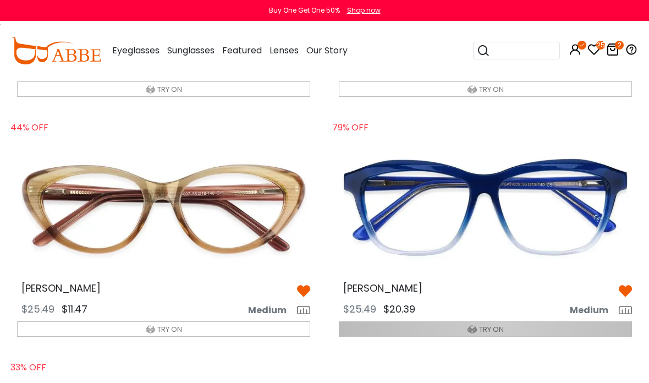
click at [502, 324] on span "TRY ON" at bounding box center [491, 329] width 25 height 10
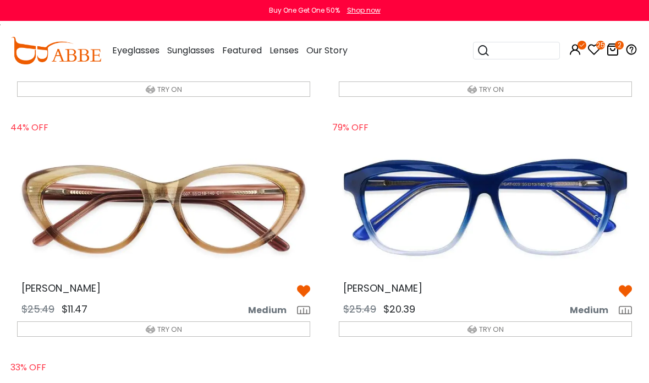
click at [492, 328] on span "TRY ON" at bounding box center [491, 329] width 25 height 10
click at [492, 324] on span "TRY ON" at bounding box center [491, 329] width 25 height 10
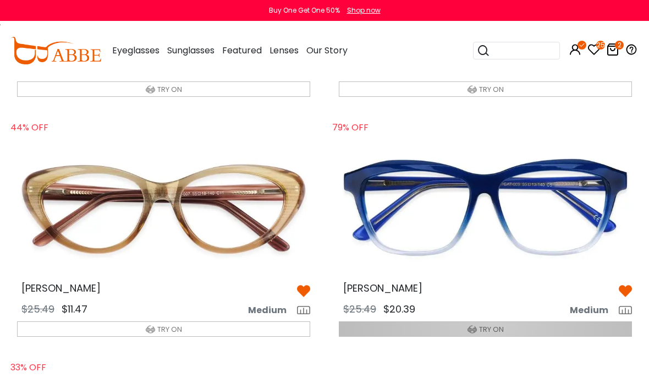
click at [492, 325] on span "TRY ON" at bounding box center [491, 329] width 25 height 10
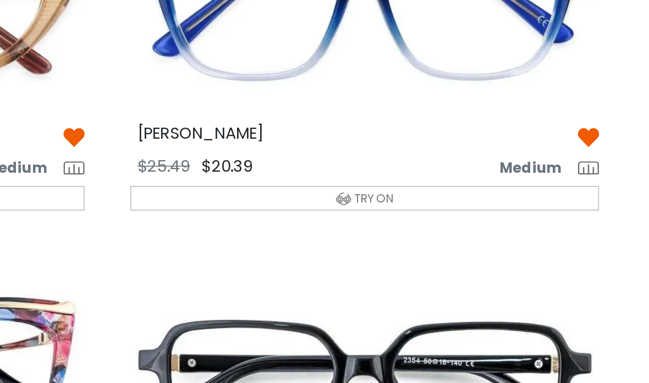
scroll to position [802, 14]
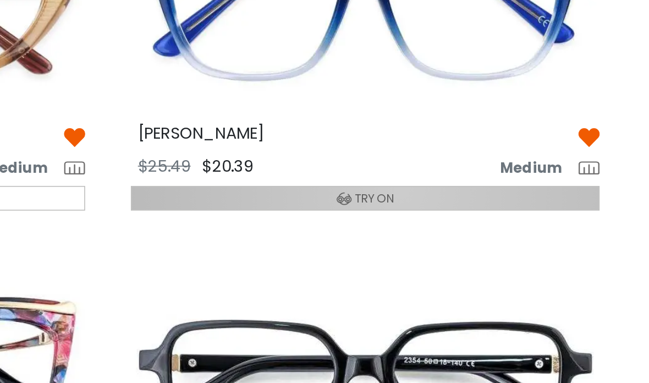
click at [325, 260] on button "TRY ON" at bounding box center [471, 267] width 293 height 15
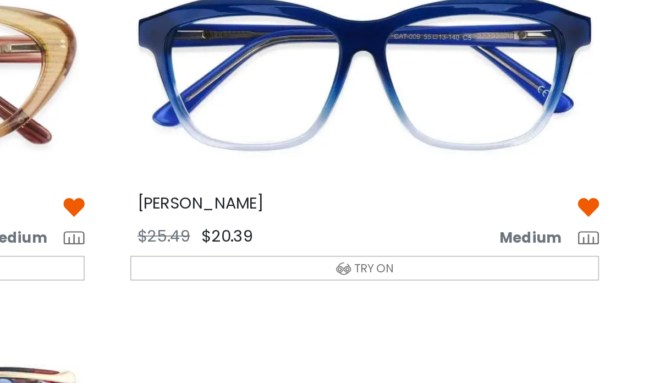
scroll to position [786, 14]
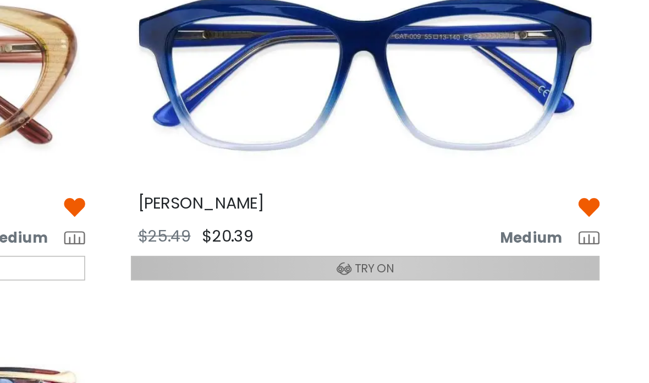
click at [465, 279] on span "TRY ON" at bounding box center [477, 284] width 25 height 10
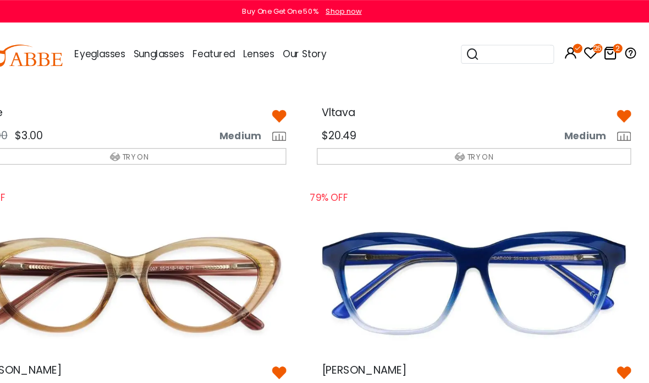
scroll to position [684, 14]
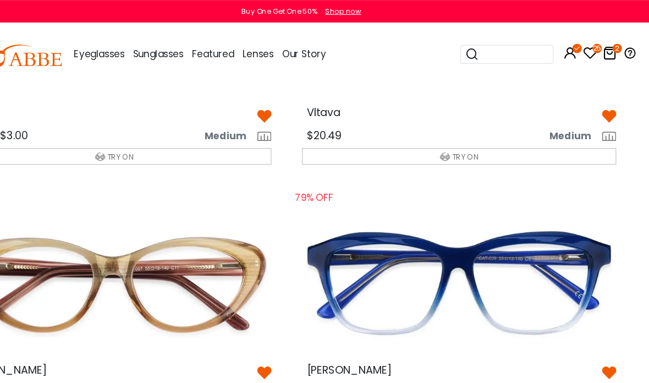
click at [596, 49] on icon "25" at bounding box center [600, 45] width 9 height 9
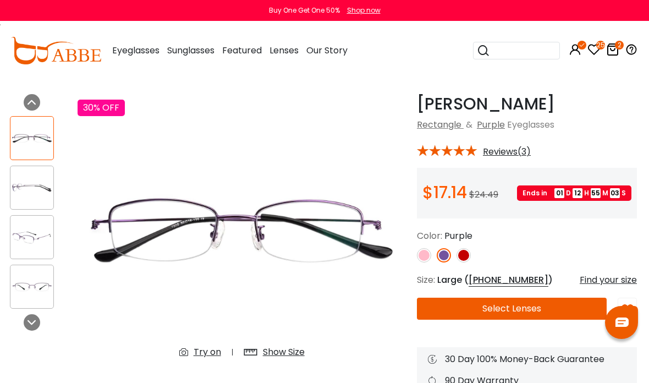
scroll to position [32, 1]
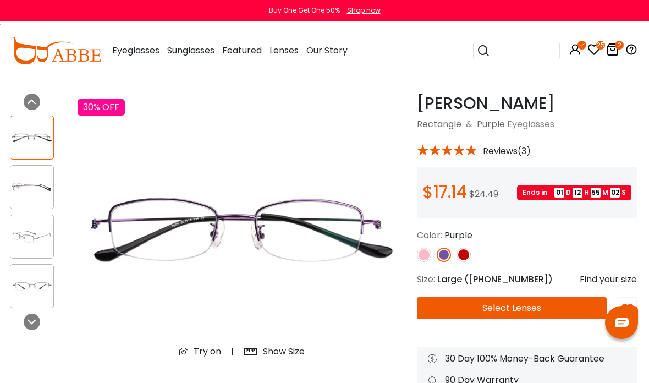
click at [212, 353] on div "Try on" at bounding box center [208, 351] width 28 height 13
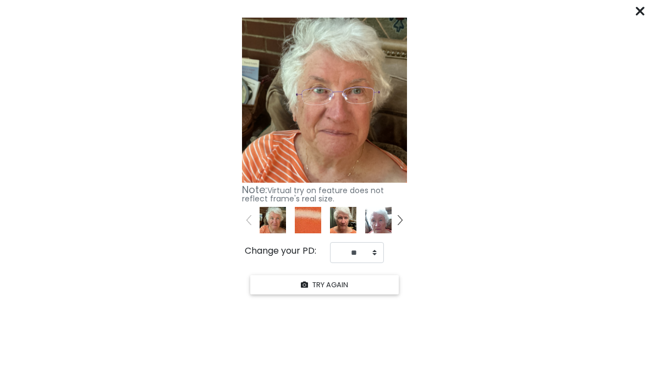
click at [643, 13] on icon at bounding box center [640, 11] width 9 height 9
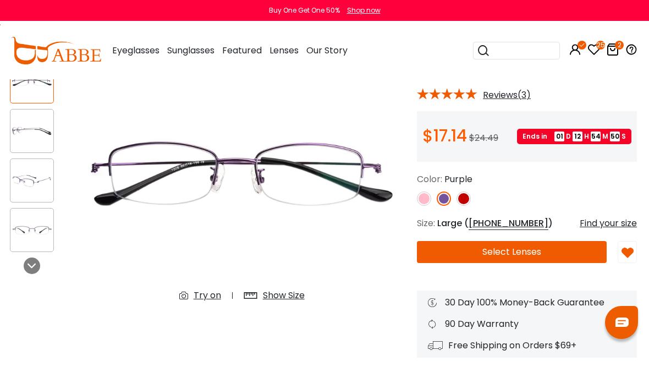
scroll to position [66, 1]
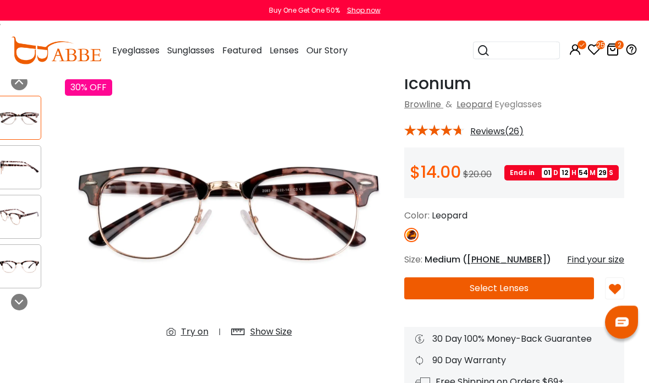
scroll to position [52, 14]
click at [119, 198] on img at bounding box center [229, 210] width 328 height 273
click at [83, 172] on img at bounding box center [229, 210] width 328 height 273
click at [207, 337] on div "Try on" at bounding box center [195, 331] width 28 height 13
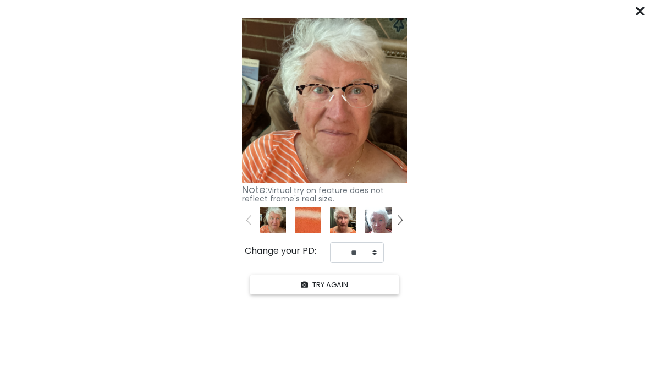
click at [634, 12] on div "****** Click "START YOUR TRY ON" to see previews with your face. START YOUR TRY…" at bounding box center [324, 191] width 649 height 383
click at [634, 15] on from "Click "START YOUR TRY ON" to see previews with your face. START YOUR TRY ON Kee…" at bounding box center [324, 155] width 649 height 284
click at [641, 10] on icon at bounding box center [640, 11] width 9 height 9
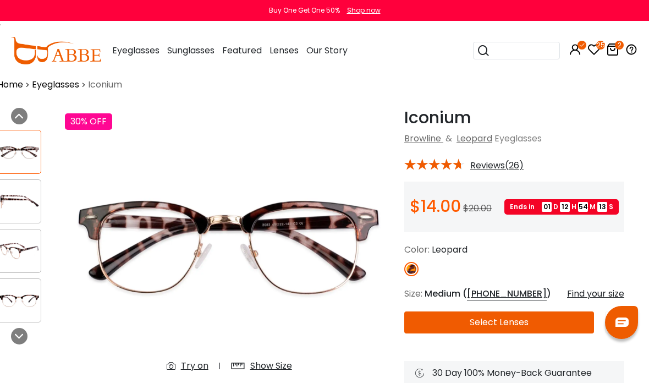
scroll to position [0, 14]
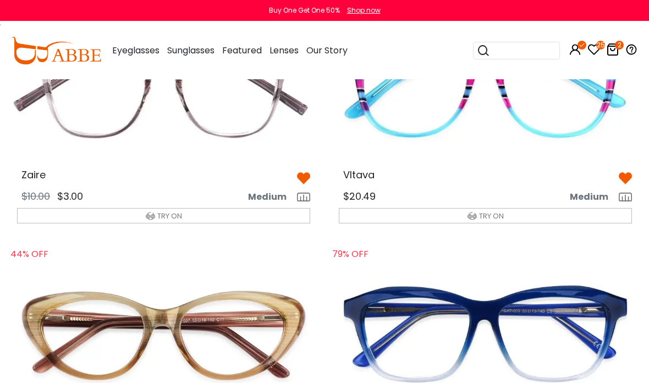
scroll to position [601, 0]
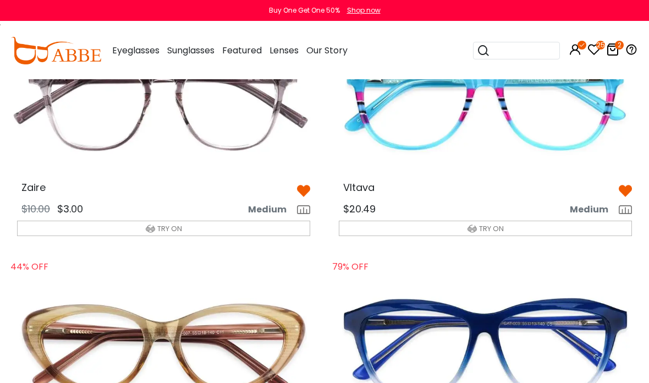
click at [487, 223] on span "TRY ON" at bounding box center [491, 228] width 25 height 10
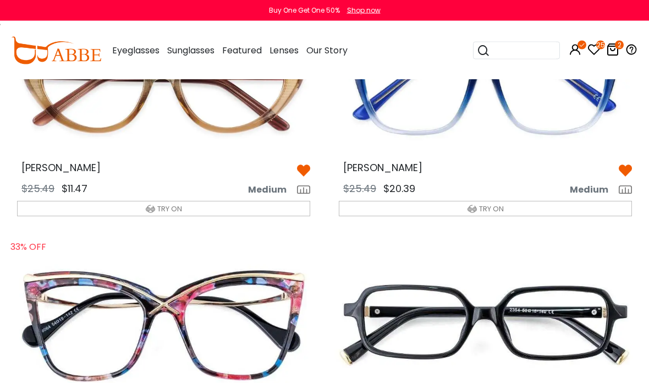
click at [501, 201] on button "TRY ON" at bounding box center [485, 208] width 293 height 15
click at [500, 201] on button "TRY ON" at bounding box center [485, 208] width 293 height 15
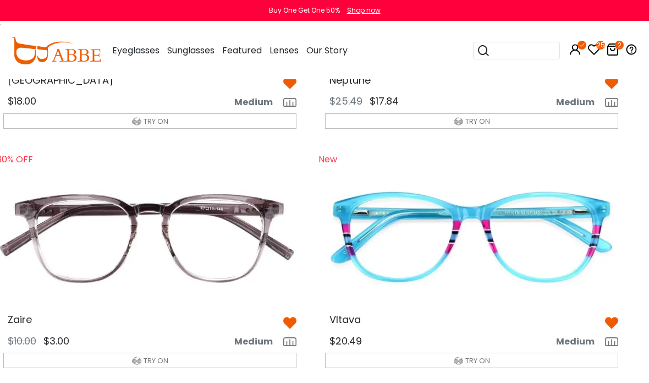
scroll to position [461, 14]
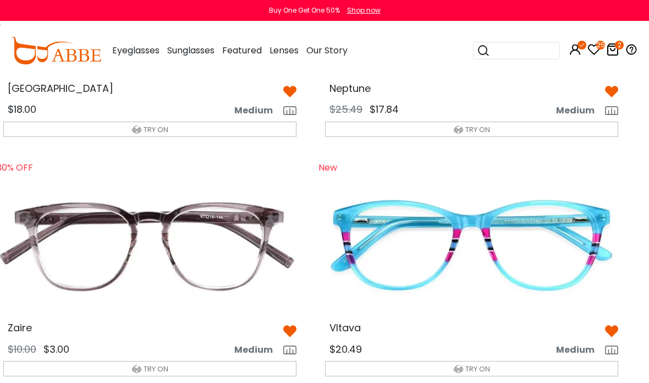
click at [535, 224] on img at bounding box center [471, 246] width 311 height 156
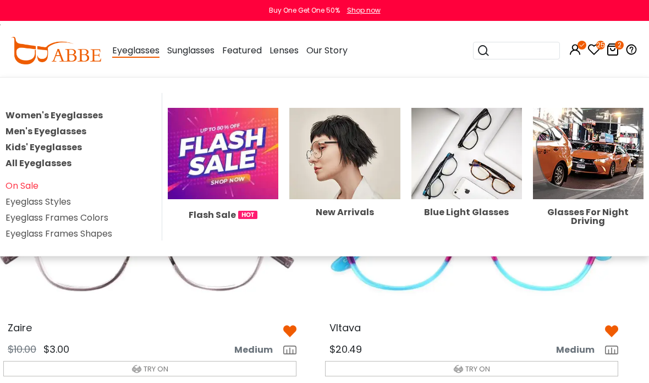
click at [124, 45] on span "Eyeglasses" at bounding box center [135, 51] width 47 height 14
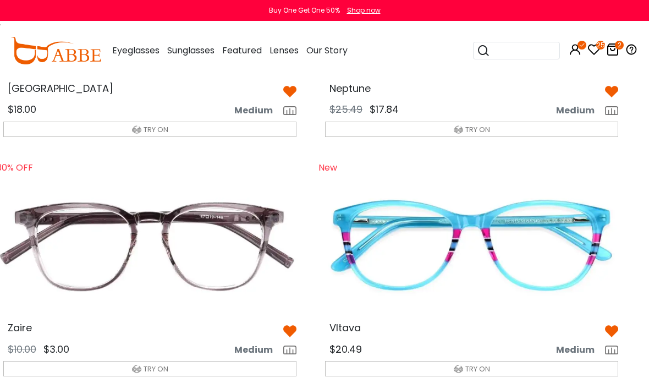
click at [127, 56] on span "Eyeglasses" at bounding box center [135, 50] width 47 height 13
click at [125, 49] on span "Eyeglasses" at bounding box center [135, 50] width 47 height 13
click at [127, 42] on div "Eyeglasses Women's Eyeglasses Men's Eyeglasses Kids' Eyeglasses All Eyeglasses …" at bounding box center [135, 50] width 47 height 55
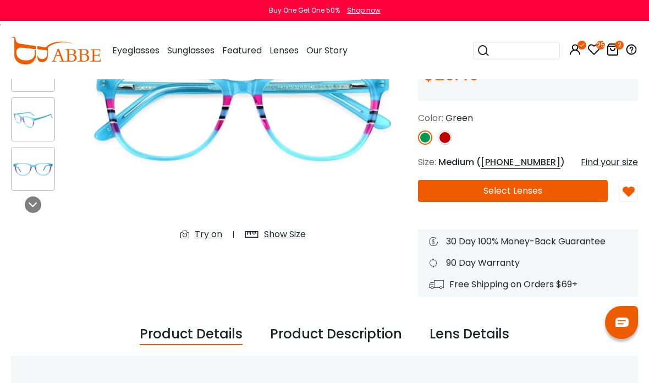
scroll to position [150, 0]
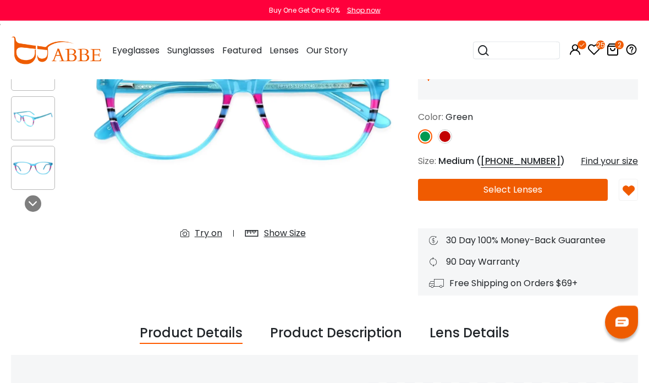
click at [193, 222] on img at bounding box center [243, 112] width 328 height 273
click at [205, 220] on img at bounding box center [243, 112] width 328 height 273
click at [180, 222] on img at bounding box center [243, 112] width 328 height 273
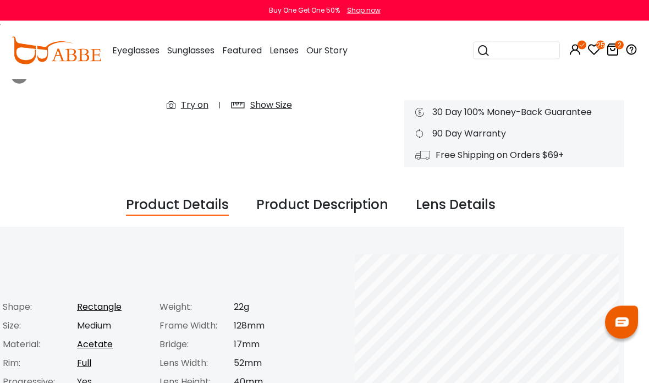
scroll to position [278, 14]
click at [476, 209] on div "Lens Details" at bounding box center [456, 205] width 80 height 21
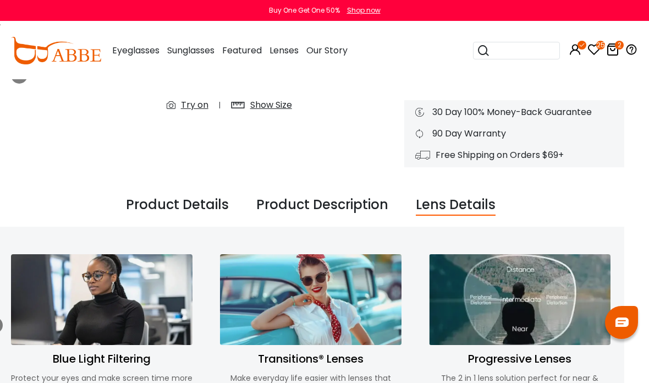
click at [360, 197] on div "Product Description" at bounding box center [322, 205] width 132 height 21
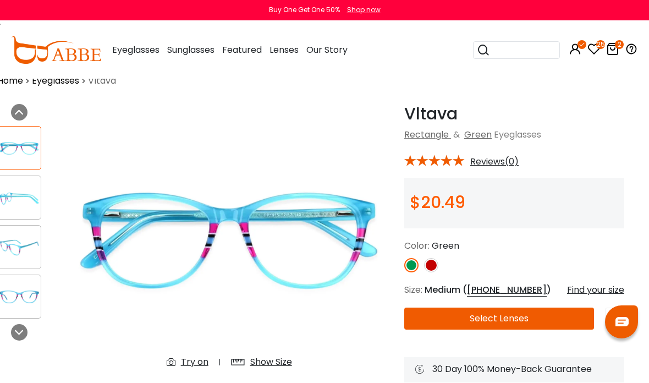
scroll to position [21, 14]
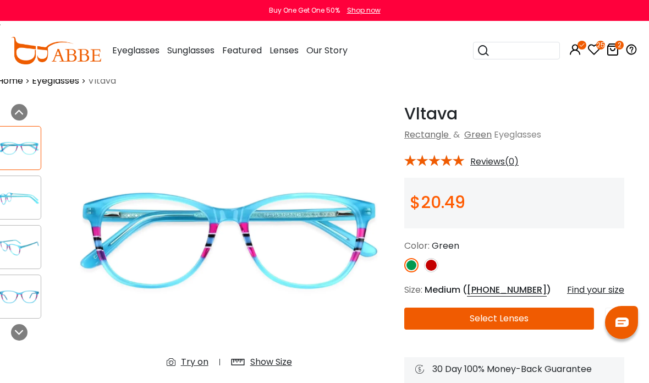
click at [187, 358] on div "Try on" at bounding box center [195, 361] width 28 height 13
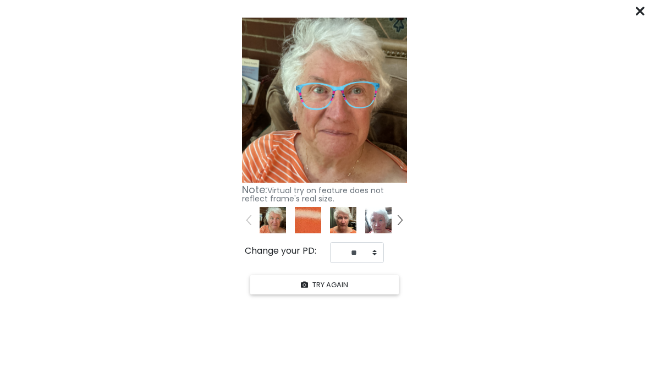
click at [633, 1] on div "****** Click "START YOUR TRY ON" to see previews with your face. START YOUR TRY…" at bounding box center [324, 191] width 649 height 383
click at [634, 14] on from "Click "START YOUR TRY ON" to see previews with your face. START YOUR TRY ON Kee…" at bounding box center [324, 155] width 649 height 284
click at [637, 14] on icon at bounding box center [640, 11] width 9 height 9
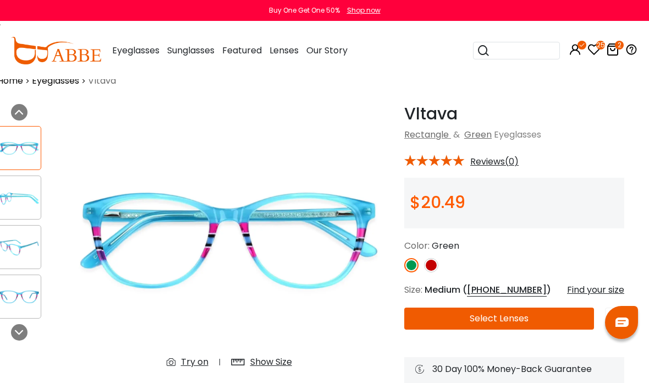
click at [634, 14] on div "Buy One Get One 50% Shop now" at bounding box center [324, 10] width 649 height 21
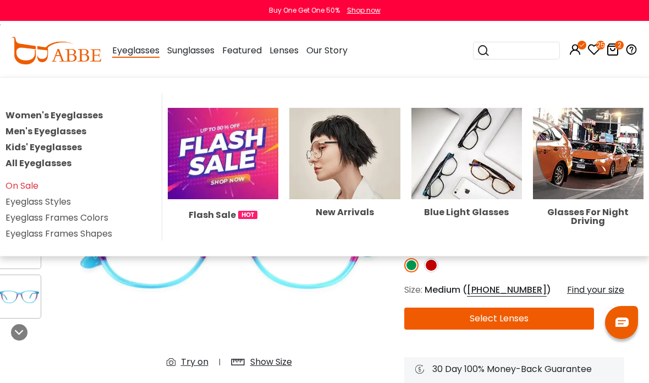
click at [127, 46] on span "Eyeglasses" at bounding box center [135, 51] width 47 height 14
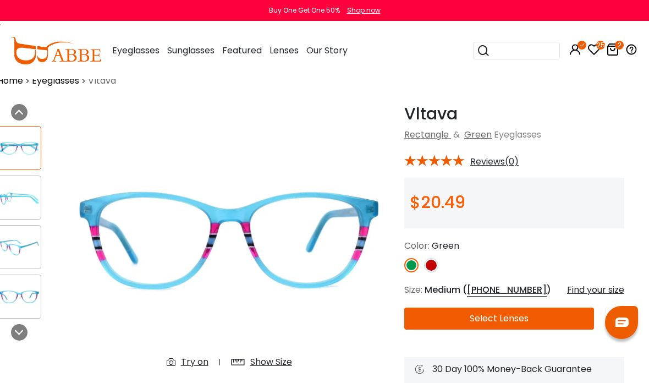
scroll to position [0, 14]
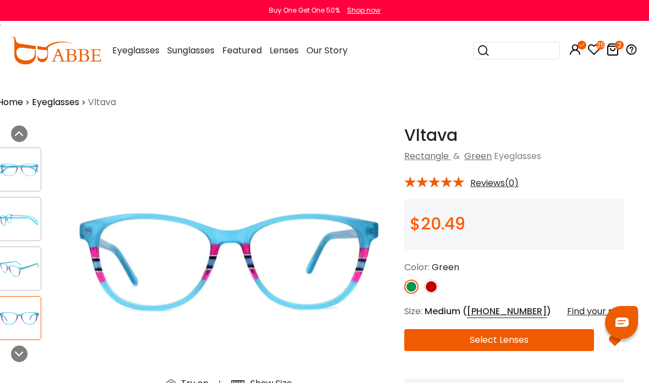
click at [129, 51] on span "Eyeglasses" at bounding box center [135, 50] width 47 height 13
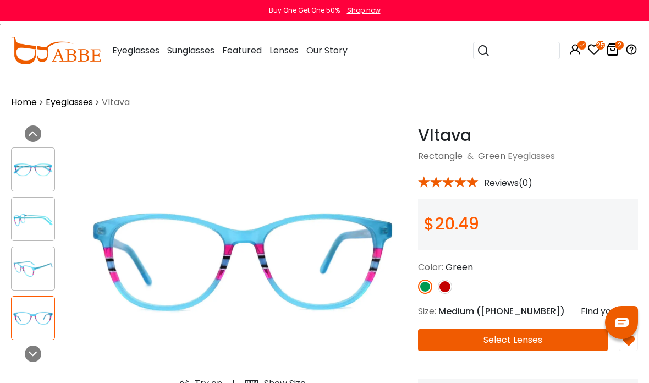
click at [120, 42] on div "Eyeglasses Women's Eyeglasses Men's Eyeglasses Kids' Eyeglasses All Eyeglasses …" at bounding box center [135, 50] width 47 height 55
click at [150, 35] on div "Eyeglasses Women's Eyeglasses Men's Eyeglasses Kids' Eyeglasses All Eyeglasses …" at bounding box center [135, 50] width 47 height 55
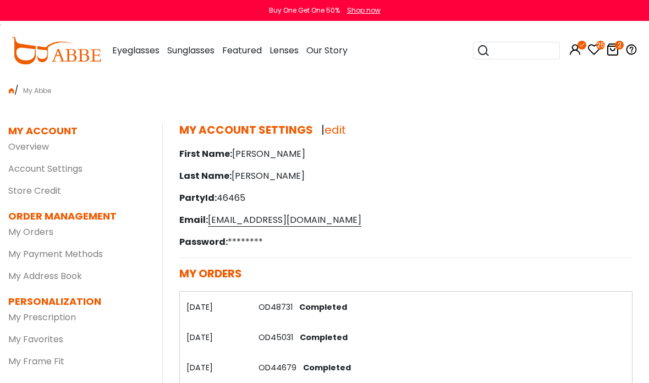
click at [124, 47] on span "Eyeglasses" at bounding box center [135, 50] width 47 height 13
click at [125, 41] on div "Eyeglasses Women's Eyeglasses Men's Eyeglasses Kids' Eyeglasses All Eyeglasses …" at bounding box center [135, 50] width 47 height 55
click at [117, 41] on div "Eyeglasses Women's Eyeglasses Men's Eyeglasses Kids' Eyeglasses All Eyeglasses …" at bounding box center [135, 50] width 47 height 55
click at [595, 50] on icon at bounding box center [594, 49] width 13 height 13
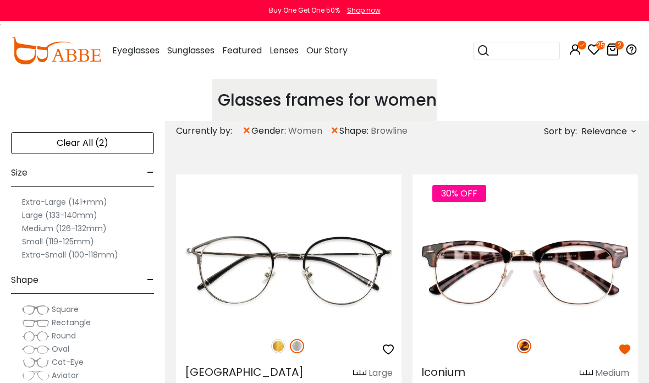
click at [575, 53] on icon at bounding box center [575, 49] width 13 height 13
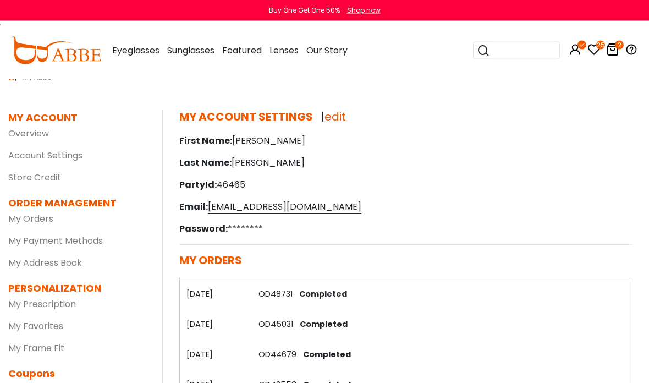
scroll to position [34, 0]
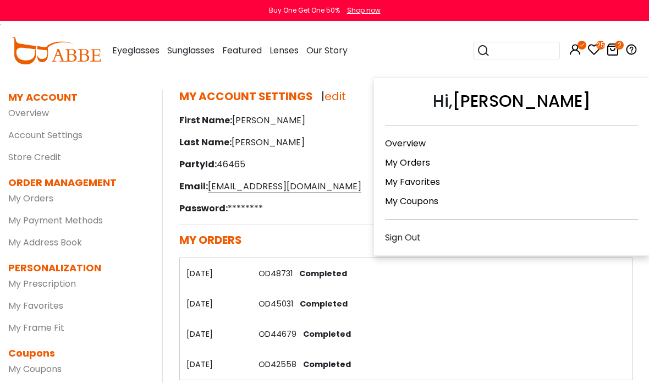
click at [575, 51] on icon at bounding box center [575, 49] width 13 height 13
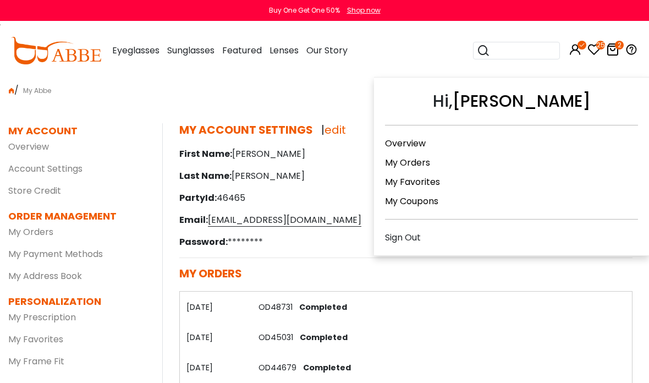
click at [424, 234] on div "Sign Out" at bounding box center [511, 238] width 253 height 14
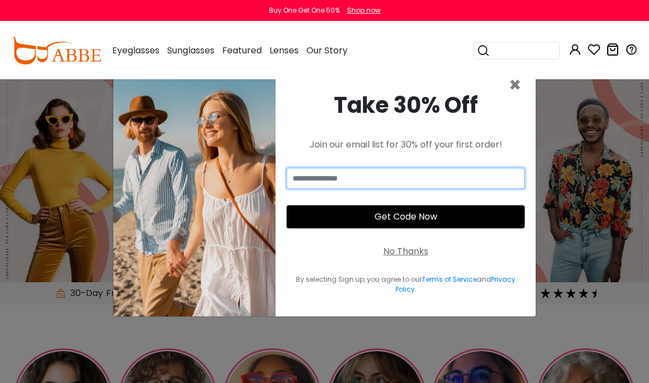
click at [449, 189] on input "email" at bounding box center [406, 178] width 238 height 21
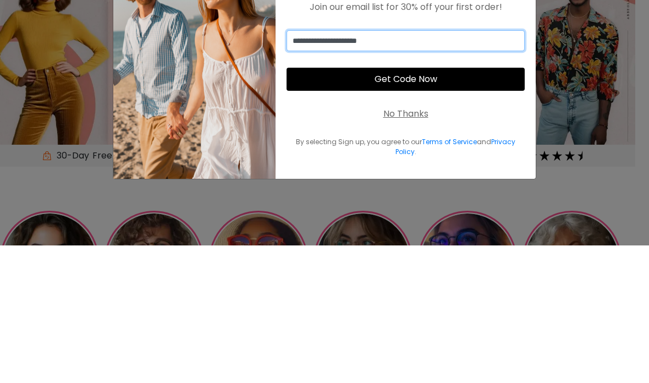
type input "**********"
click at [481, 205] on button "Get Code Now" at bounding box center [406, 216] width 238 height 23
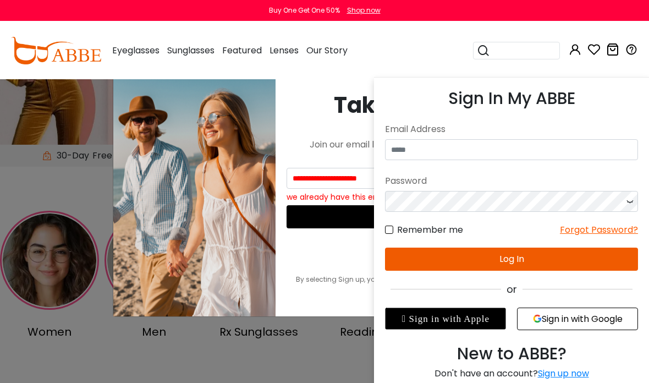
click at [519, 147] on input "email" at bounding box center [511, 149] width 253 height 21
click at [502, 151] on input "email" at bounding box center [511, 149] width 253 height 21
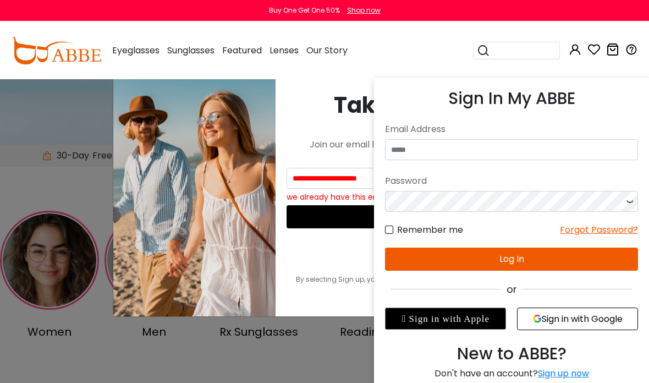
click at [490, 154] on input "email" at bounding box center [511, 149] width 253 height 21
click at [503, 152] on input "email" at bounding box center [511, 149] width 253 height 21
click at [503, 151] on input "email" at bounding box center [511, 149] width 253 height 21
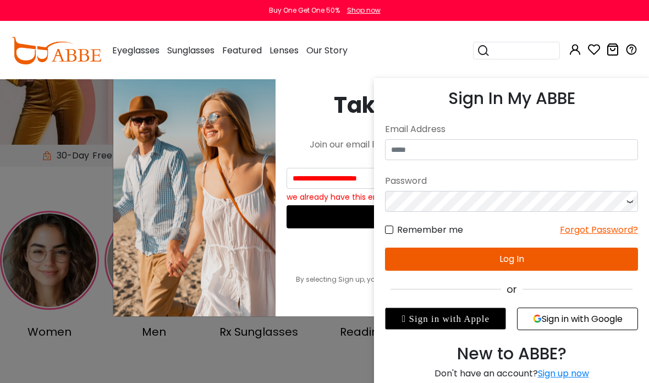
click at [547, 260] on button "Log In" at bounding box center [511, 259] width 253 height 23
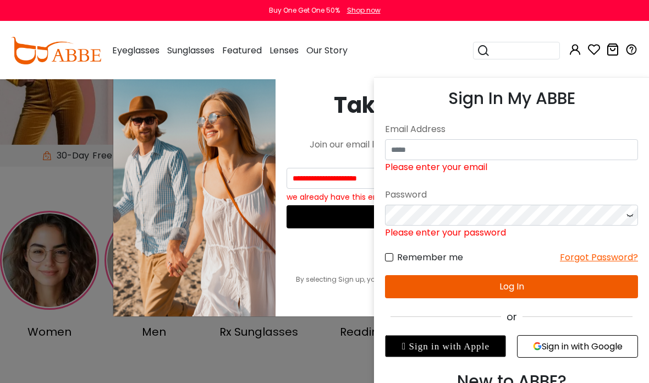
click at [497, 156] on input "email" at bounding box center [511, 149] width 253 height 21
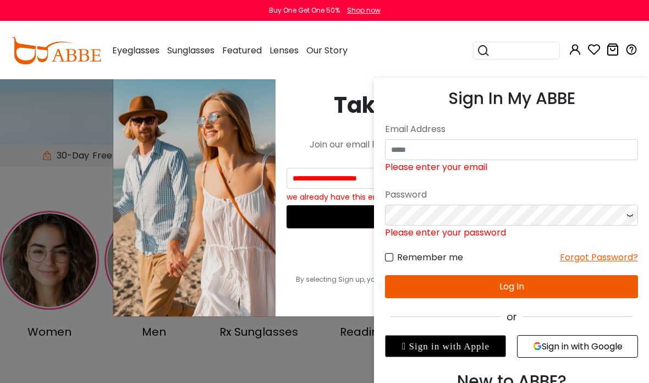
click at [580, 53] on icon at bounding box center [575, 49] width 13 height 13
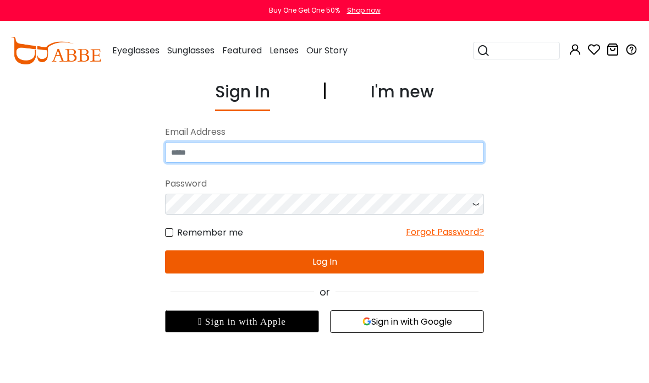
click at [302, 149] on input "email" at bounding box center [324, 152] width 319 height 21
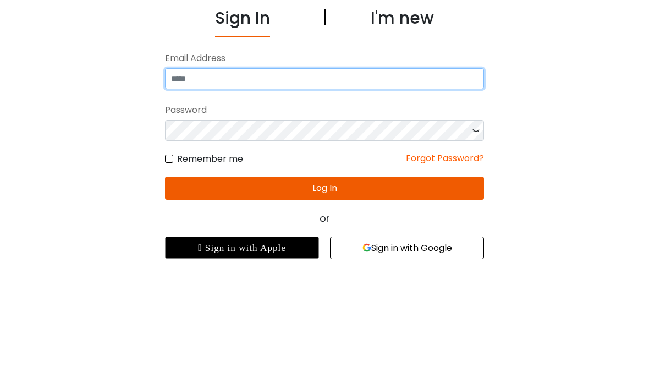
click at [295, 142] on input "email" at bounding box center [324, 152] width 319 height 21
type input "**********"
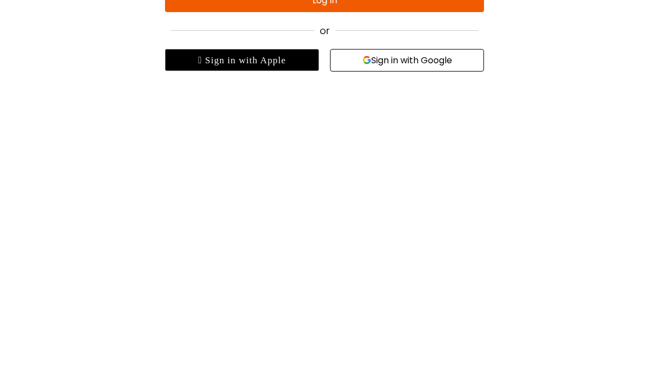
scroll to position [23, 0]
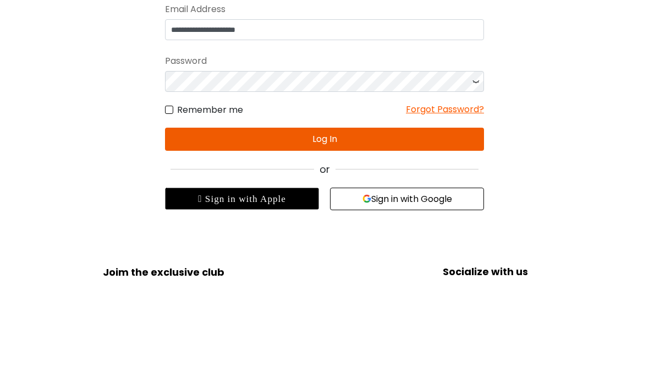
click at [376, 227] on button "Log In" at bounding box center [324, 238] width 319 height 23
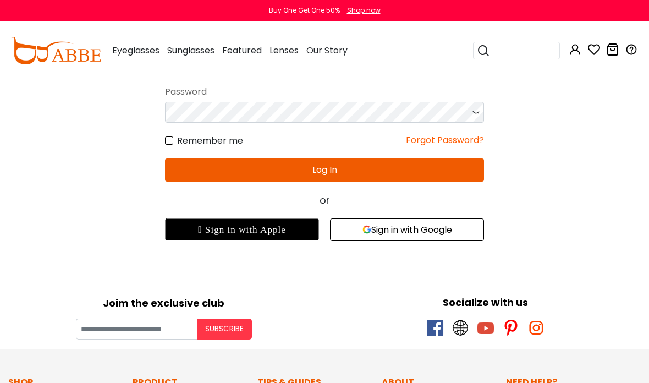
click at [370, 133] on div "Remember me Forgot Password?" at bounding box center [324, 135] width 319 height 25
click at [382, 174] on button "Log In" at bounding box center [324, 169] width 319 height 23
click at [327, 179] on button "Log In" at bounding box center [324, 169] width 319 height 23
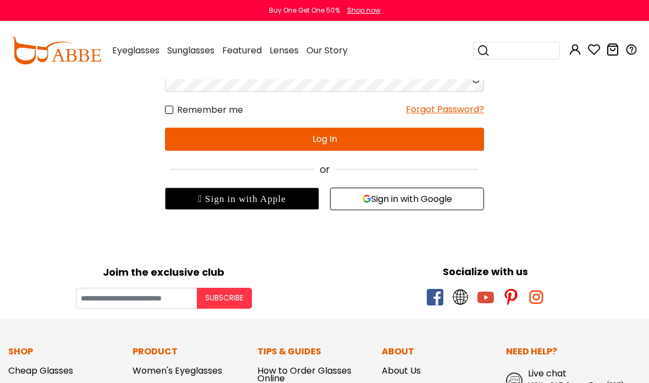
click at [338, 146] on button "Log In" at bounding box center [324, 139] width 319 height 23
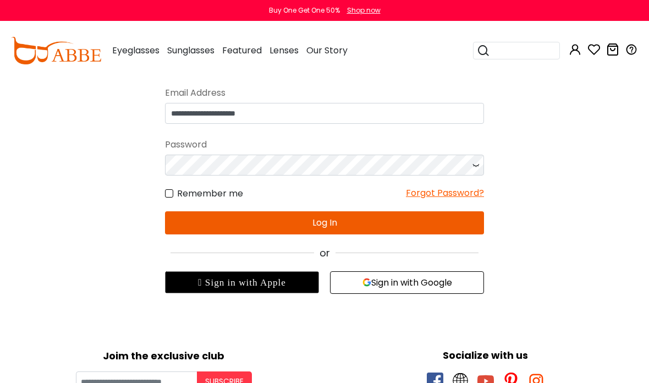
scroll to position [68, 0]
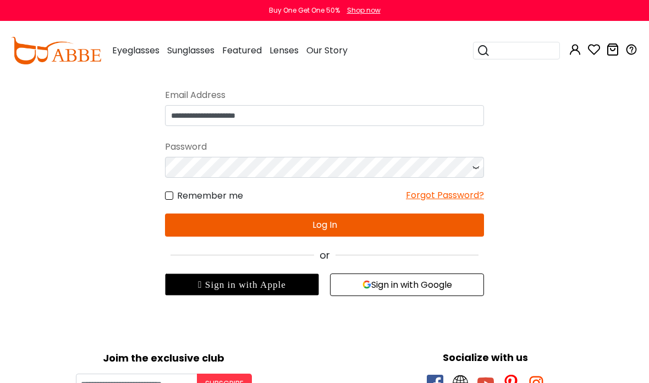
click at [332, 221] on button "Log In" at bounding box center [324, 224] width 319 height 23
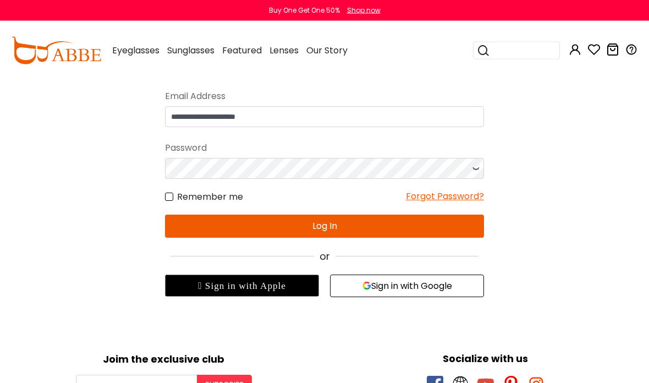
click at [318, 224] on button "Log In" at bounding box center [324, 226] width 319 height 23
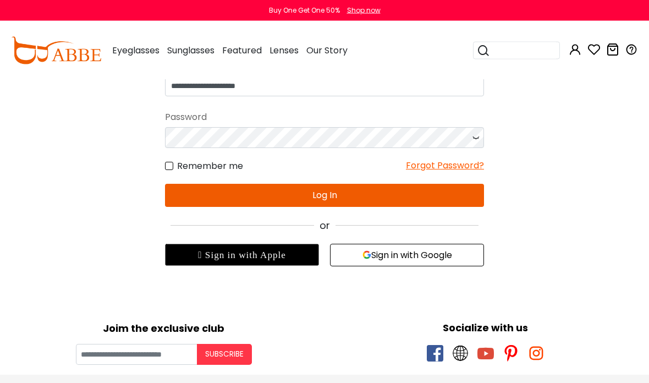
scroll to position [67, 0]
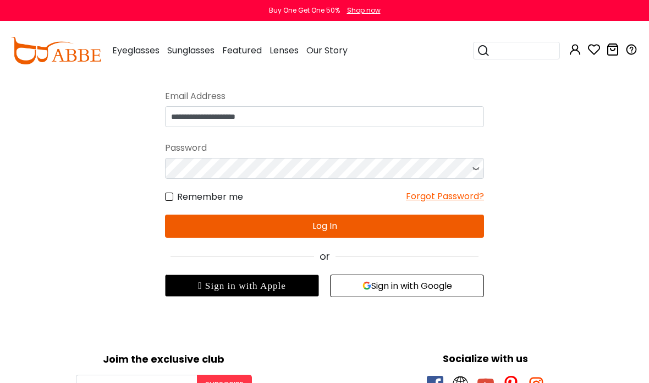
click at [322, 229] on button "Log In" at bounding box center [324, 226] width 319 height 23
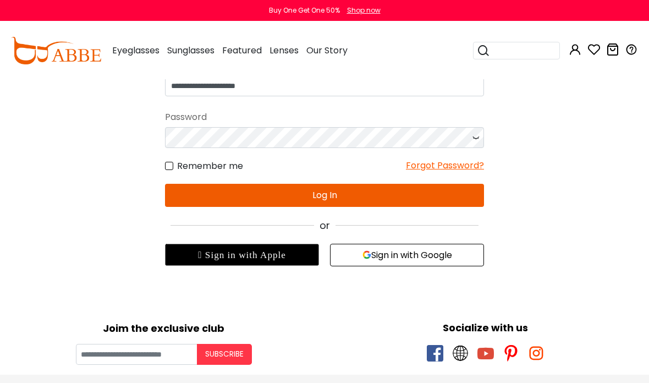
click at [474, 162] on div "Forgot Password?" at bounding box center [445, 166] width 78 height 14
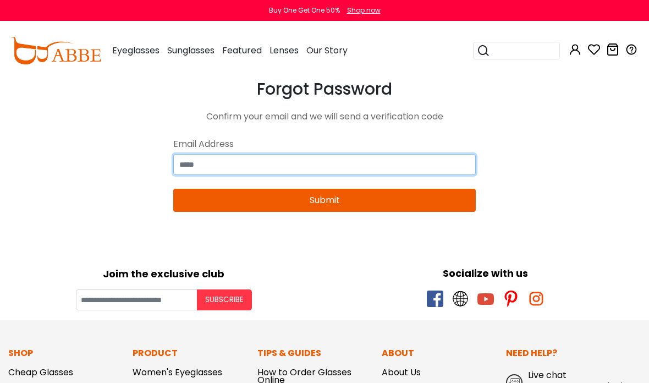
click at [362, 157] on input "email" at bounding box center [324, 164] width 303 height 21
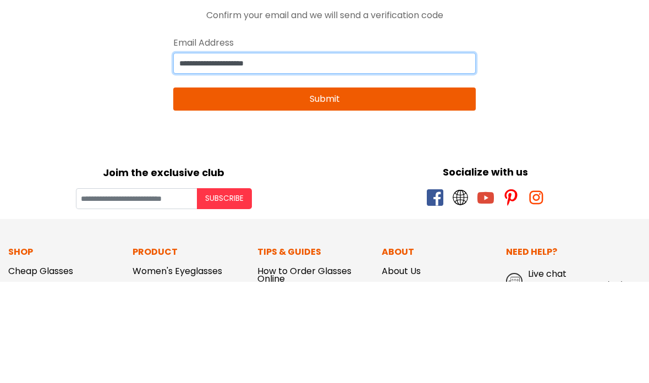
type input "**********"
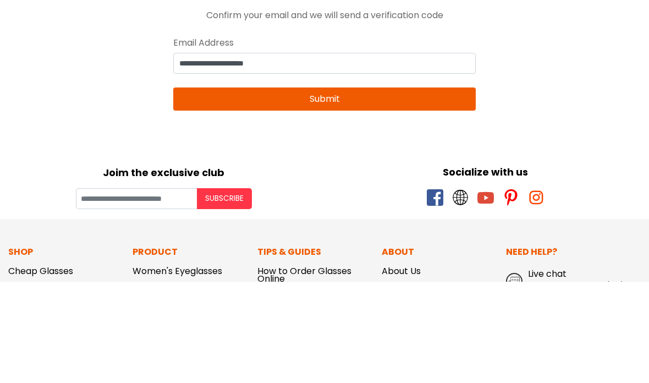
click at [367, 189] on button "Submit" at bounding box center [324, 200] width 303 height 23
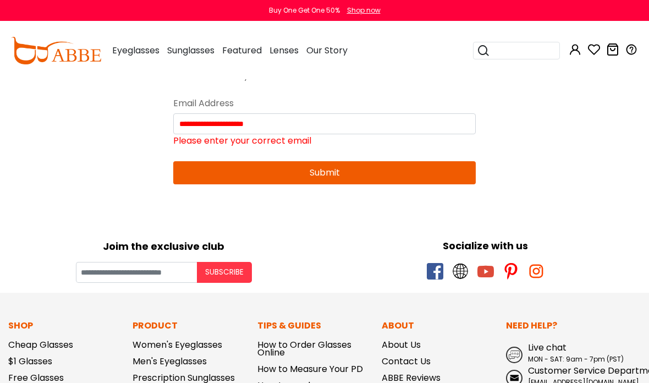
scroll to position [40, 0]
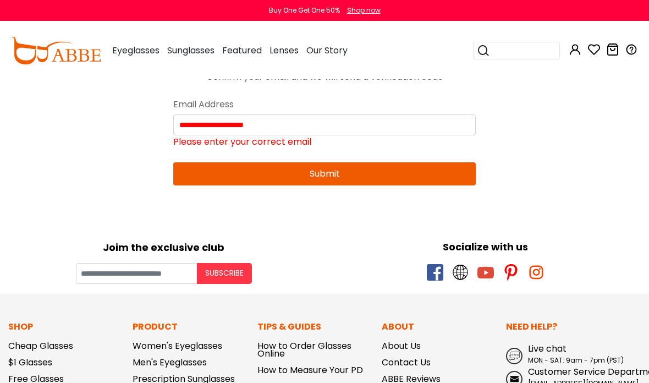
click at [425, 168] on button "Submit" at bounding box center [324, 173] width 303 height 23
click at [425, 160] on div "**********" at bounding box center [324, 113] width 319 height 146
click at [419, 160] on div "**********" at bounding box center [324, 113] width 319 height 146
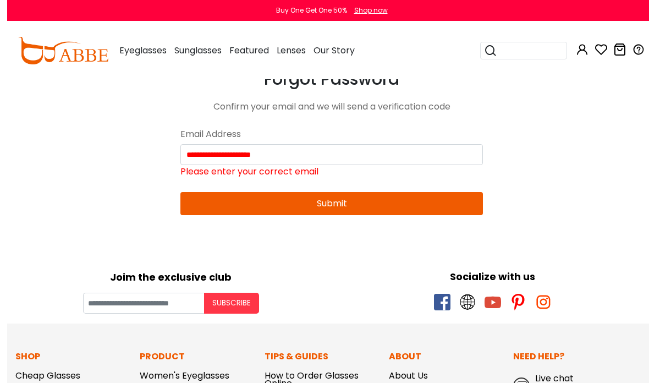
scroll to position [0, 0]
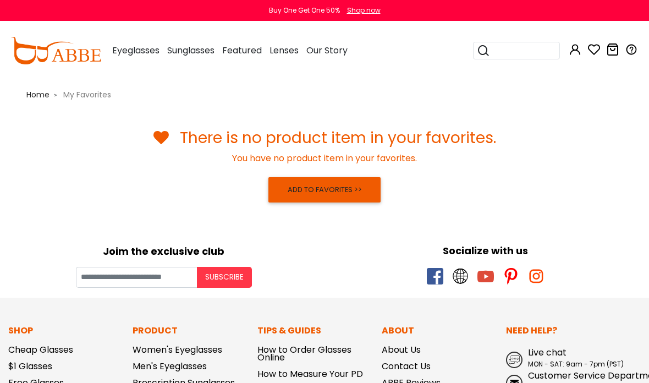
click at [591, 50] on icon at bounding box center [594, 49] width 13 height 13
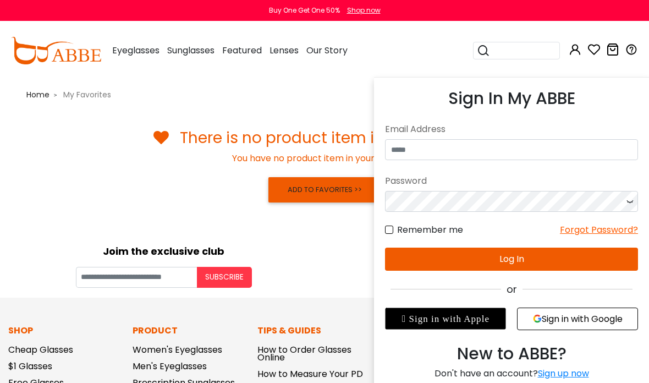
click at [575, 53] on icon at bounding box center [575, 49] width 13 height 13
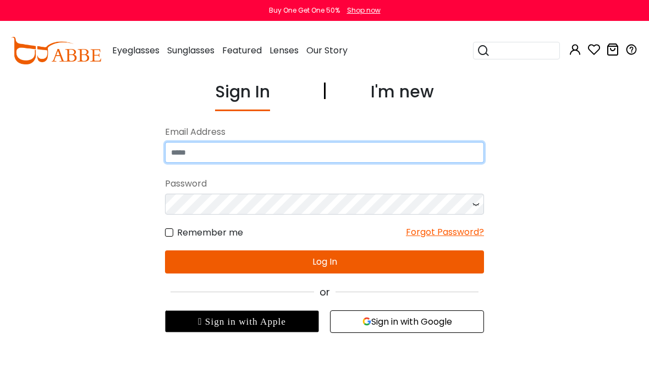
click at [345, 152] on input "email" at bounding box center [324, 152] width 319 height 21
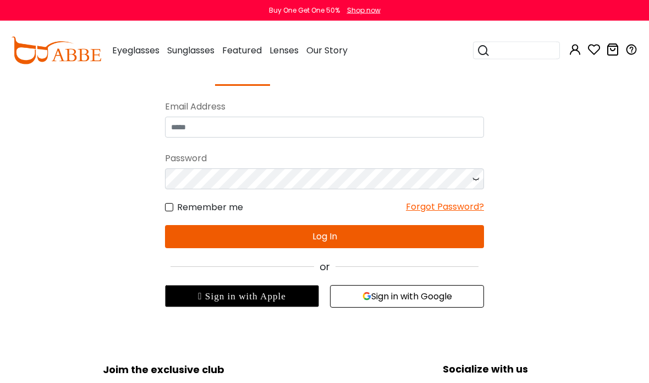
scroll to position [21, 0]
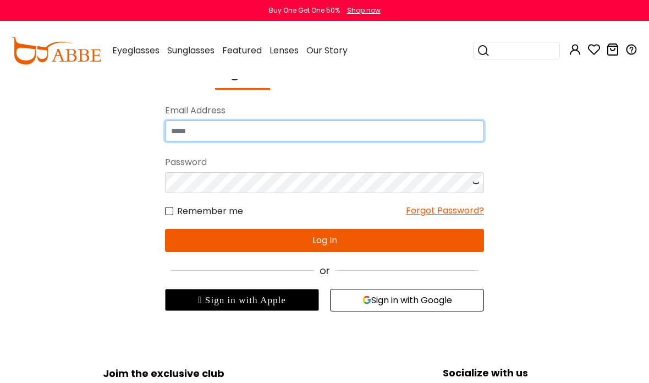
click at [327, 125] on input "email" at bounding box center [324, 130] width 319 height 21
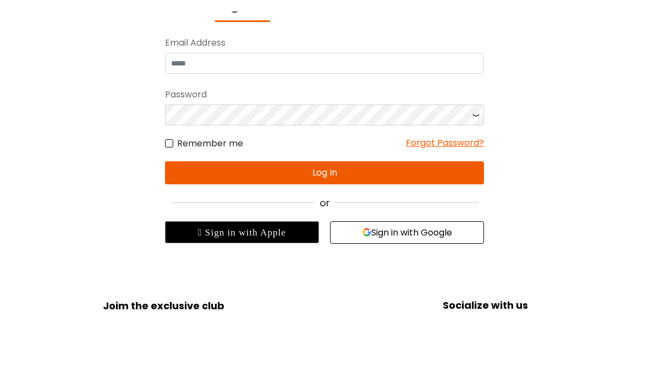
click at [41, 126] on div "Sign In I'm new No match for email address and/or password. Please try again. E…" at bounding box center [324, 185] width 649 height 254
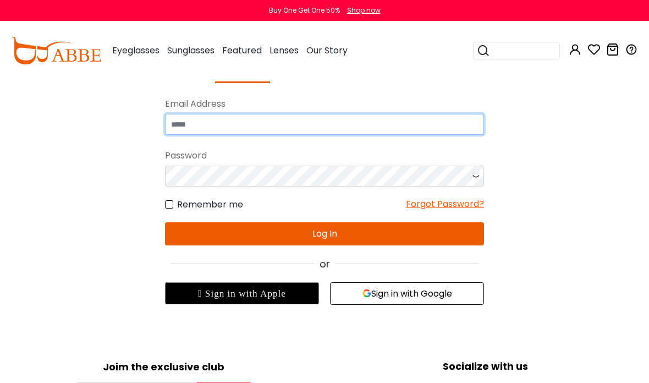
click at [281, 117] on input "email" at bounding box center [324, 124] width 319 height 21
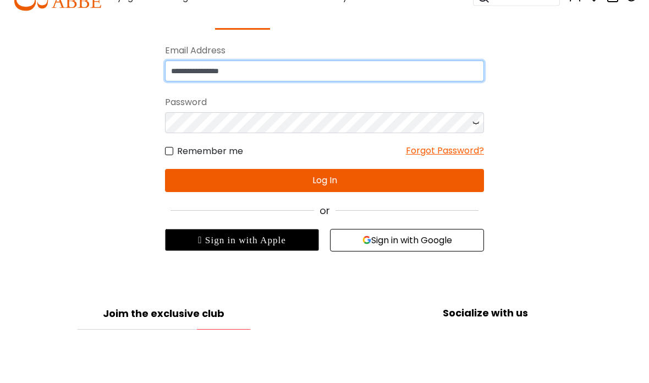
type input "**********"
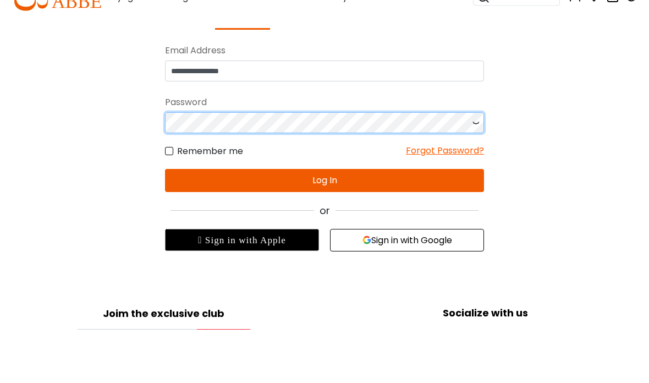
scroll to position [81, 0]
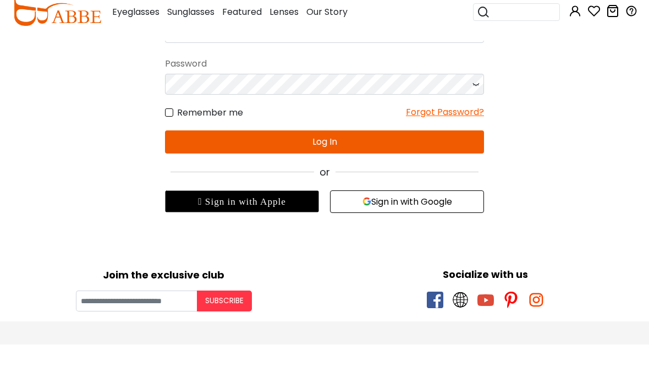
click at [356, 169] on button "Log In" at bounding box center [324, 180] width 319 height 23
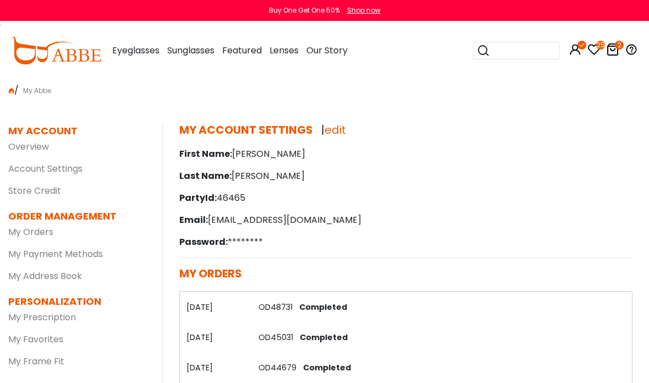
click at [594, 52] on icon at bounding box center [594, 49] width 13 height 13
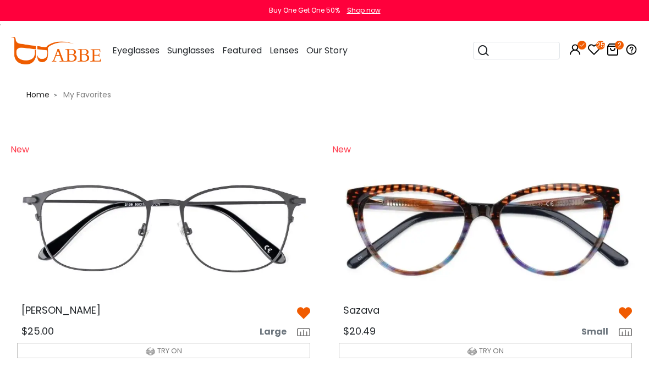
click at [127, 44] on span "Eyeglasses" at bounding box center [135, 50] width 47 height 13
click at [128, 51] on span "Eyeglasses" at bounding box center [135, 50] width 47 height 13
click at [129, 35] on div "Eyeglasses Women's Eyeglasses Men's Eyeglasses Kids' Eyeglasses All Eyeglasses …" at bounding box center [135, 50] width 47 height 55
click at [39, 81] on div "Home > My Favorites" at bounding box center [324, 90] width 649 height 22
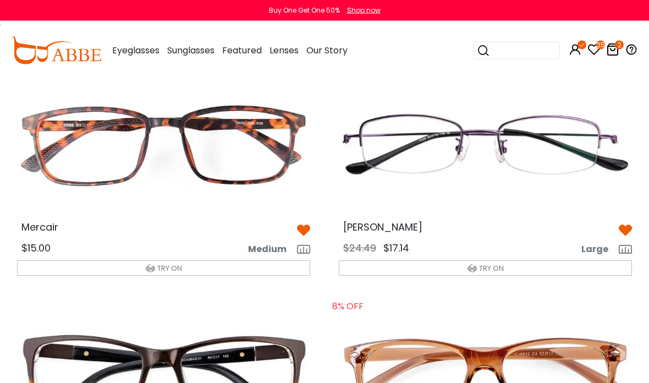
scroll to position [2225, 0]
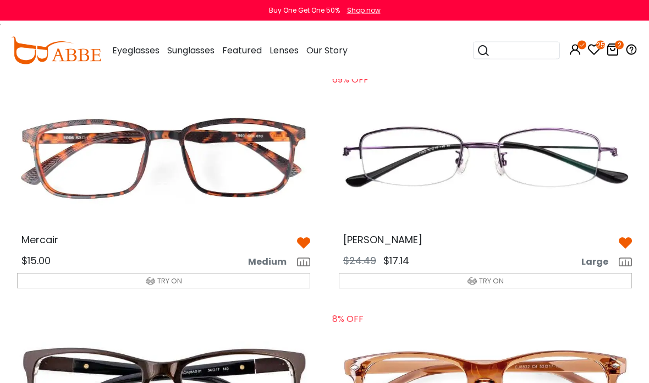
click at [76, 127] on img at bounding box center [163, 158] width 311 height 156
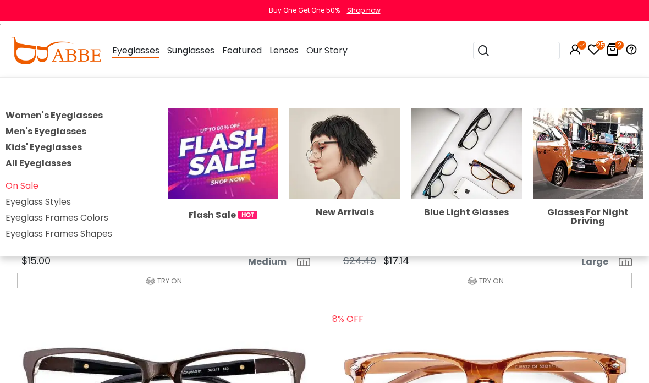
click at [131, 45] on span "Eyeglasses" at bounding box center [135, 51] width 47 height 14
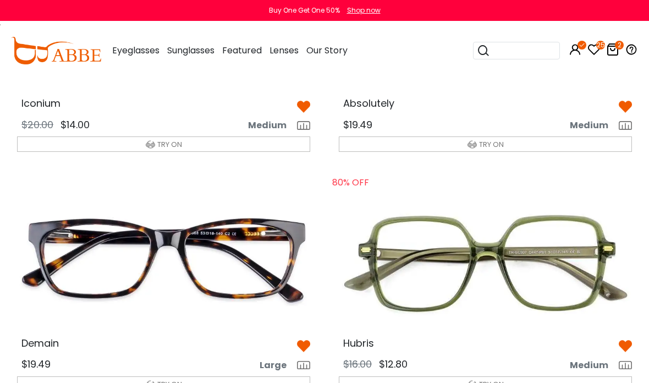
scroll to position [1888, 0]
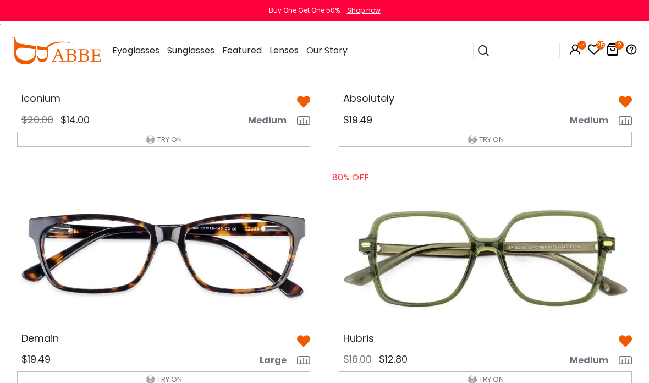
click at [136, 42] on div "Eyeglasses Women's Eyeglasses Men's Eyeglasses Kids' Eyeglasses All Eyeglasses …" at bounding box center [135, 50] width 47 height 55
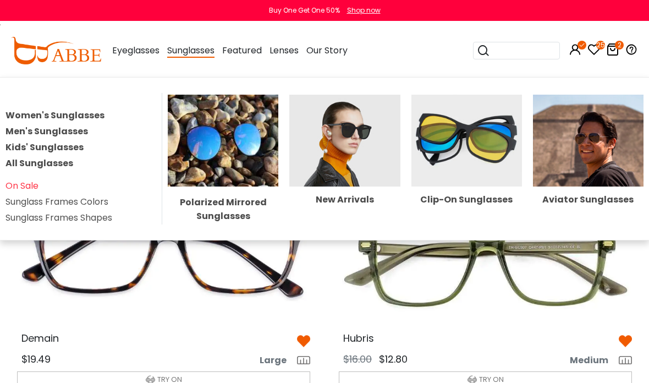
click at [197, 40] on div "Sunglasses Women's Sunglasses Men's Sunglasses Kids' Sunglasses All Sunglasses …" at bounding box center [190, 50] width 47 height 55
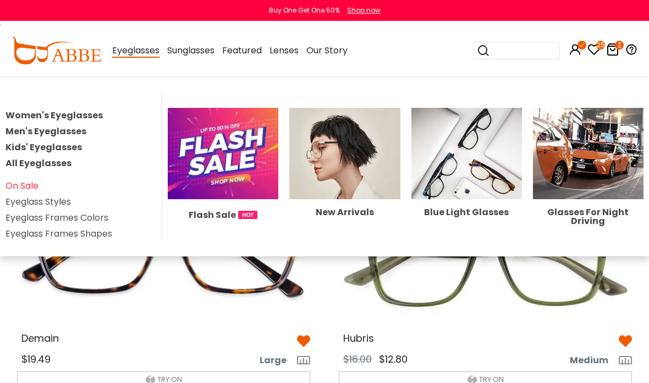
click at [132, 43] on div "Eyeglasses Women's Eyeglasses Men's Eyeglasses Kids' Eyeglasses All Eyeglasses …" at bounding box center [135, 50] width 47 height 55
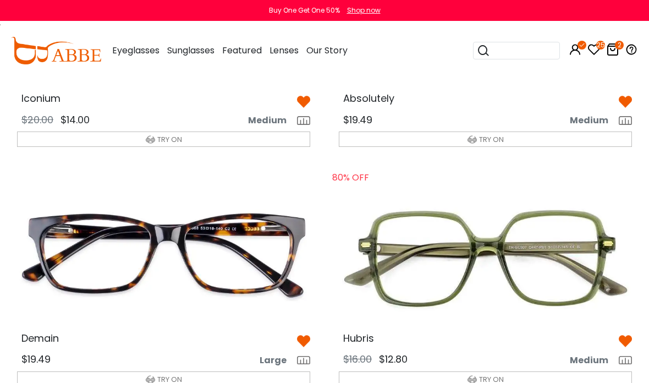
click at [30, 37] on img at bounding box center [56, 51] width 90 height 28
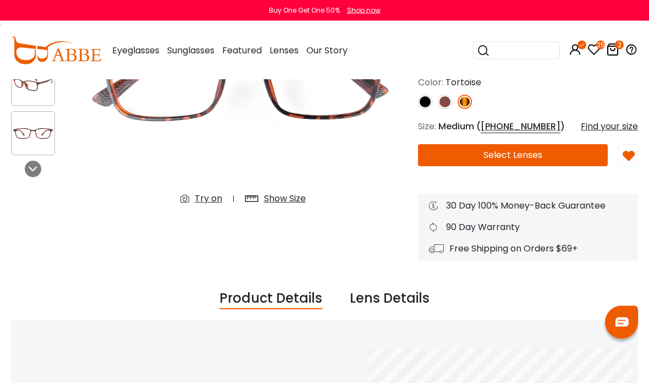
scroll to position [186, 0]
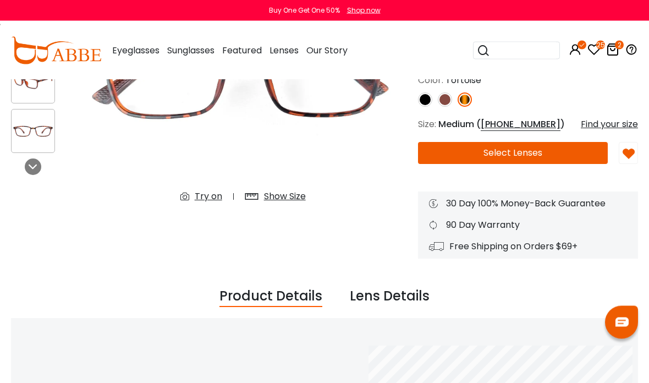
click at [208, 204] on div "Try on Show Size" at bounding box center [242, 197] width 147 height 20
click at [210, 185] on img at bounding box center [243, 75] width 328 height 273
click at [218, 195] on div "Try on" at bounding box center [209, 196] width 28 height 13
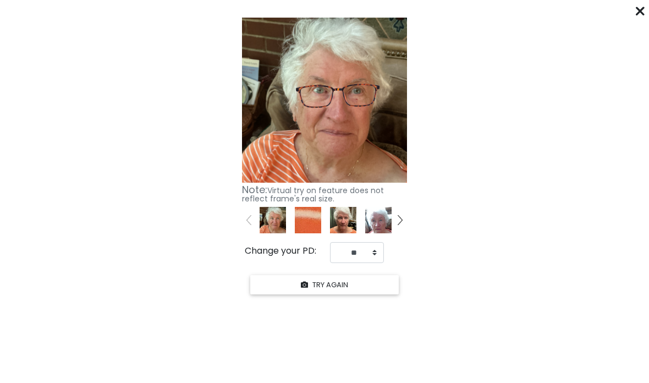
scroll to position [163, 0]
click at [585, 80] on from "Click "START YOUR TRY ON" to see previews with your face. START YOUR TRY ON Kee…" at bounding box center [324, 155] width 649 height 284
click at [644, 13] on icon at bounding box center [640, 11] width 9 height 9
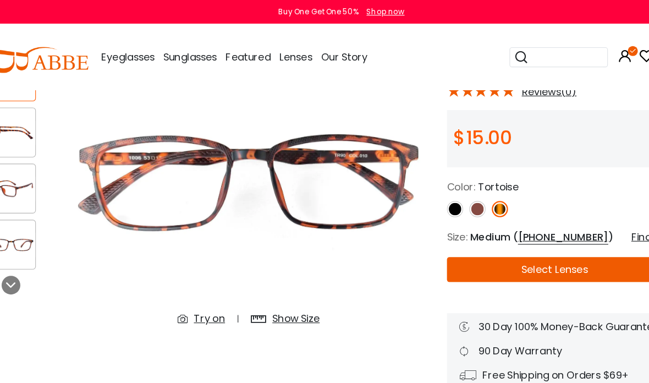
scroll to position [100, 0]
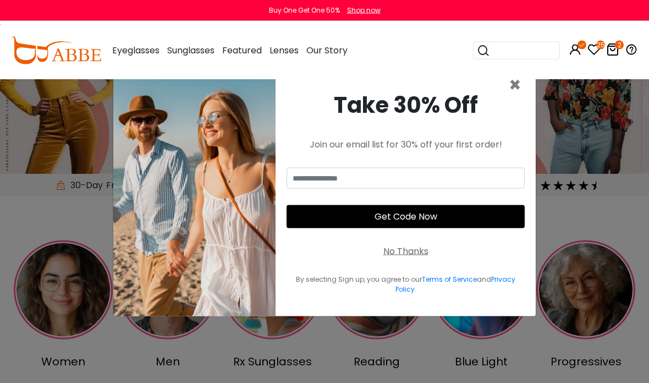
scroll to position [109, 0]
click at [519, 99] on span "×" at bounding box center [515, 85] width 13 height 28
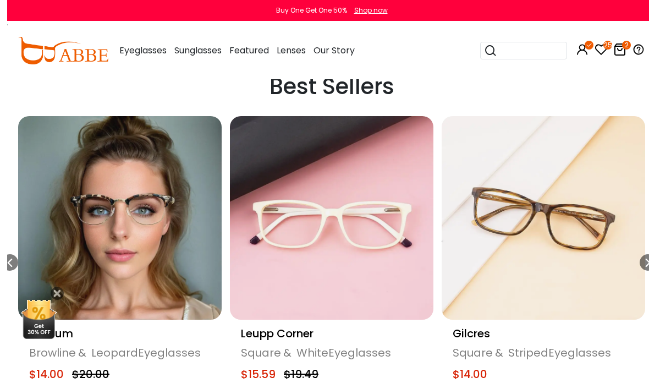
scroll to position [448, 14]
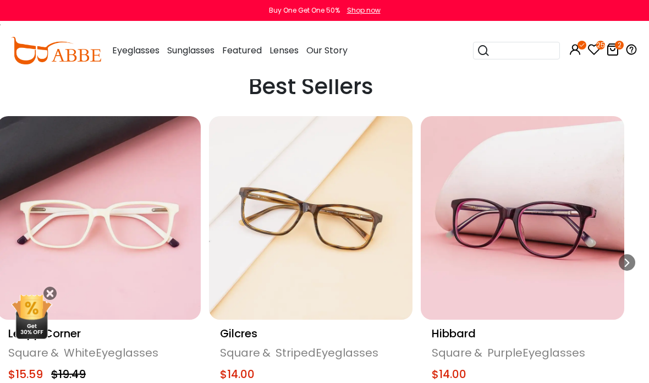
click at [628, 259] on icon "Next slide" at bounding box center [627, 262] width 9 height 17
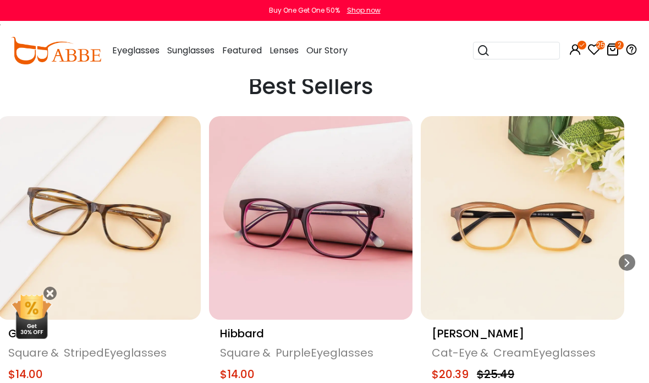
click at [628, 259] on icon "Next slide" at bounding box center [627, 262] width 9 height 17
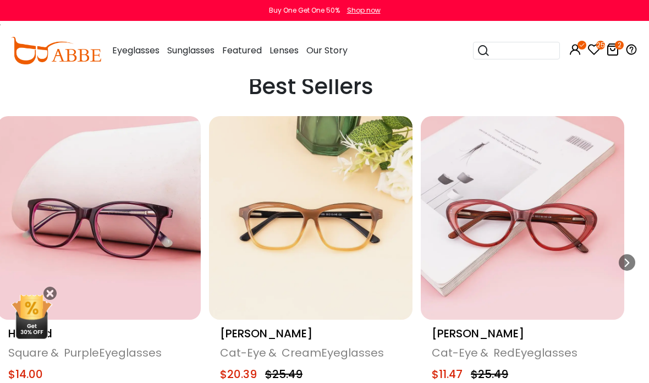
click at [622, 260] on div "Next slide" at bounding box center [627, 262] width 17 height 17
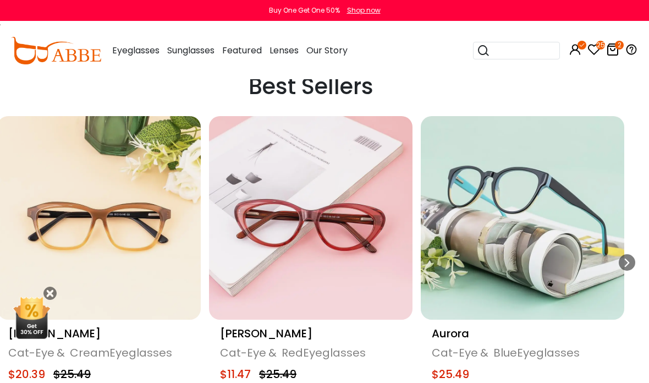
click at [630, 259] on icon "Next slide" at bounding box center [627, 262] width 9 height 17
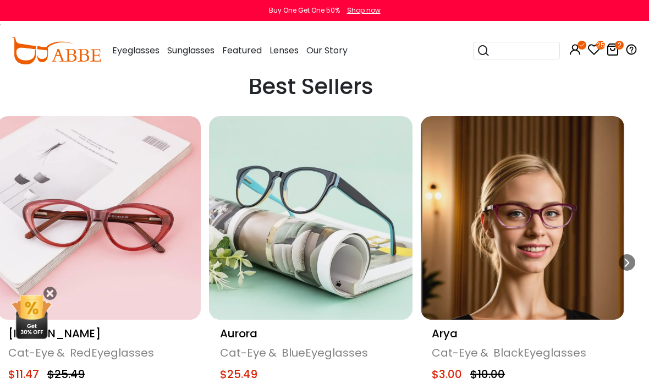
click at [626, 256] on icon "Next slide" at bounding box center [627, 262] width 9 height 17
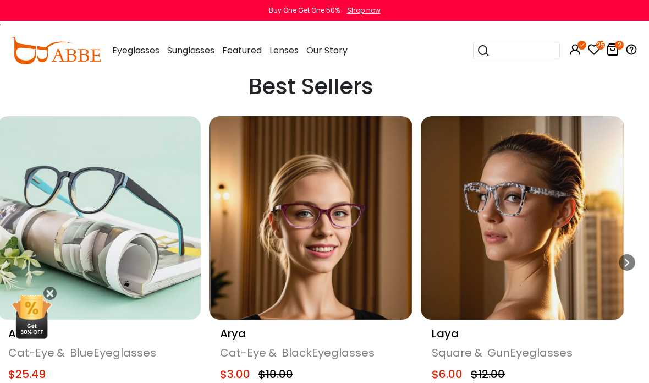
click at [623, 257] on icon "Next slide" at bounding box center [627, 262] width 9 height 17
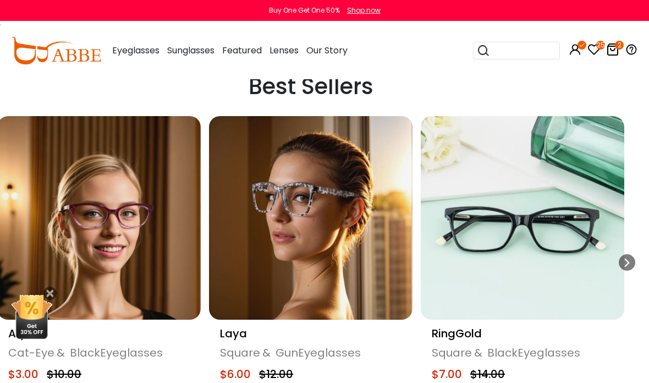
click at [623, 250] on img "18 / 18" at bounding box center [523, 218] width 204 height 204
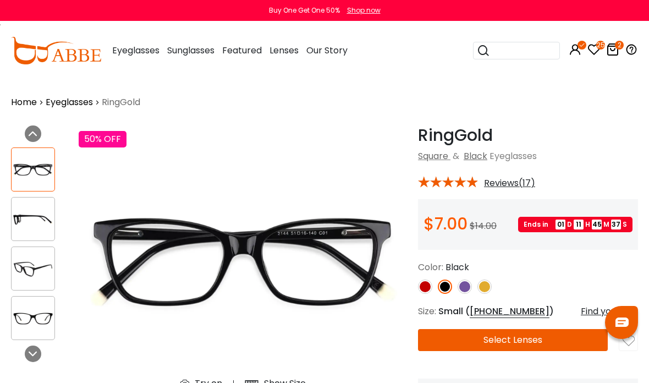
click at [76, 87] on div "Home Eyeglasses RingGold" at bounding box center [324, 94] width 627 height 30
click at [75, 96] on link "Eyeglasses" at bounding box center [69, 102] width 47 height 13
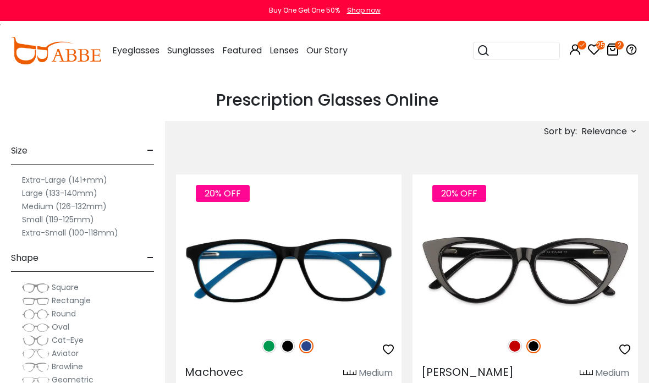
click at [33, 204] on label "Medium (126-132mm)" at bounding box center [64, 206] width 85 height 13
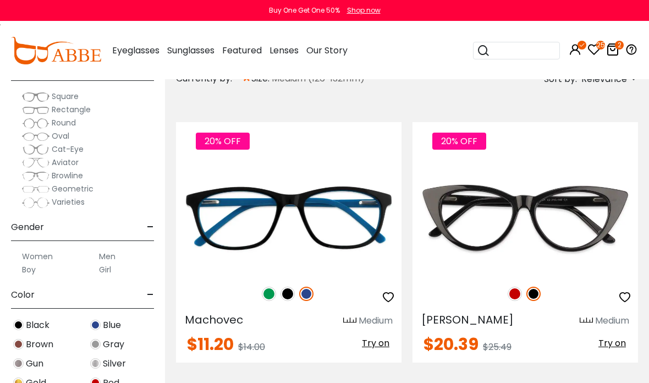
scroll to position [163, 0]
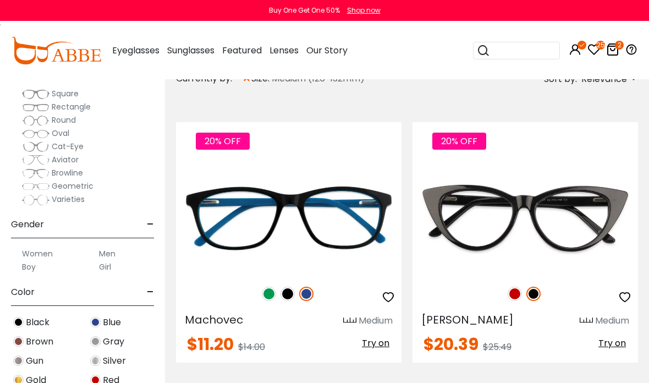
click at [32, 243] on div "Women Men Boy Girl" at bounding box center [82, 255] width 143 height 35
click at [32, 240] on div "Women Men Boy Girl" at bounding box center [82, 255] width 143 height 35
click at [32, 243] on div "Women Men Boy Girl" at bounding box center [82, 255] width 143 height 35
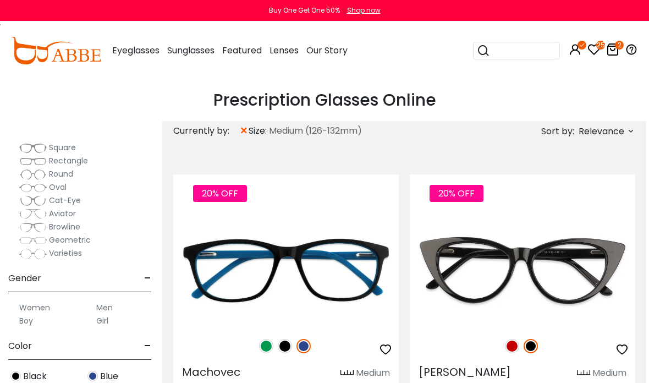
scroll to position [164, 0]
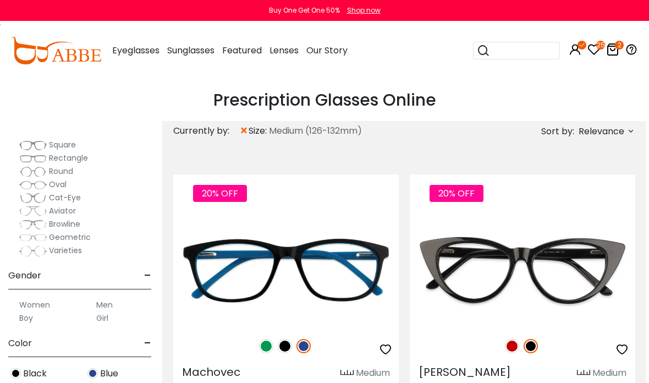
click at [63, 139] on label "Square" at bounding box center [47, 144] width 57 height 13
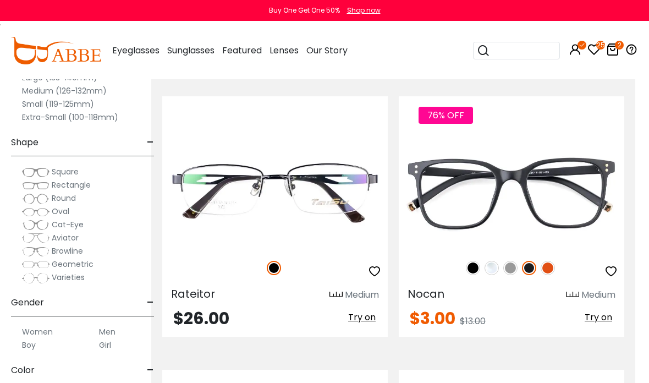
scroll to position [2293, 14]
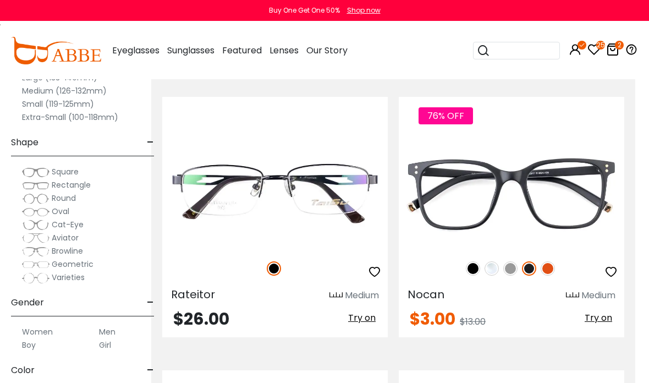
click at [383, 311] on div "$26.00 Try on" at bounding box center [275, 320] width 226 height 18
click at [382, 311] on div "$26.00 Try on" at bounding box center [275, 320] width 226 height 18
click at [373, 314] on span "Try on" at bounding box center [362, 317] width 28 height 13
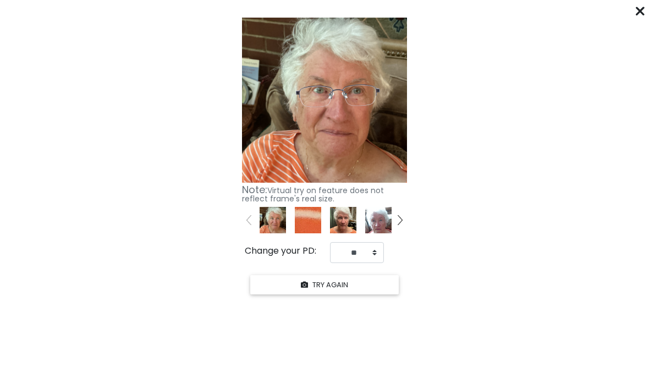
click at [633, 20] on from "Click "START YOUR TRY ON" to see previews with your face. START YOUR TRY ON Kee…" at bounding box center [324, 155] width 649 height 284
click at [633, 15] on from "Click "START YOUR TRY ON" to see previews with your face. START YOUR TRY ON Kee…" at bounding box center [324, 155] width 649 height 284
click at [635, 17] on from "Click "START YOUR TRY ON" to see previews with your face. START YOUR TRY ON Kee…" at bounding box center [324, 155] width 649 height 284
click at [643, 8] on icon at bounding box center [640, 11] width 9 height 9
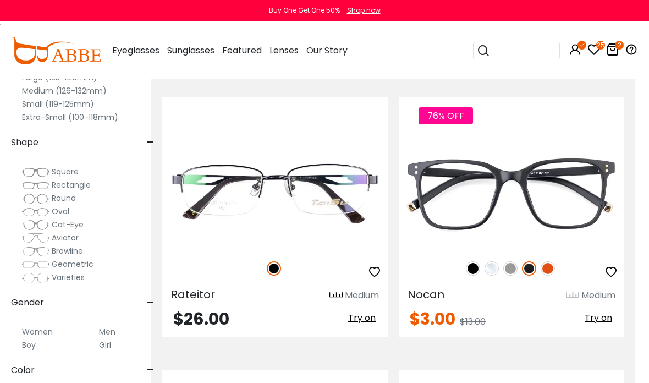
click at [383, 266] on button "button" at bounding box center [375, 271] width 20 height 21
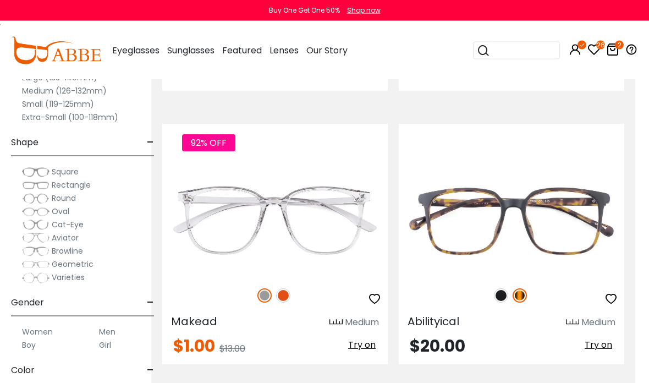
scroll to position [3906, 14]
click at [33, 174] on img at bounding box center [36, 172] width 28 height 11
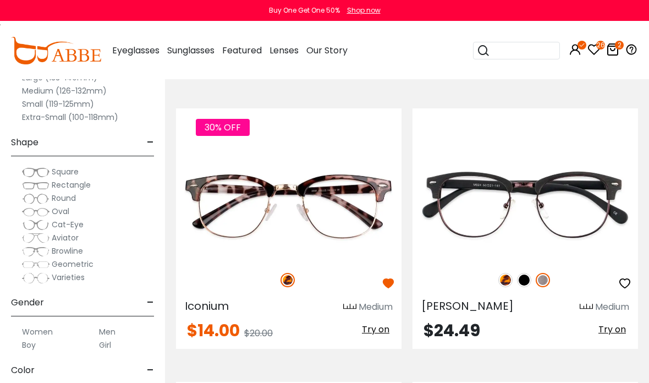
scroll to position [3375, 0]
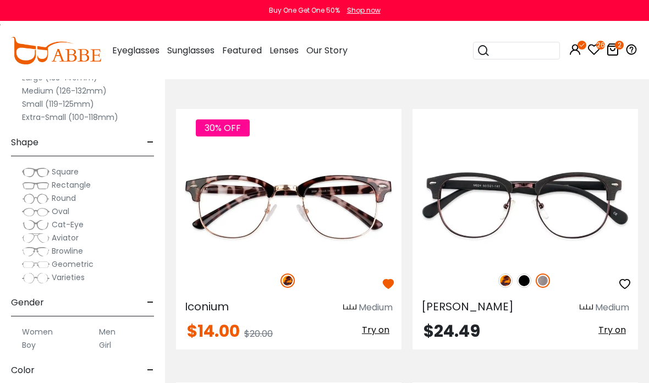
click at [548, 282] on img at bounding box center [543, 280] width 14 height 14
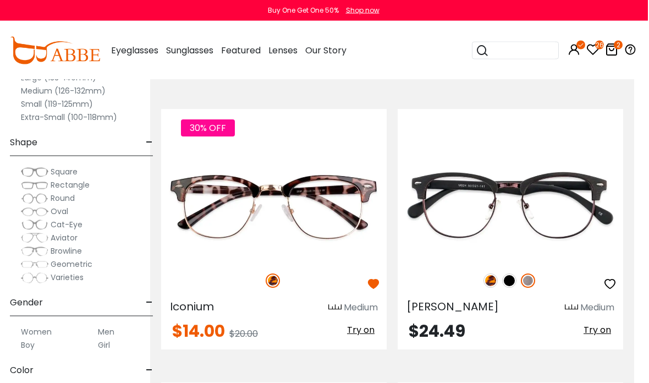
scroll to position [3375, 14]
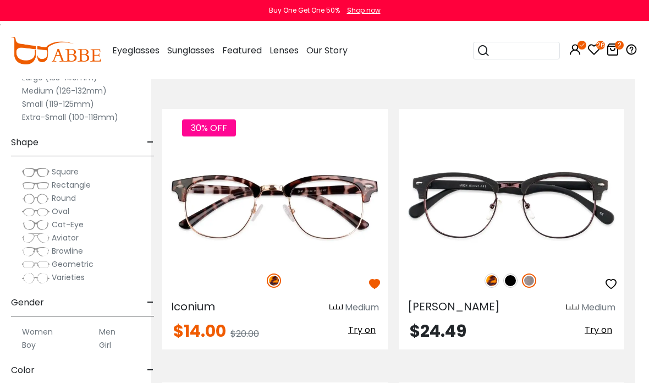
click at [610, 334] on span "Try on" at bounding box center [599, 329] width 28 height 13
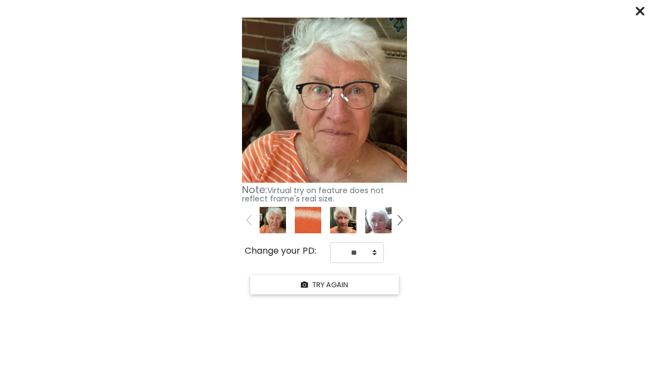
click at [633, 6] on div "****** Click "START YOUR TRY ON" to see previews with your face. START YOUR TRY…" at bounding box center [324, 191] width 649 height 383
click at [634, 4] on div "****** Click "START YOUR TRY ON" to see previews with your face. START YOUR TRY…" at bounding box center [324, 191] width 649 height 383
click at [638, 2] on div "****** Click "START YOUR TRY ON" to see previews with your face. START YOUR TRY…" at bounding box center [324, 191] width 649 height 383
click at [643, 16] on div at bounding box center [640, 11] width 9 height 14
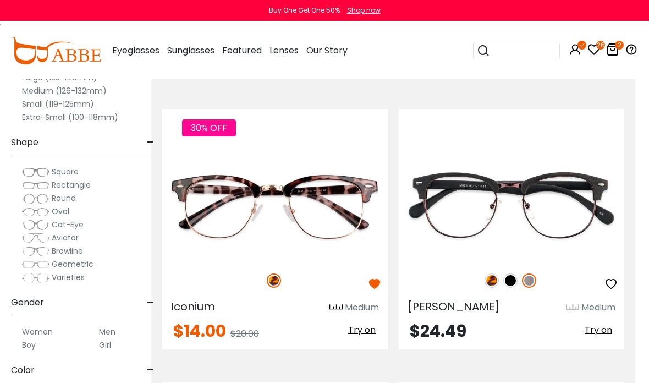
click at [639, 14] on div "Buy One Get One 50% Shop now" at bounding box center [324, 10] width 649 height 21
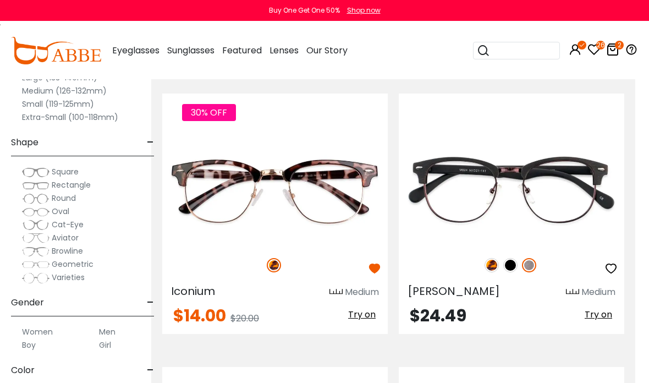
scroll to position [3377, 14]
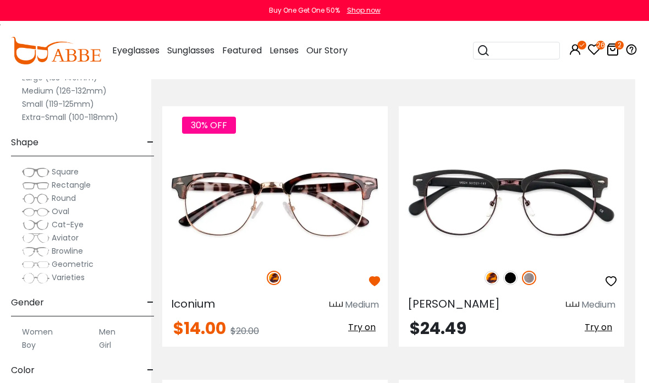
click at [536, 279] on img at bounding box center [529, 278] width 14 height 14
click at [495, 278] on img at bounding box center [492, 278] width 14 height 14
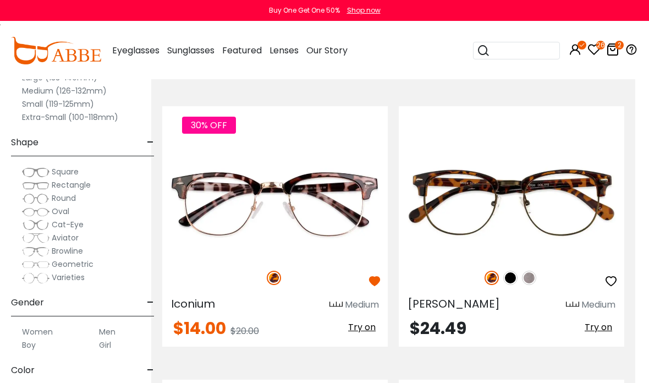
click at [530, 275] on img at bounding box center [529, 278] width 14 height 14
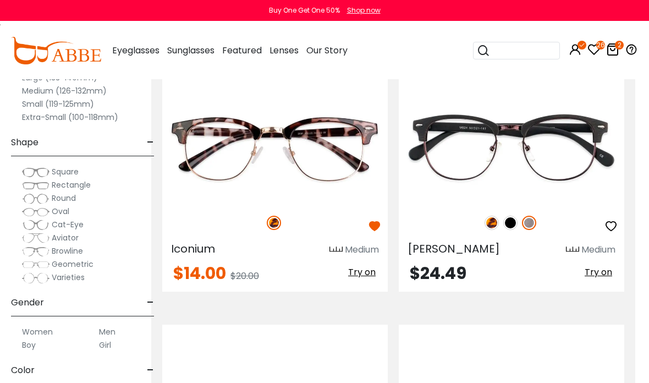
scroll to position [3432, 13]
click at [0, 0] on img at bounding box center [0, 0] width 0 height 0
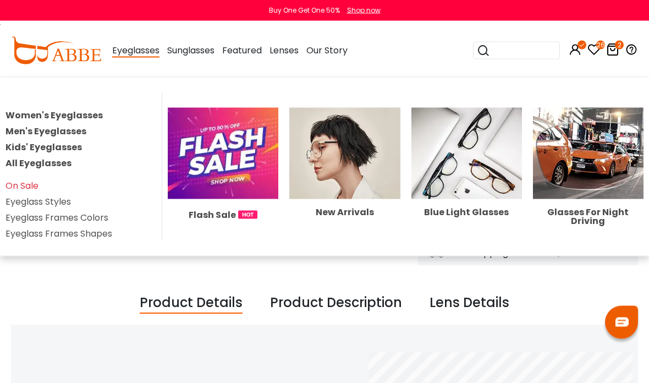
scroll to position [169, 0]
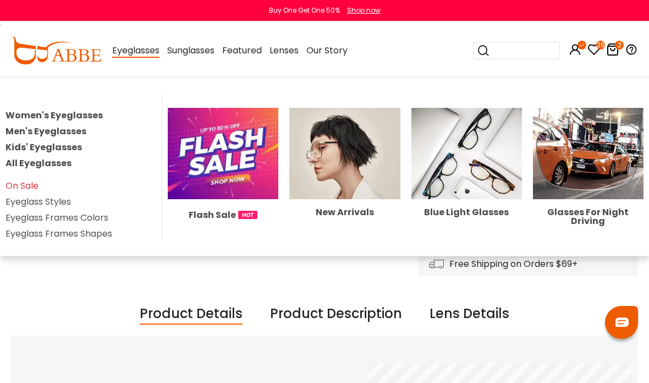
click at [120, 47] on span "Eyeglasses" at bounding box center [135, 51] width 47 height 14
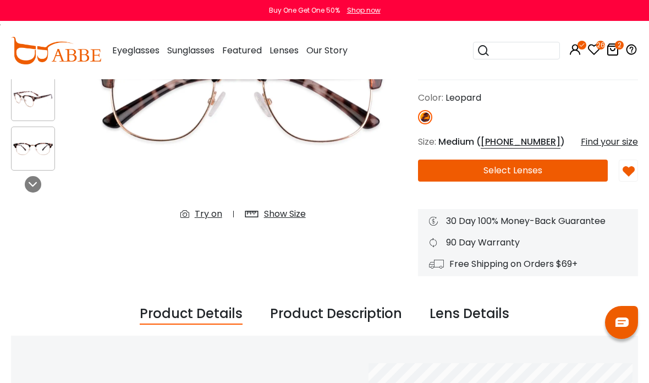
click at [588, 54] on icon at bounding box center [594, 49] width 13 height 13
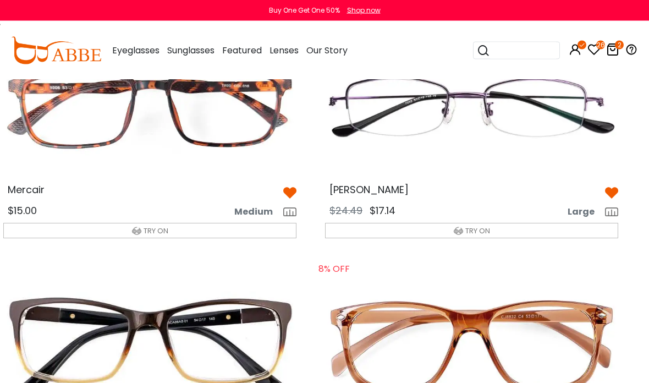
scroll to position [2276, 14]
click at [193, 224] on button "TRY ON" at bounding box center [149, 230] width 293 height 15
click at [211, 223] on button "TRY ON" at bounding box center [149, 230] width 293 height 15
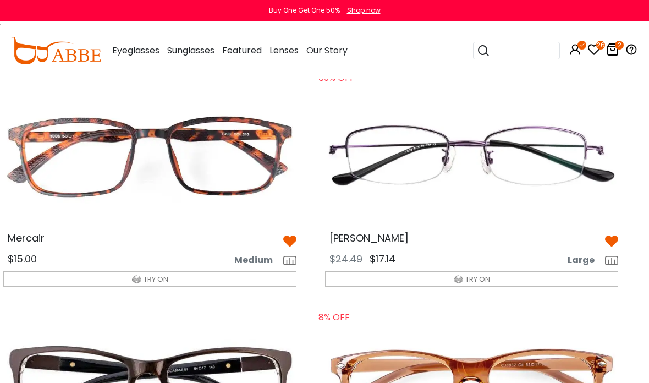
scroll to position [2226, 14]
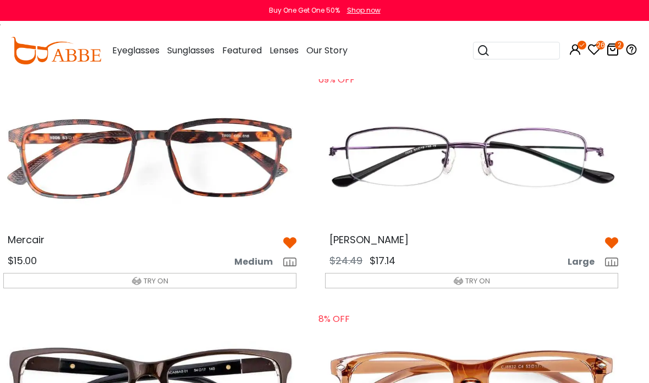
click at [191, 273] on button "TRY ON" at bounding box center [149, 280] width 293 height 15
click at [248, 153] on img at bounding box center [149, 158] width 311 height 156
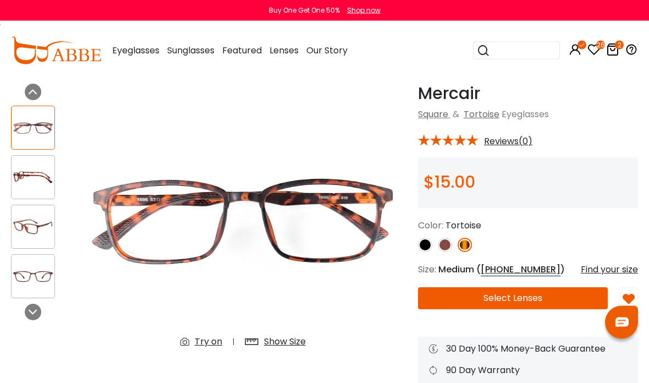
click at [209, 341] on div "Try on" at bounding box center [209, 342] width 28 height 13
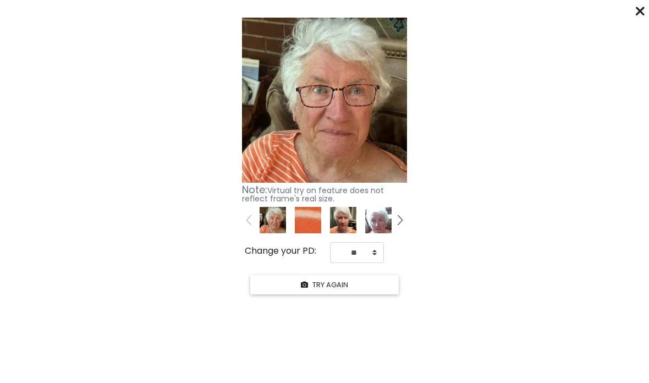
scroll to position [48, 0]
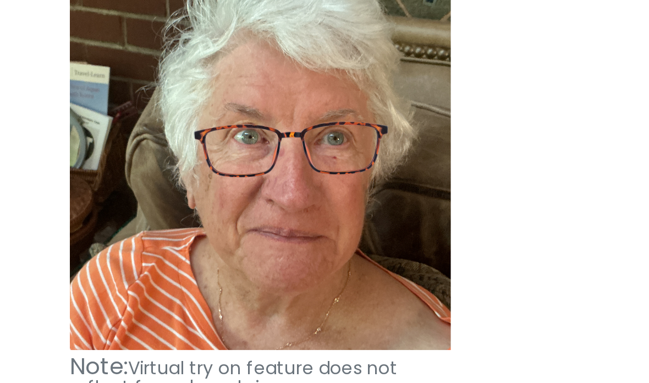
click at [259, 23] on from "Click "START YOUR TRY ON" to see previews with your face. START YOUR TRY ON Kee…" at bounding box center [324, 155] width 649 height 284
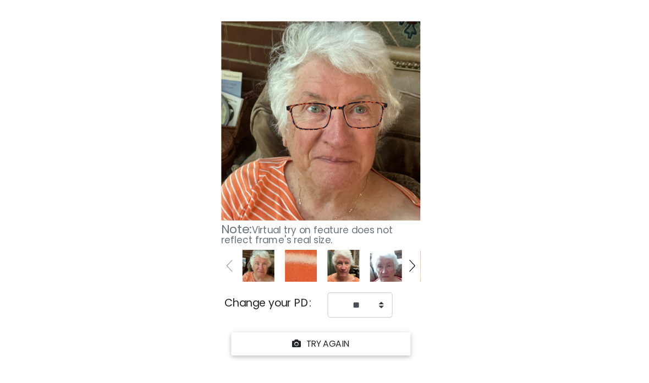
scroll to position [0, 0]
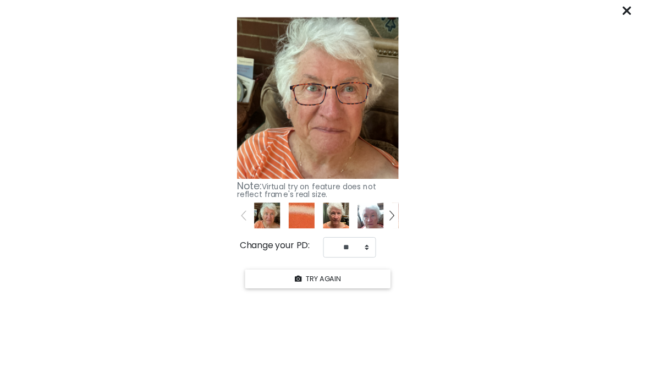
click at [645, 14] on icon at bounding box center [640, 11] width 9 height 9
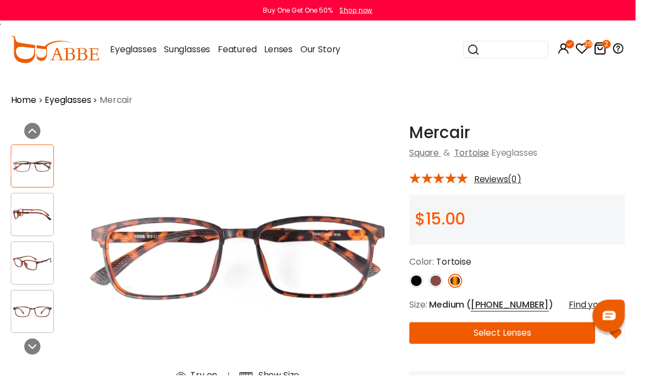
click at [649, 12] on div "Buy One Get One 50% Shop now" at bounding box center [324, 10] width 649 height 21
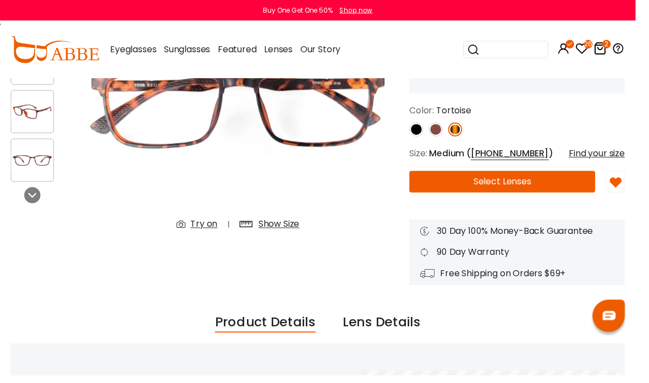
scroll to position [149, 0]
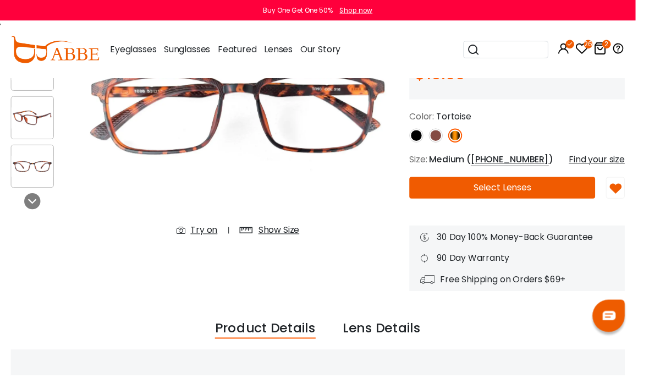
click at [211, 237] on div "Try on" at bounding box center [209, 234] width 28 height 13
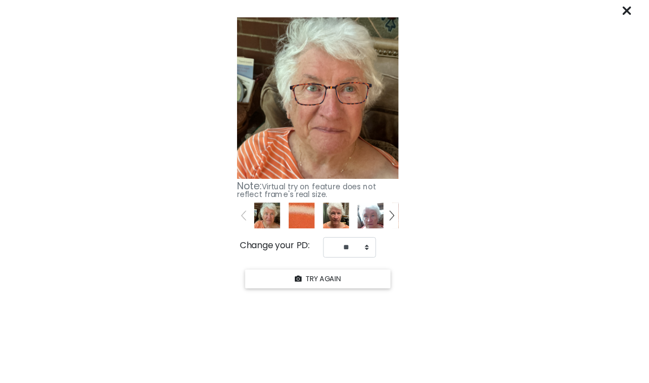
click at [646, 8] on div "****** Click "START YOUR TRY ON" to see previews with your face. START YOUR TRY…" at bounding box center [324, 191] width 649 height 383
click at [648, 9] on div "****** Click "START YOUR TRY ON" to see previews with your face. START YOUR TRY…" at bounding box center [324, 191] width 649 height 383
click at [645, 10] on icon at bounding box center [640, 11] width 9 height 9
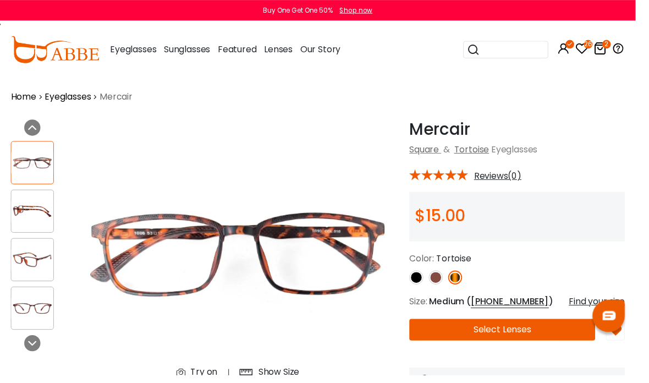
scroll to position [0, 0]
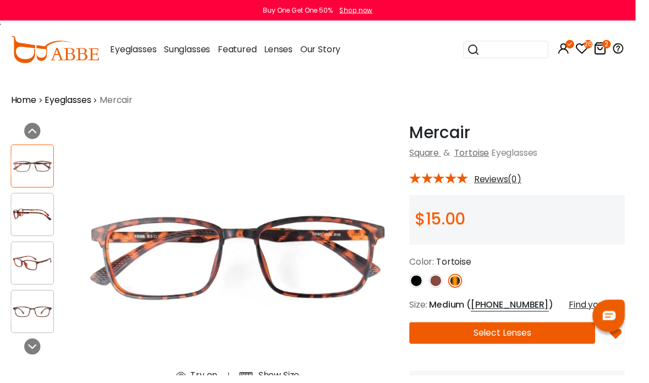
click at [601, 49] on icon at bounding box center [594, 49] width 13 height 13
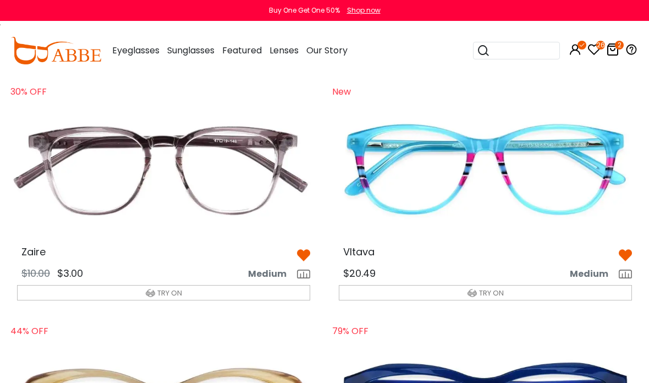
scroll to position [536, 0]
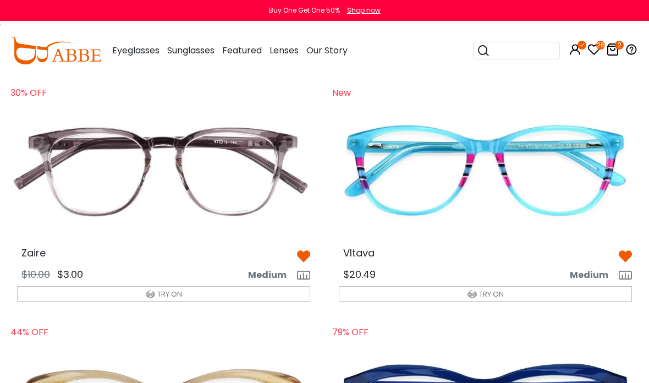
click at [204, 288] on button "TRY ON" at bounding box center [163, 293] width 293 height 15
click at [261, 177] on img at bounding box center [163, 171] width 311 height 156
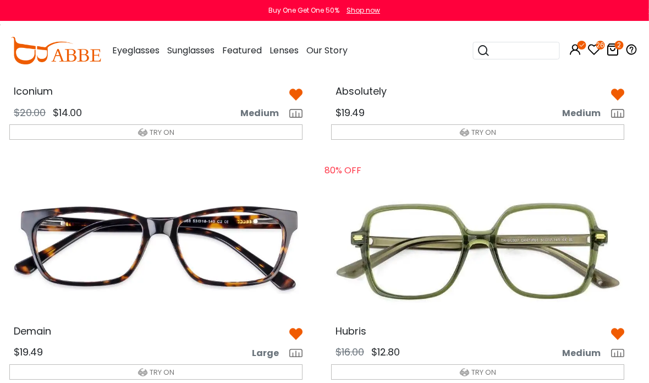
scroll to position [1901, 7]
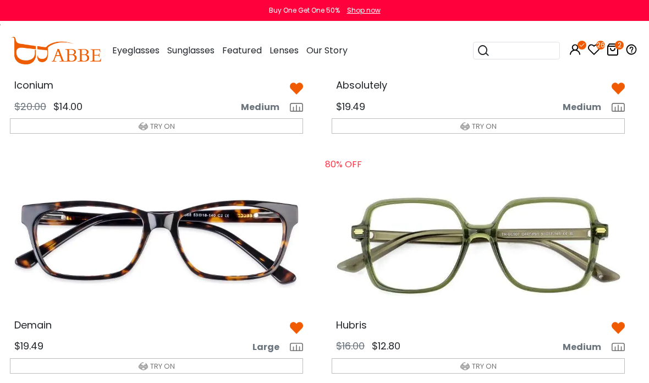
click at [503, 358] on button "TRY ON" at bounding box center [478, 365] width 293 height 15
click at [557, 245] on img at bounding box center [478, 242] width 311 height 156
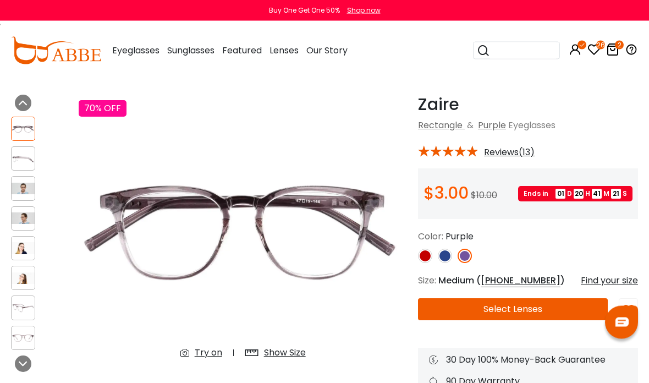
scroll to position [33, 0]
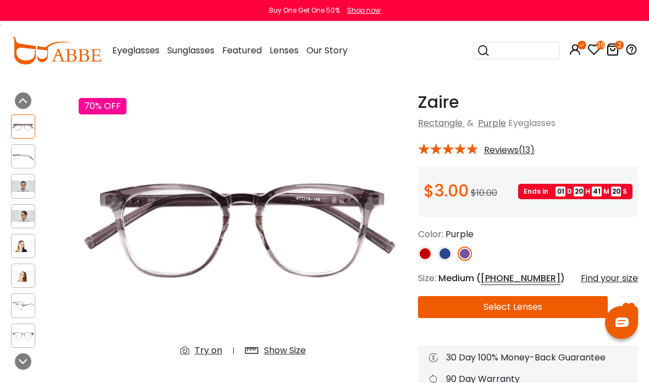
click at [209, 348] on div "Try on" at bounding box center [209, 350] width 28 height 13
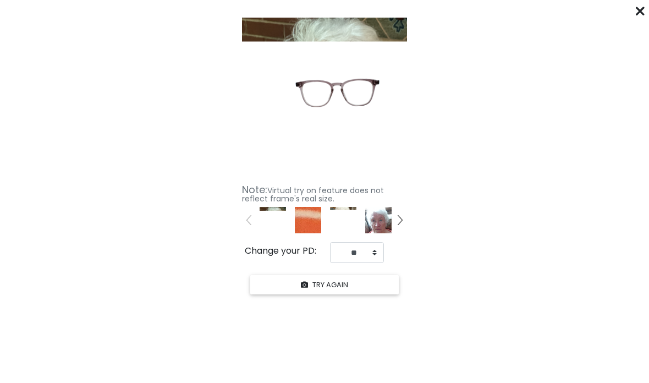
scroll to position [39, 0]
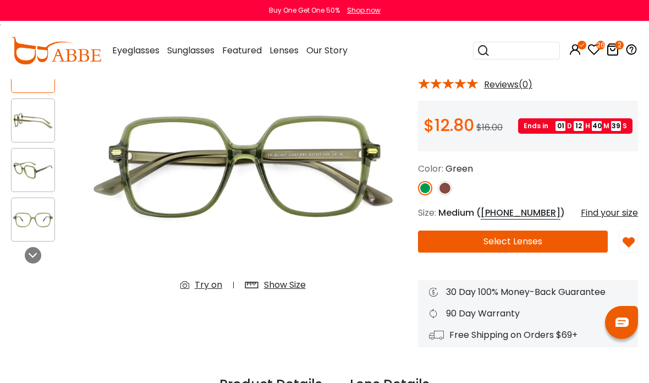
scroll to position [106, 0]
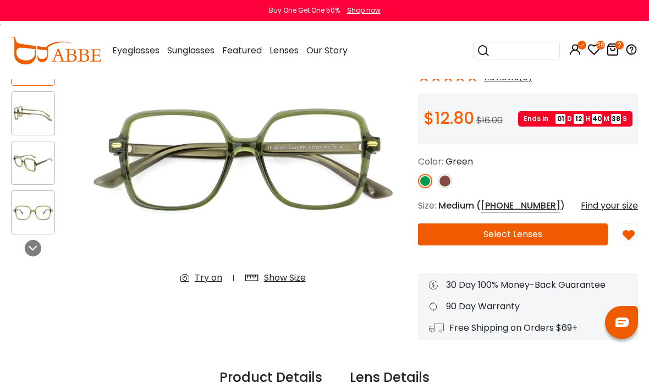
click at [209, 283] on div "Try on" at bounding box center [209, 277] width 28 height 13
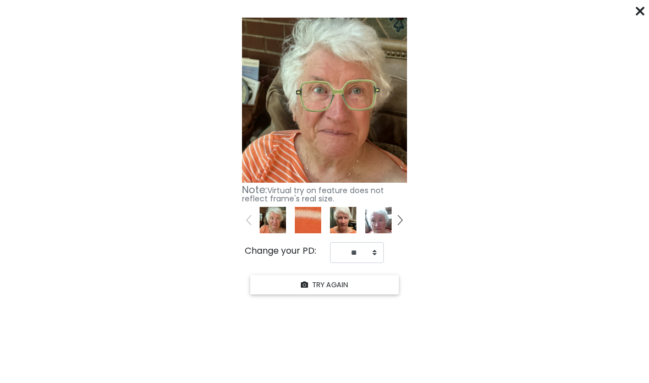
click at [218, 284] on from "Click "START YOUR TRY ON" to see previews with your face. START YOUR TRY ON Kee…" at bounding box center [324, 155] width 649 height 284
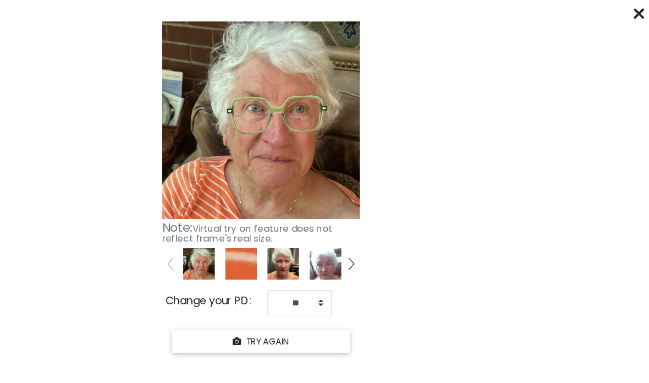
scroll to position [63, 14]
click at [636, 17] on div at bounding box center [640, 11] width 9 height 14
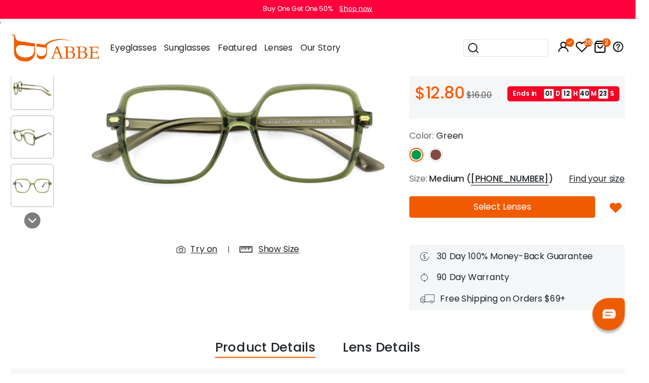
scroll to position [129, 0]
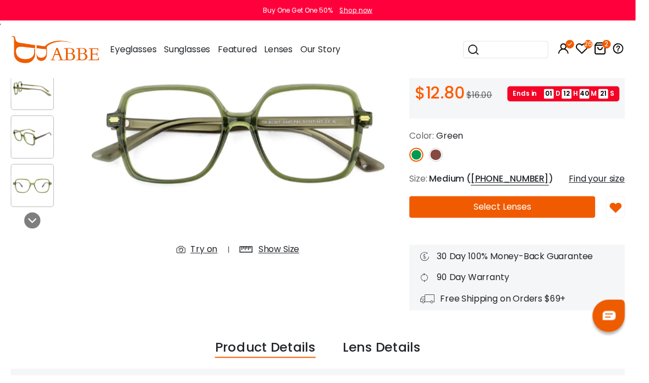
click at [601, 50] on icon at bounding box center [594, 49] width 13 height 13
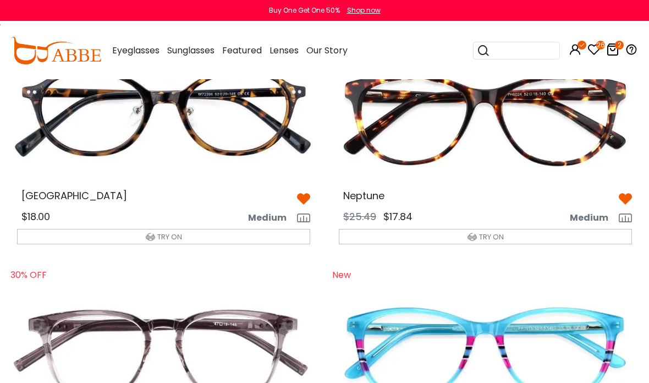
scroll to position [350, 0]
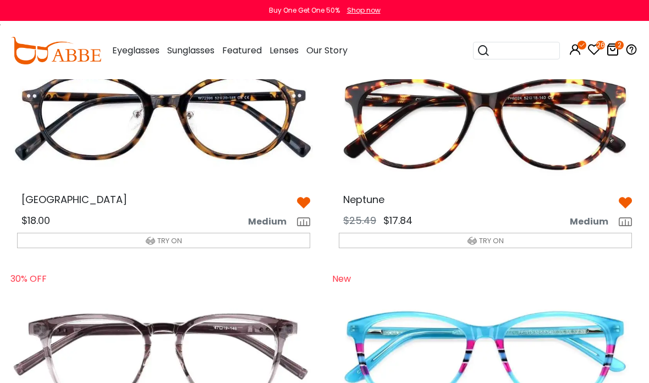
click at [92, 240] on button "TRY ON" at bounding box center [163, 240] width 293 height 15
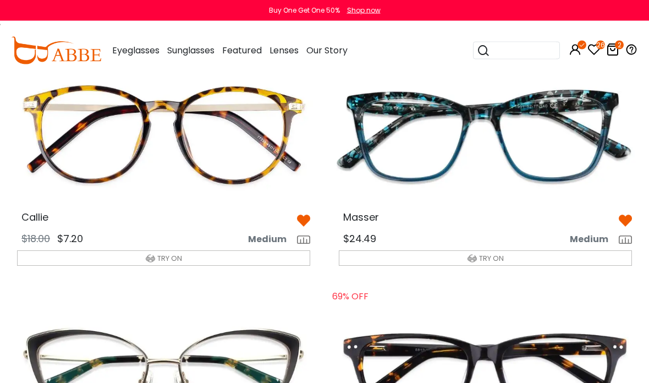
scroll to position [1259, 0]
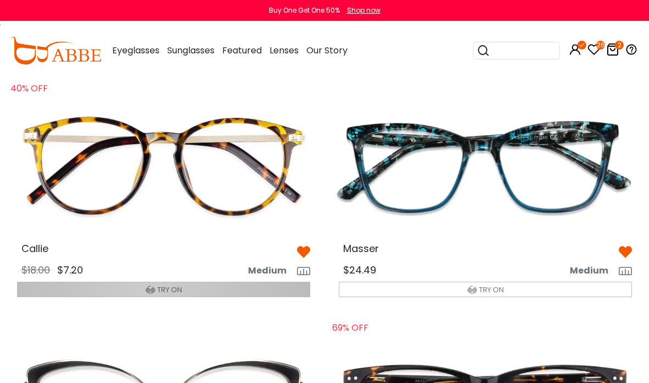
click at [150, 285] on img "button" at bounding box center [150, 289] width 9 height 9
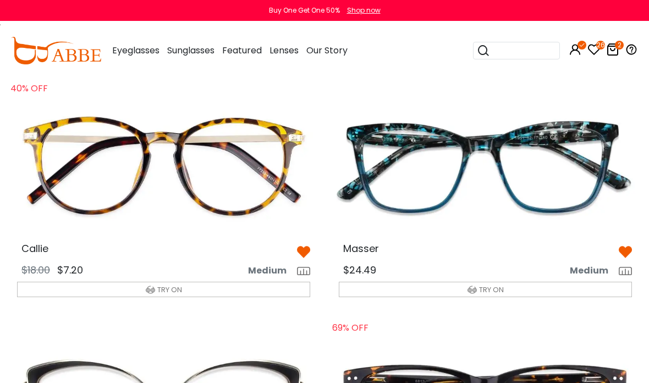
click at [541, 169] on img at bounding box center [485, 167] width 311 height 156
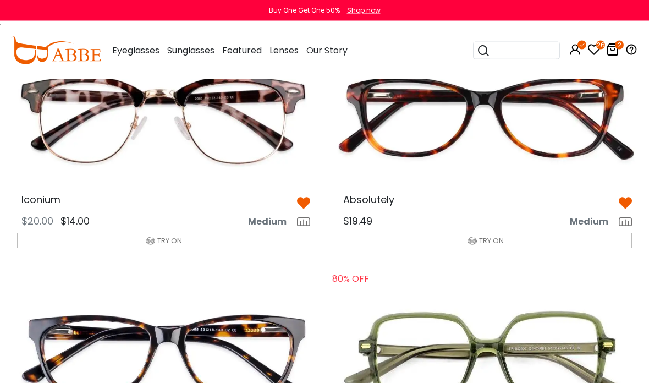
scroll to position [1788, 0]
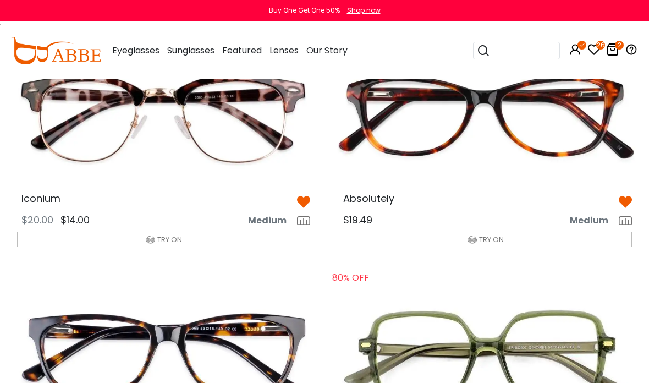
click at [205, 232] on button "TRY ON" at bounding box center [163, 239] width 293 height 15
click at [116, 232] on button "TRY ON" at bounding box center [163, 239] width 293 height 15
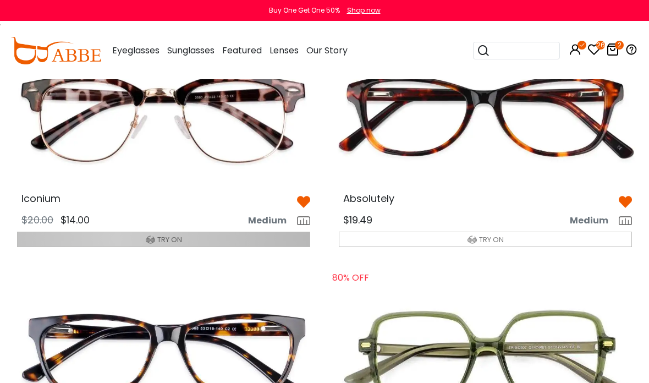
click at [117, 232] on button "TRY ON" at bounding box center [163, 239] width 293 height 15
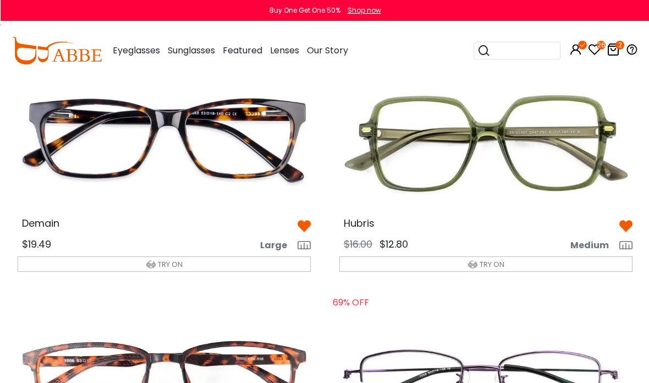
scroll to position [1995, 0]
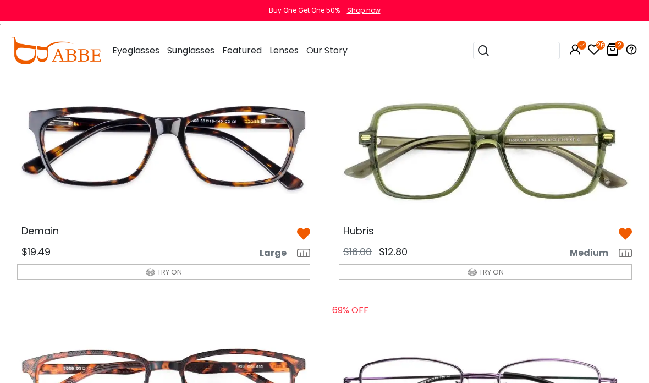
click at [274, 246] on span "Large" at bounding box center [278, 252] width 36 height 13
click at [278, 246] on span "Large" at bounding box center [278, 252] width 36 height 13
click at [291, 246] on span "Large" at bounding box center [278, 252] width 36 height 13
click at [34, 224] on span "Demain" at bounding box center [39, 231] width 37 height 14
click at [31, 229] on span "Demain" at bounding box center [39, 231] width 37 height 14
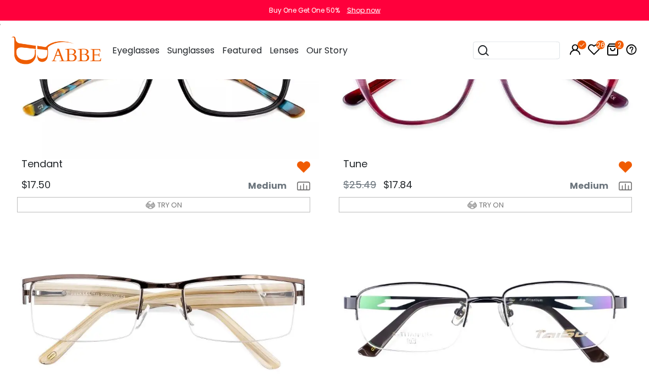
scroll to position [2781, 0]
click at [149, 200] on img "button" at bounding box center [150, 204] width 9 height 9
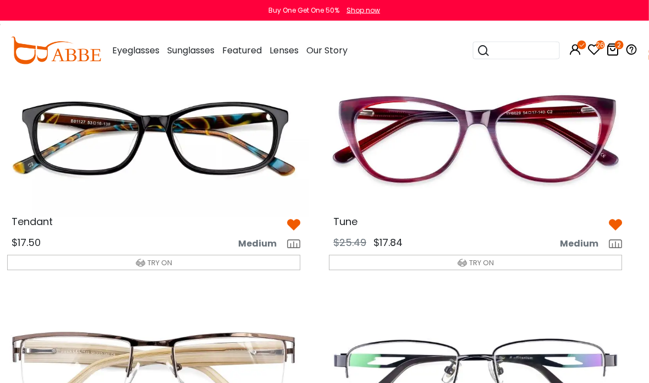
scroll to position [2704, 9]
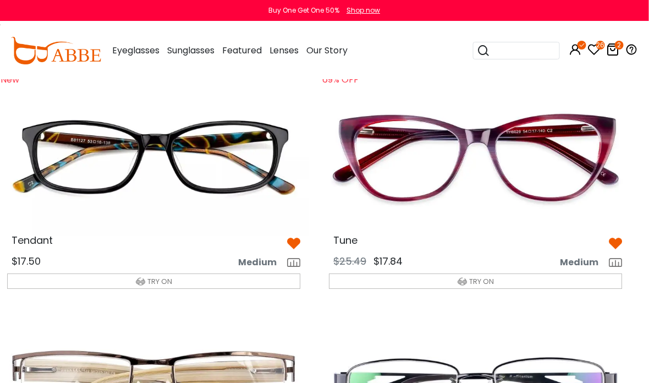
click at [67, 145] on img at bounding box center [154, 158] width 311 height 156
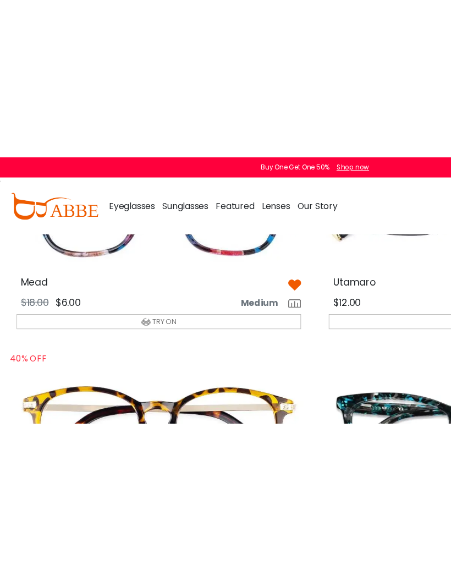
scroll to position [1171, 0]
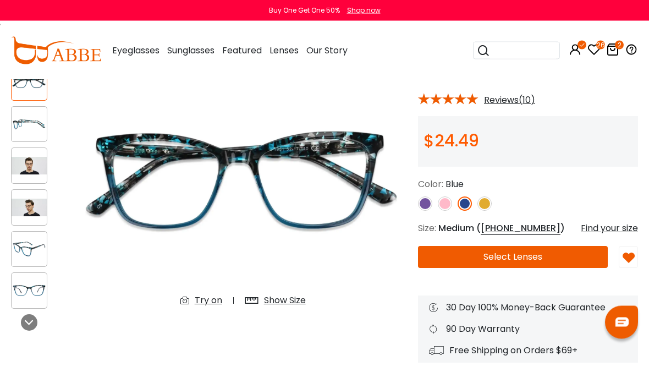
scroll to position [83, 0]
click at [212, 301] on div "Try on" at bounding box center [209, 300] width 28 height 13
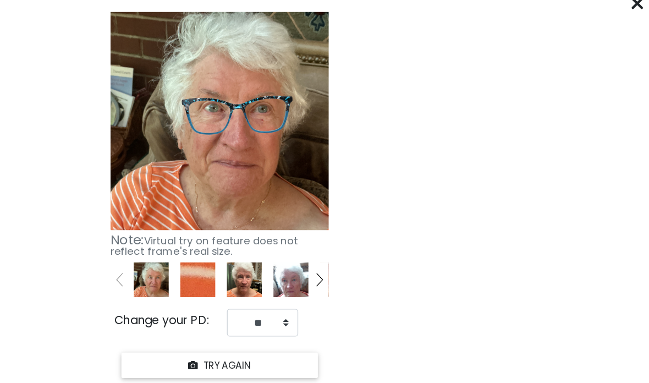
scroll to position [32, 13]
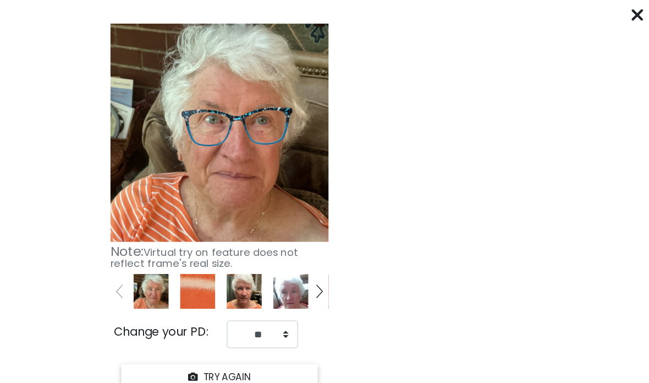
click at [636, 9] on icon at bounding box center [640, 11] width 9 height 9
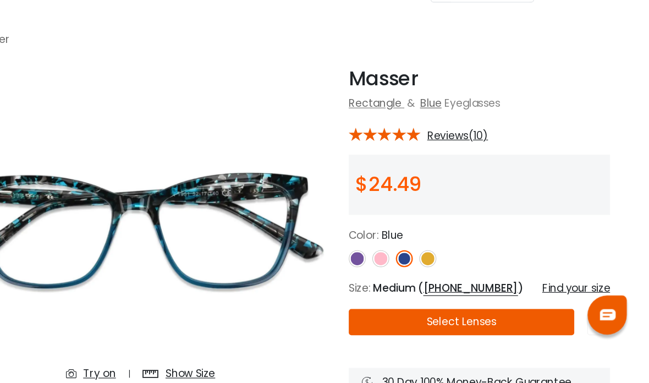
scroll to position [31, 14]
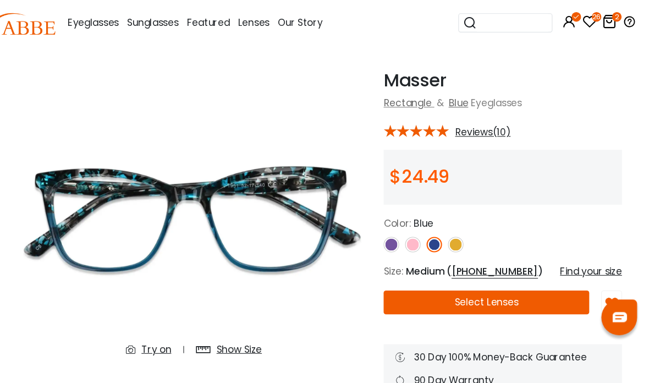
click at [424, 248] on img at bounding box center [431, 255] width 14 height 14
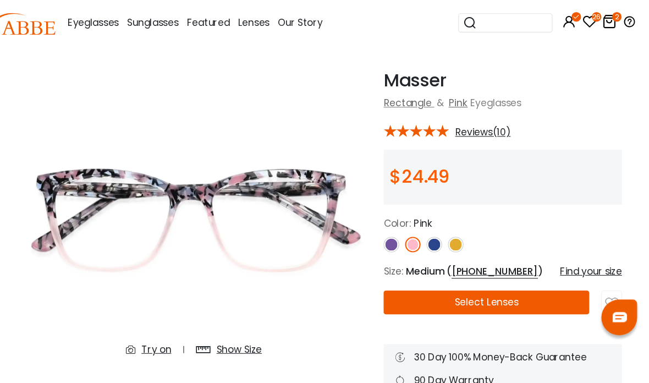
click at [424, 248] on img at bounding box center [431, 255] width 14 height 14
click at [464, 248] on img at bounding box center [471, 255] width 14 height 14
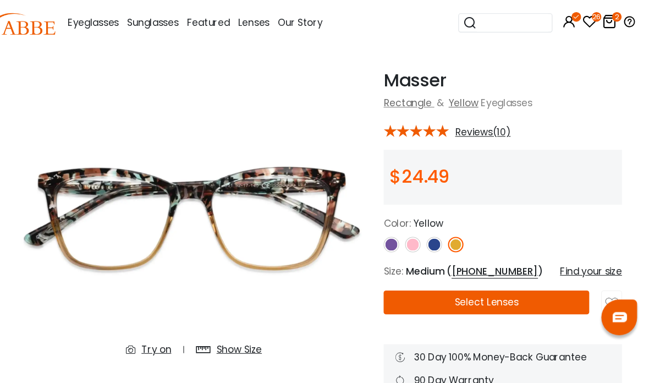
click at [404, 248] on img at bounding box center [411, 255] width 14 height 14
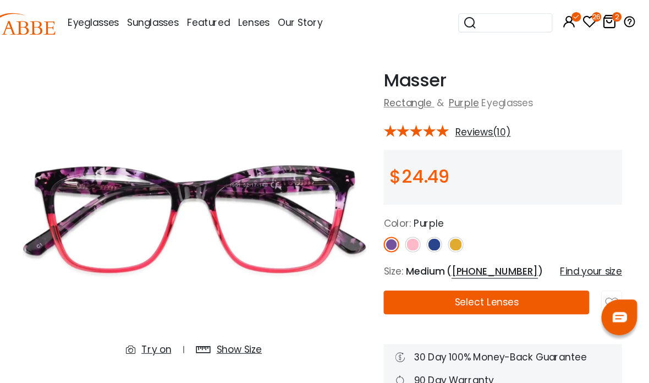
click at [424, 248] on img at bounding box center [431, 255] width 14 height 14
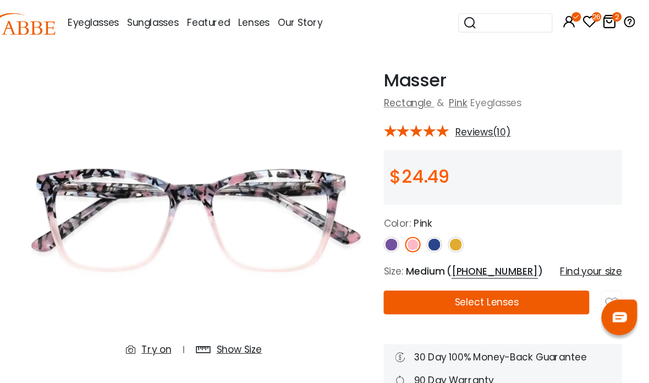
click at [444, 248] on img at bounding box center [451, 255] width 14 height 14
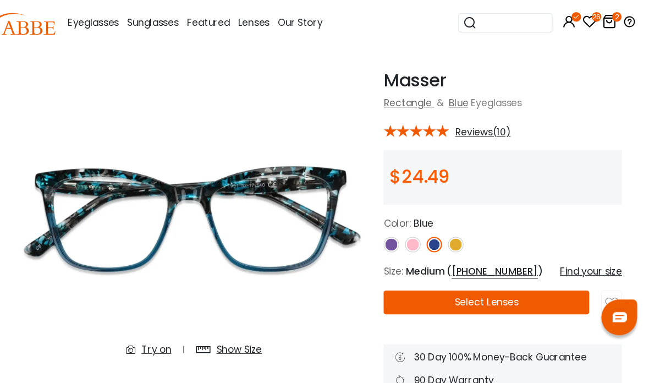
click at [464, 248] on img at bounding box center [471, 255] width 14 height 14
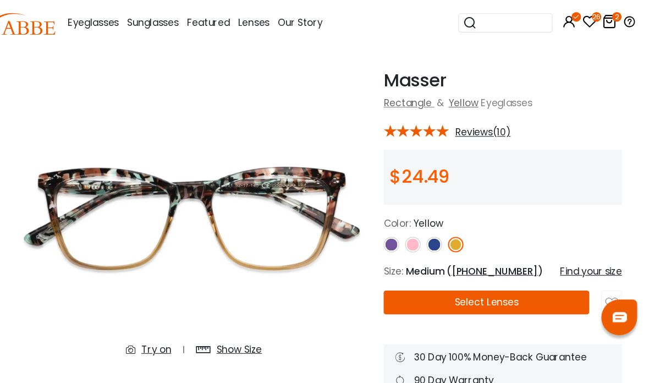
click at [464, 248] on img at bounding box center [471, 255] width 14 height 14
click at [404, 248] on img at bounding box center [411, 255] width 14 height 14
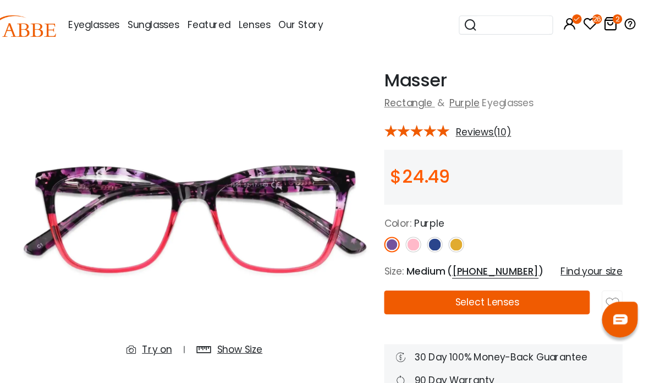
scroll to position [37, 14]
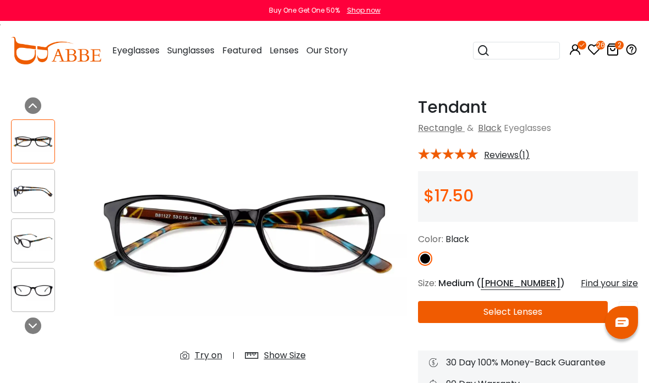
scroll to position [36, 0]
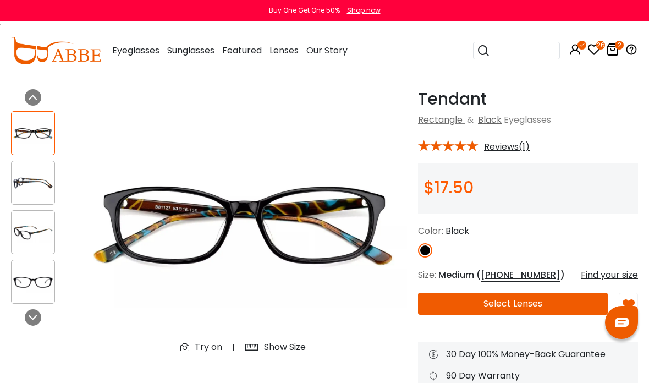
click at [206, 337] on img at bounding box center [243, 225] width 328 height 273
click at [211, 348] on div "Try on" at bounding box center [209, 347] width 28 height 13
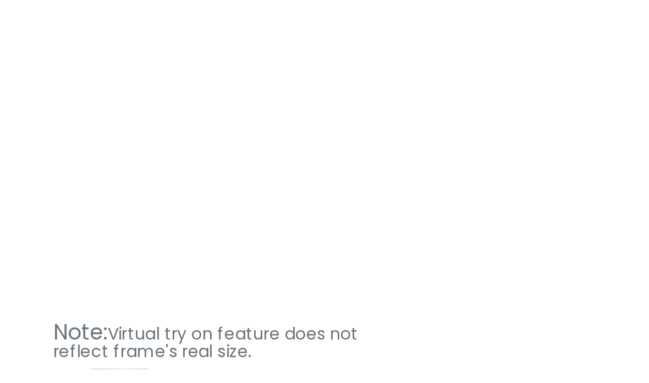
scroll to position [0, 0]
